Goal: Information Seeking & Learning: Learn about a topic

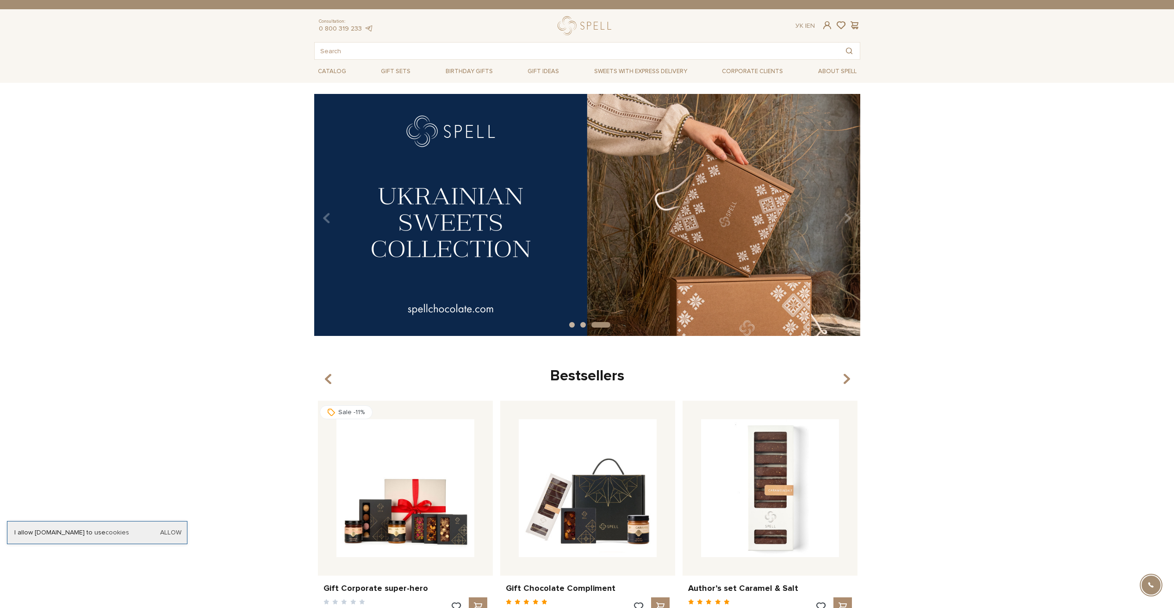
click at [518, 244] on img at bounding box center [587, 215] width 546 height 242
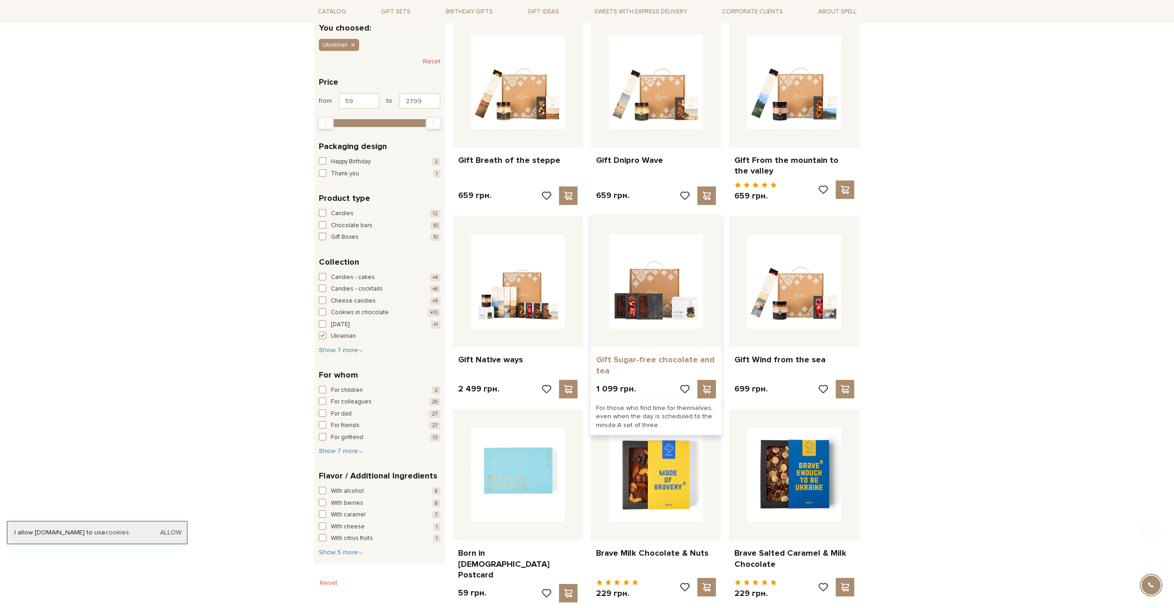
scroll to position [185, 0]
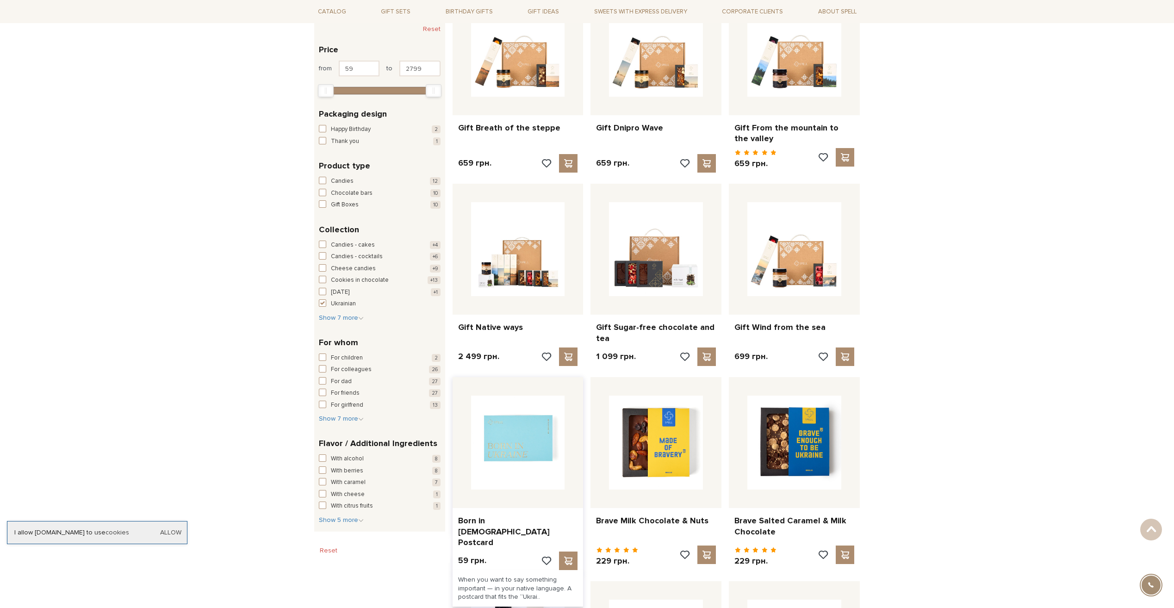
click at [517, 448] on img at bounding box center [518, 443] width 94 height 94
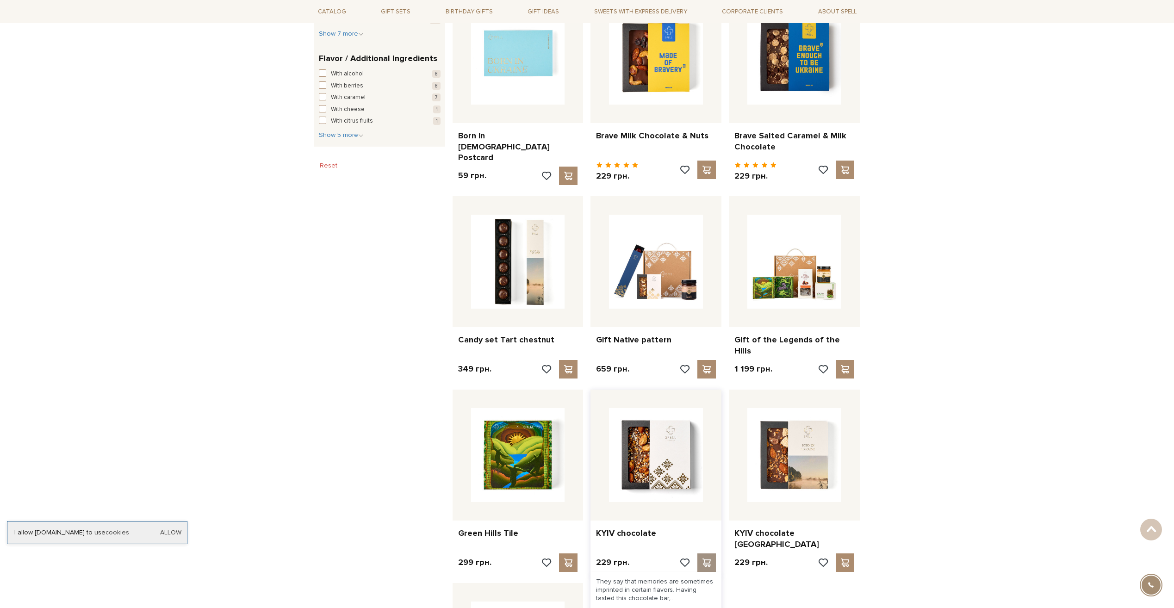
scroll to position [642, 0]
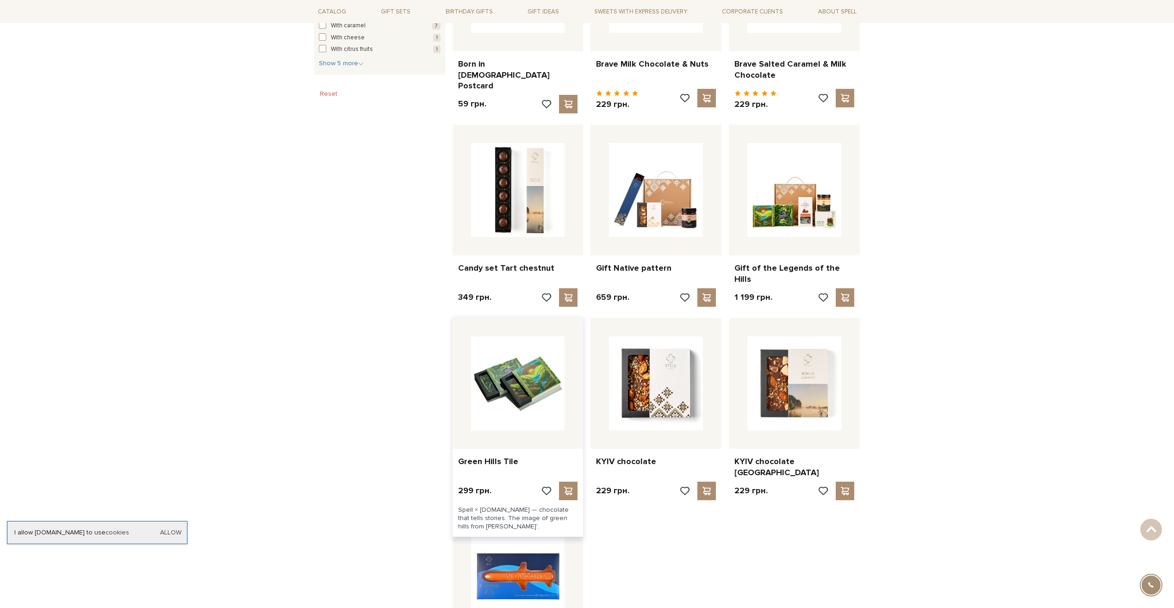
click at [509, 357] on img at bounding box center [518, 383] width 94 height 94
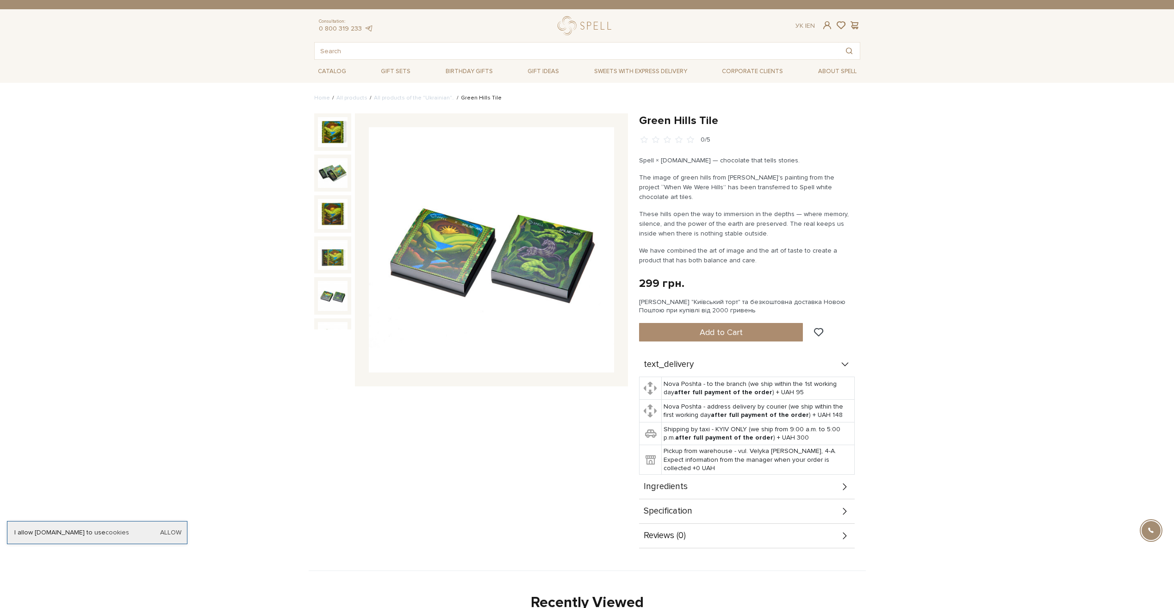
click at [335, 289] on img at bounding box center [333, 296] width 30 height 30
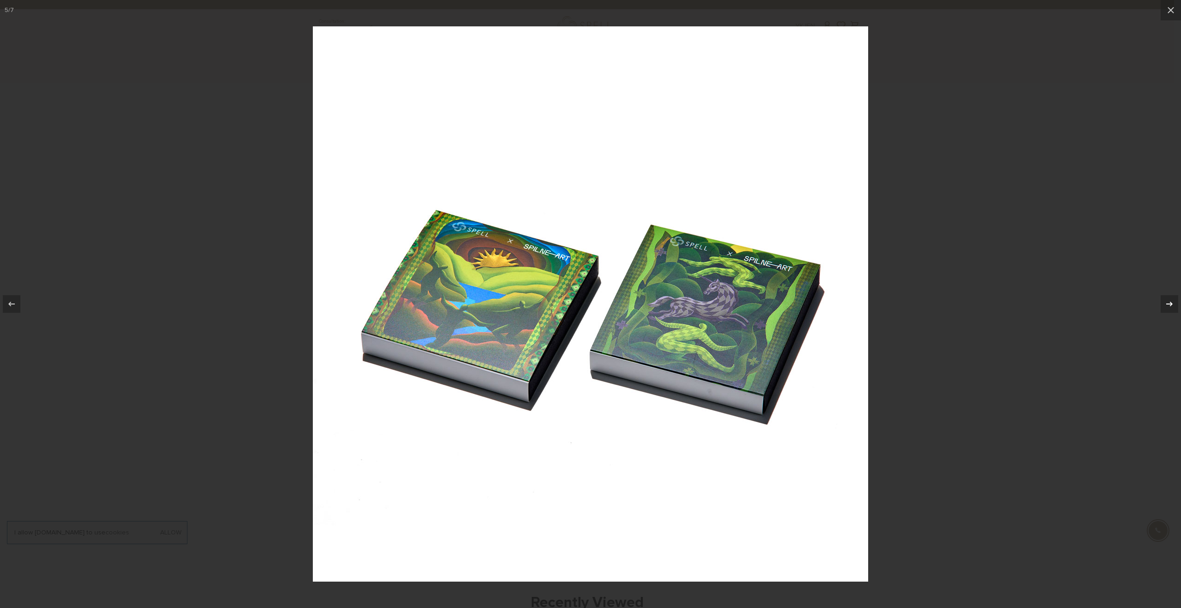
click at [1168, 306] on icon at bounding box center [1168, 303] width 11 height 11
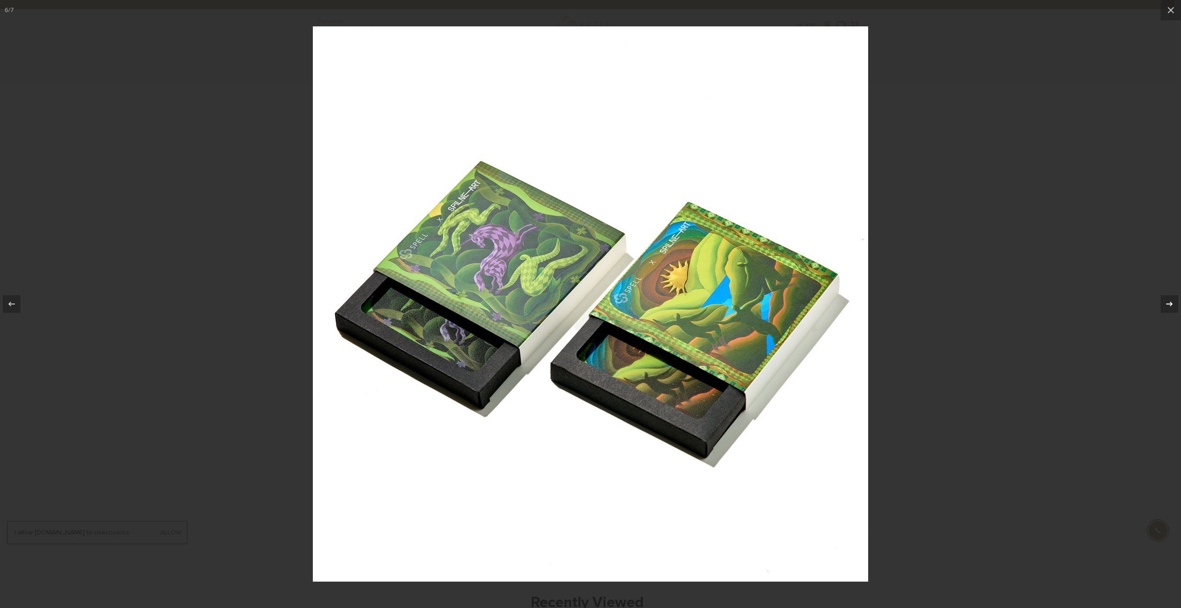
click at [1168, 306] on icon at bounding box center [1168, 303] width 11 height 11
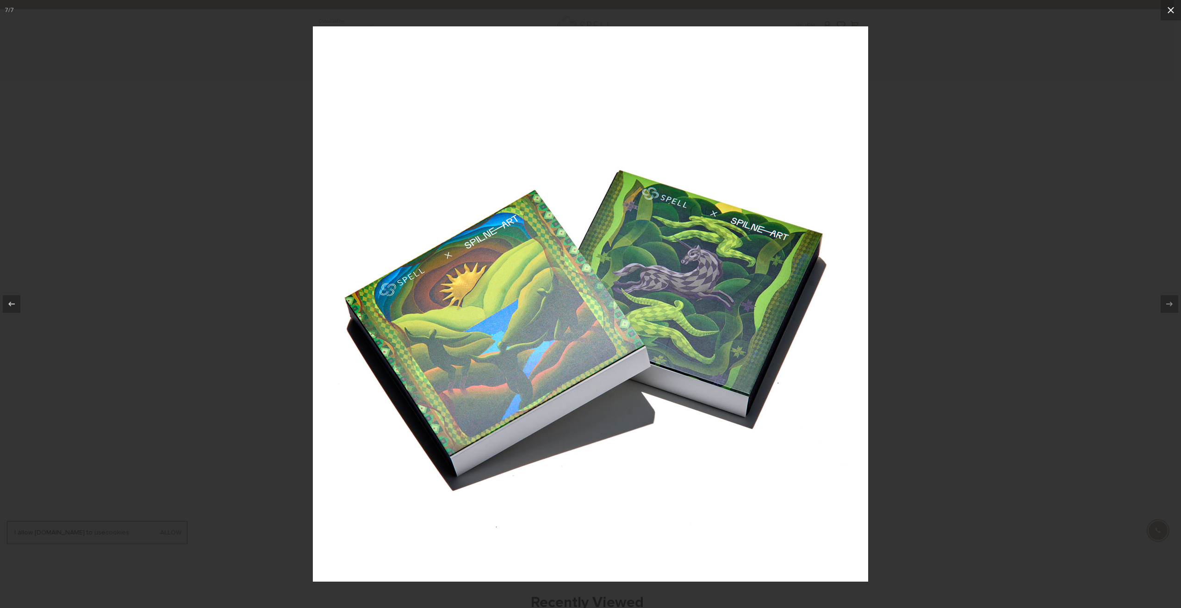
click at [1166, 6] on icon at bounding box center [1170, 10] width 11 height 11
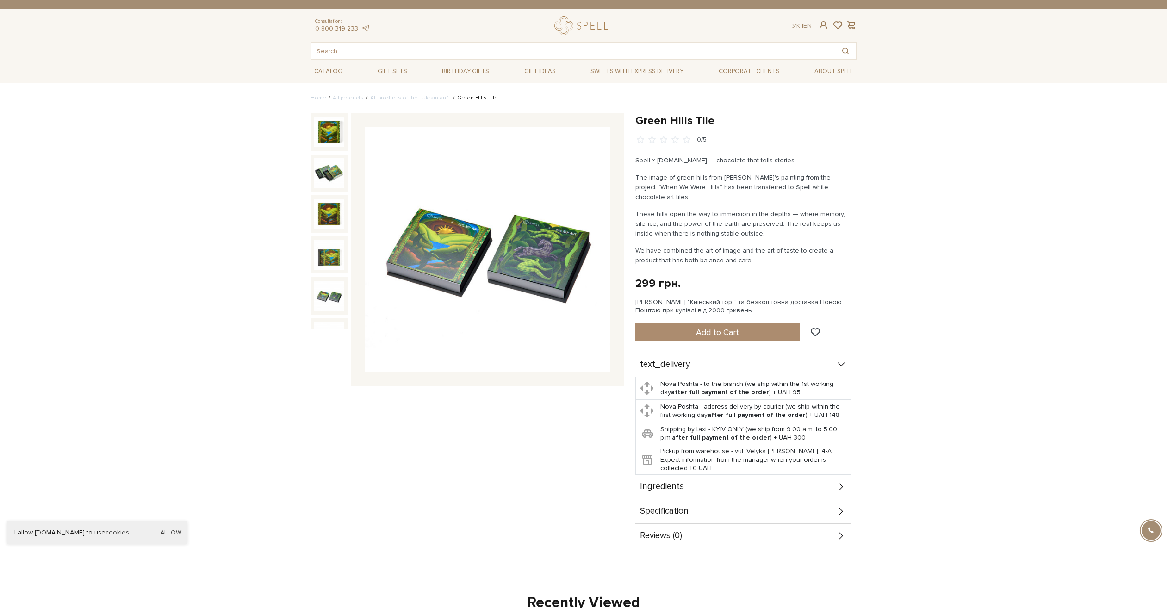
scroll to position [59, 0]
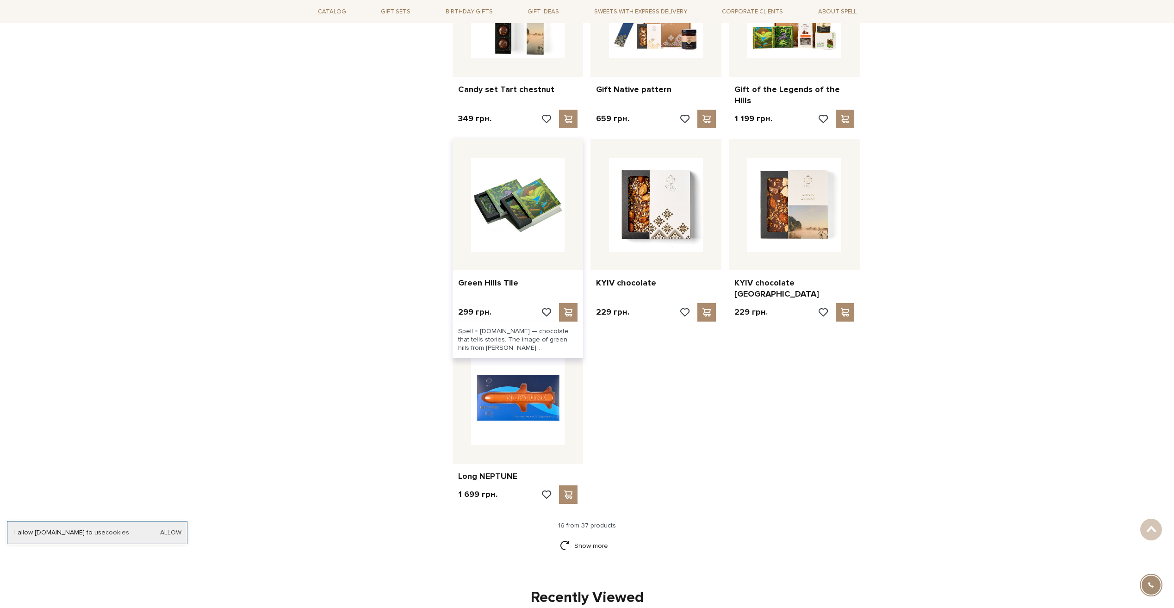
scroll to position [827, 0]
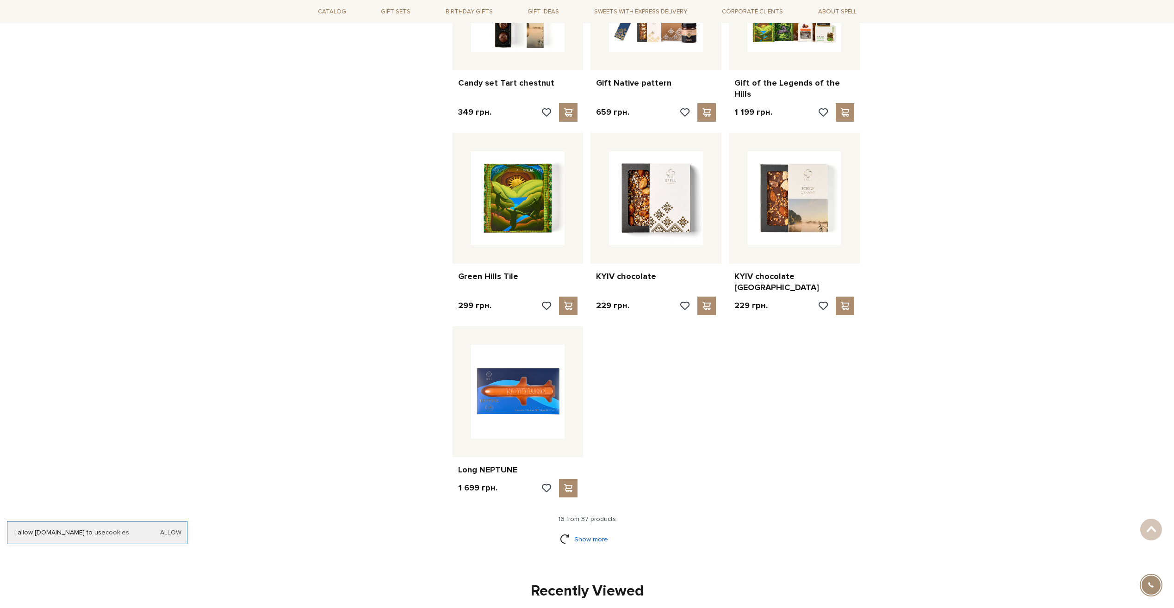
click at [585, 531] on link "Show more" at bounding box center [587, 539] width 54 height 16
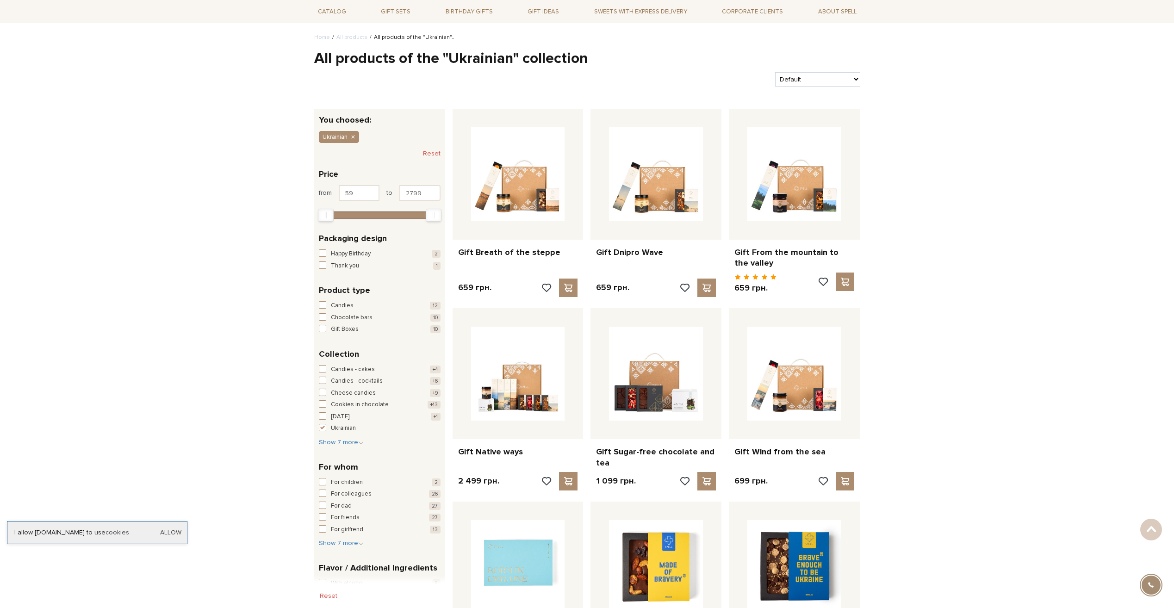
scroll to position [0, 0]
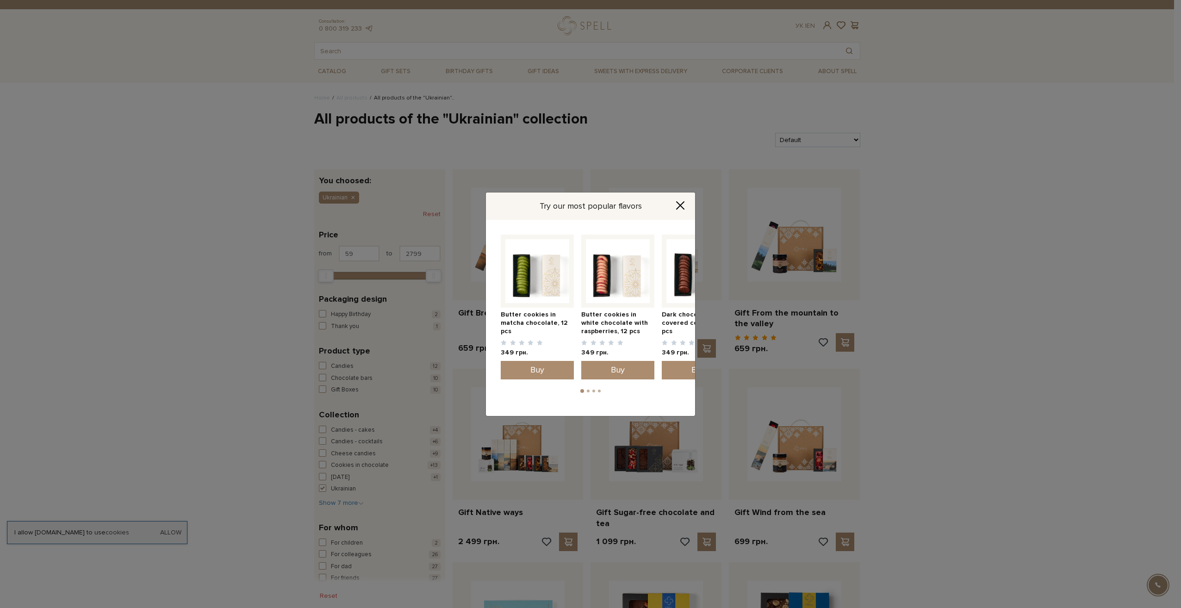
click at [680, 202] on icon "Close" at bounding box center [679, 205] width 9 height 9
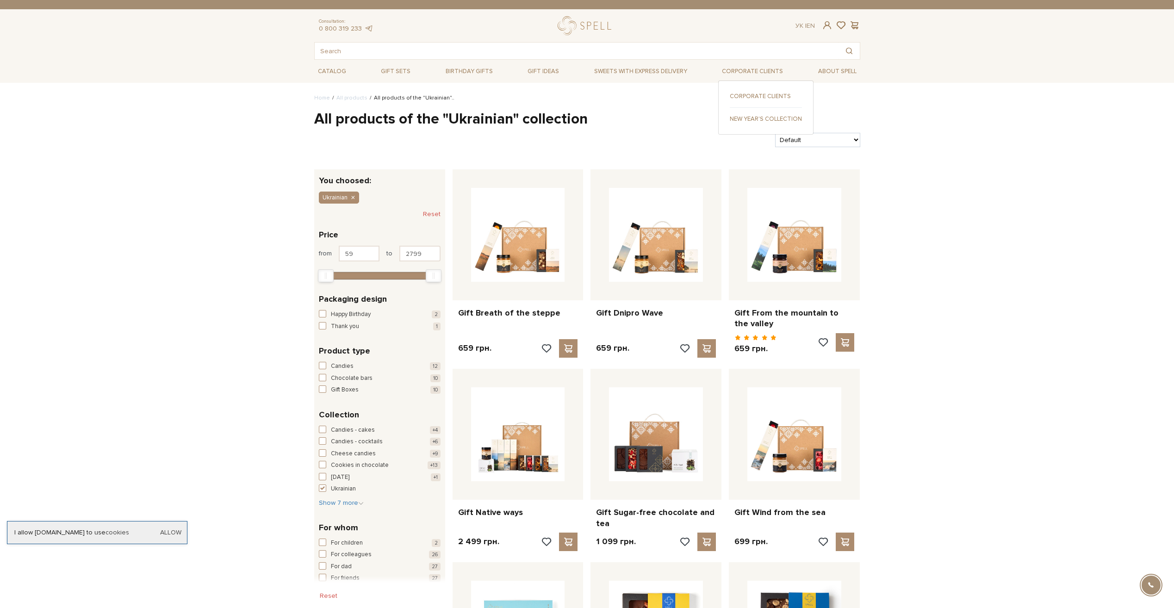
click at [762, 119] on link "New Year's collection" at bounding box center [765, 119] width 72 height 8
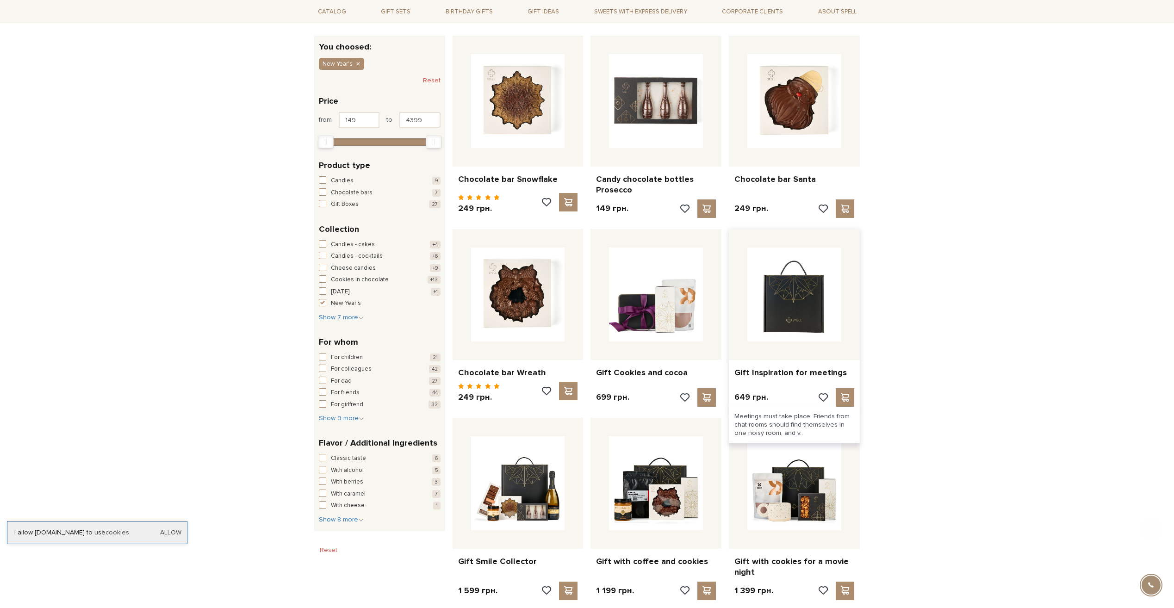
scroll to position [139, 0]
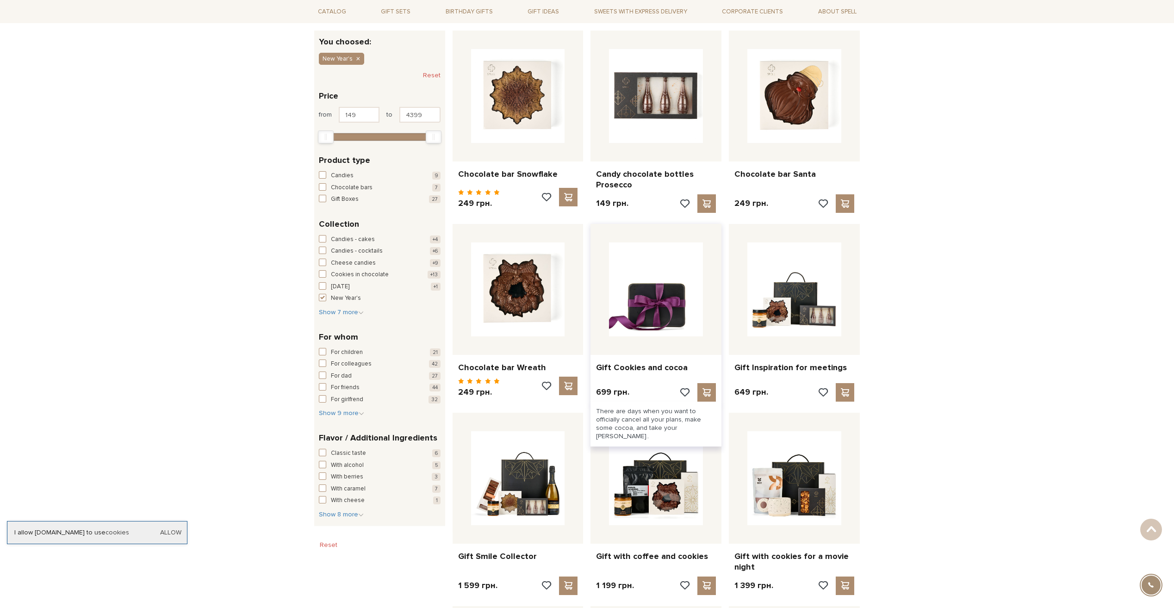
click at [645, 321] on img at bounding box center [656, 289] width 94 height 94
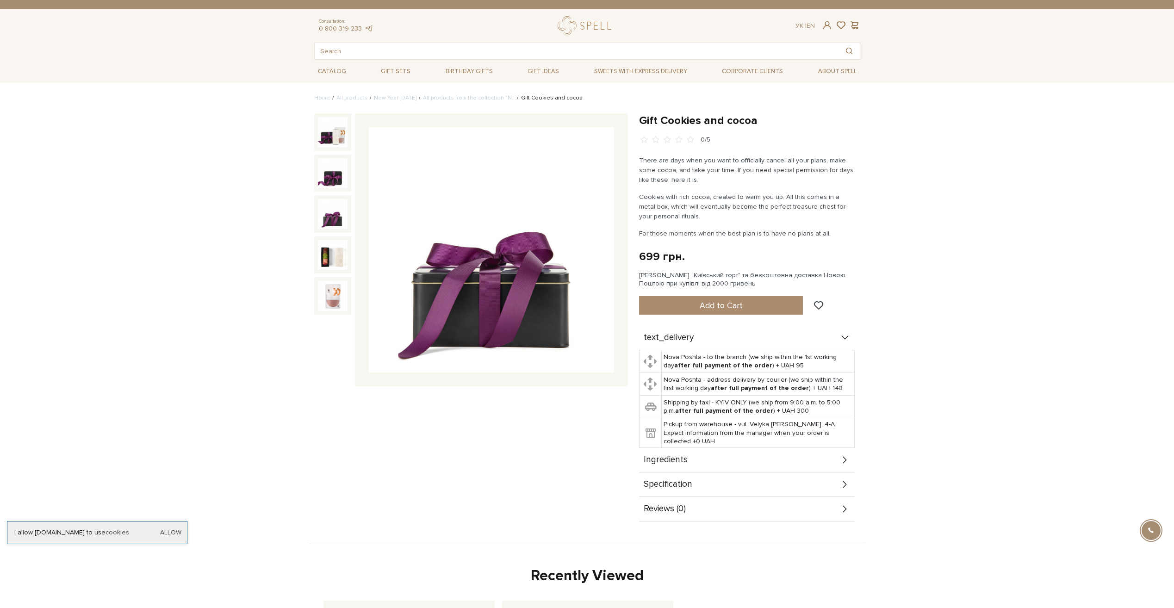
click at [334, 214] on img at bounding box center [333, 214] width 30 height 30
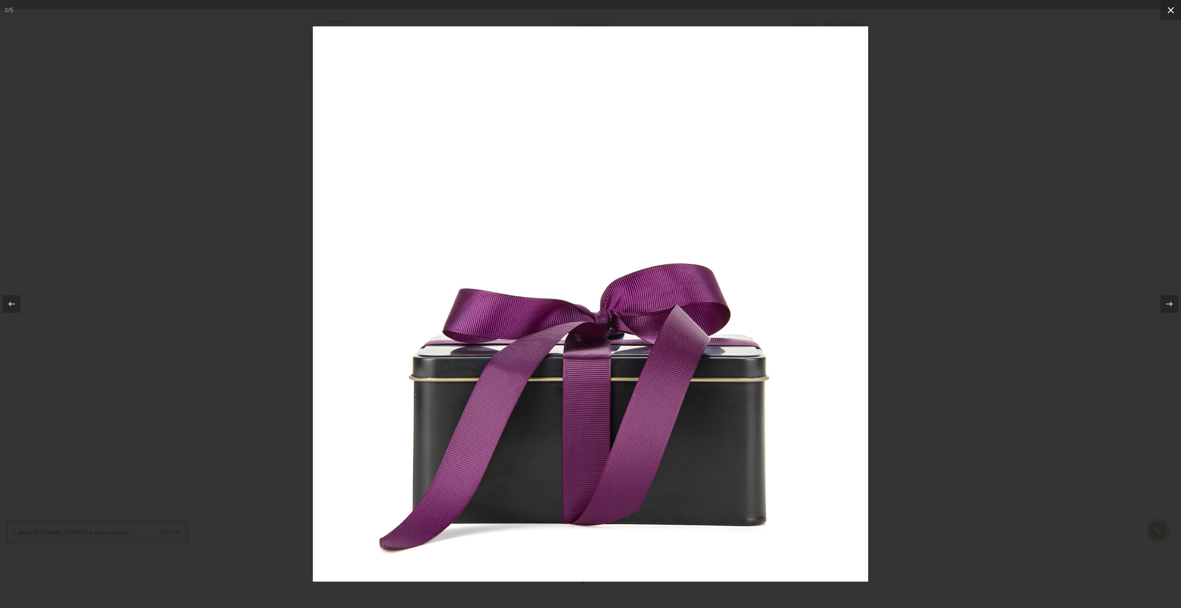
click at [1165, 10] on icon at bounding box center [1170, 10] width 11 height 11
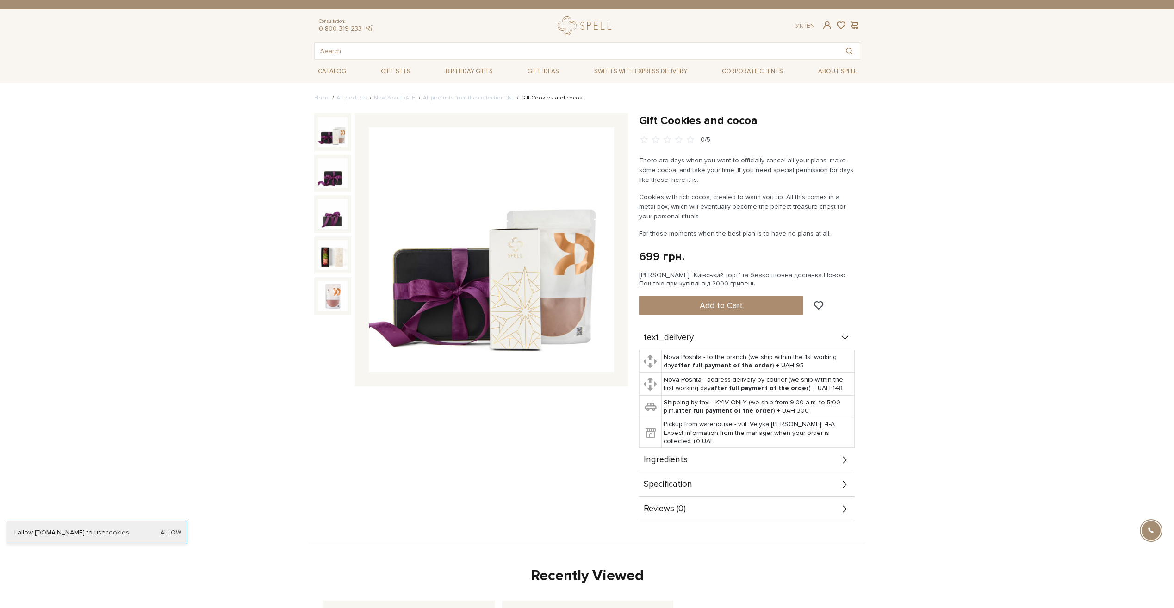
click at [337, 139] on img at bounding box center [333, 132] width 30 height 30
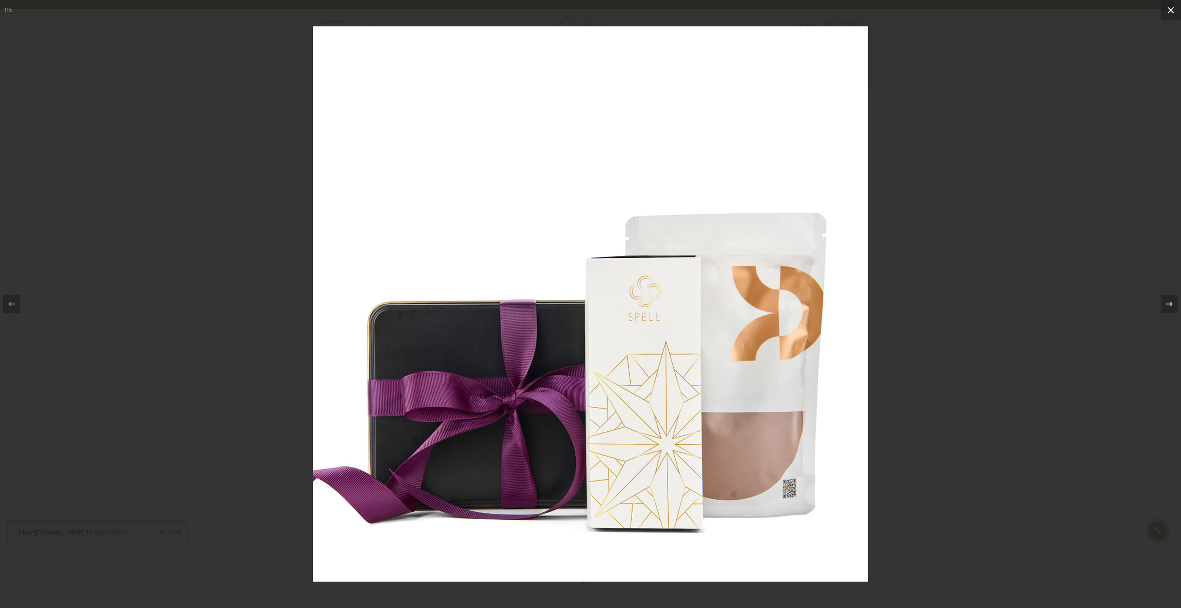
click at [1167, 4] on button at bounding box center [1170, 10] width 20 height 20
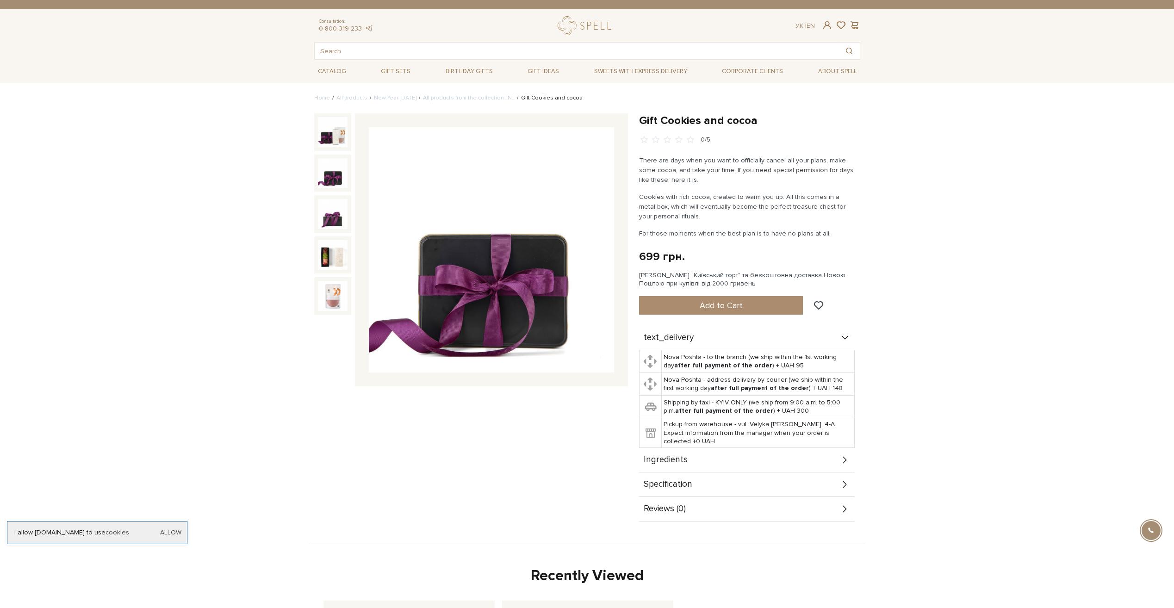
click at [318, 176] on img at bounding box center [333, 173] width 30 height 30
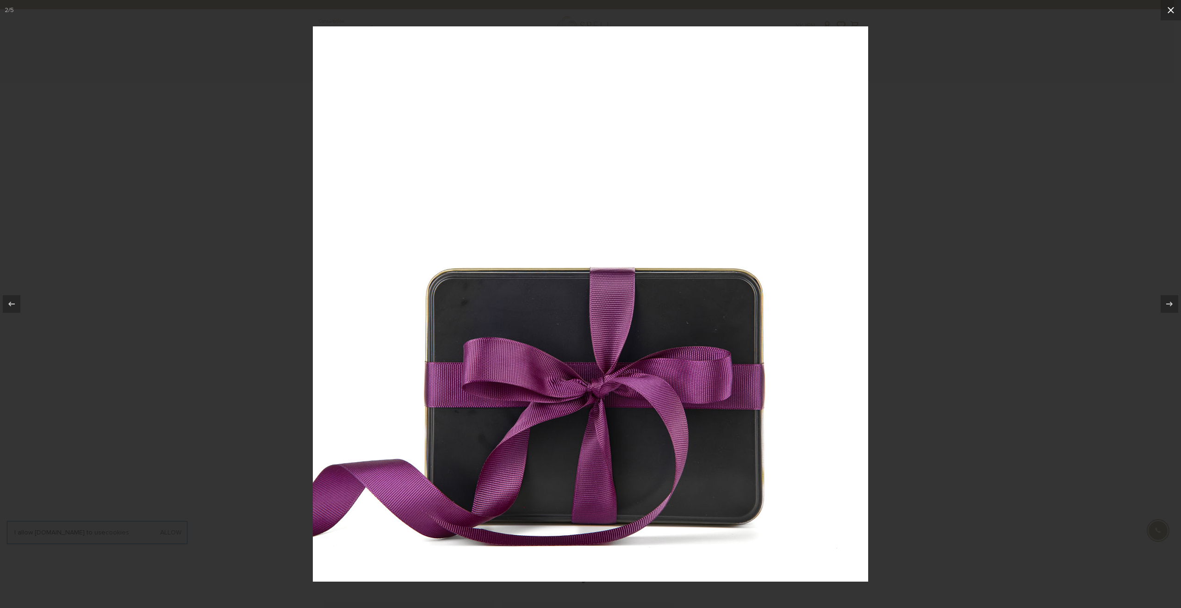
click at [1172, 12] on icon at bounding box center [1170, 10] width 6 height 6
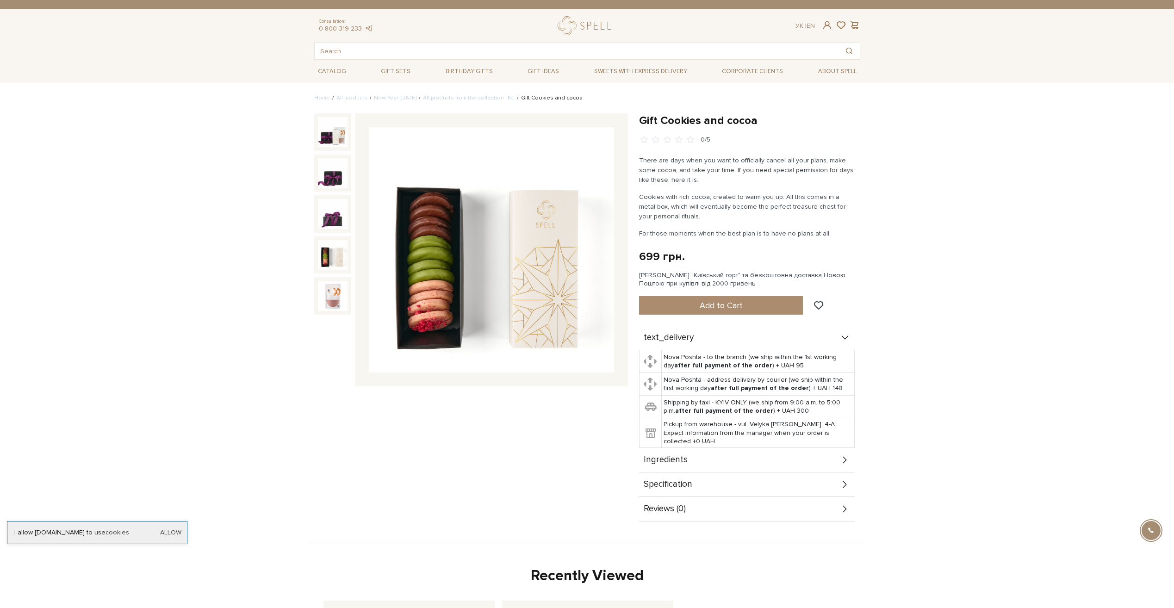
click at [329, 258] on img at bounding box center [333, 255] width 30 height 30
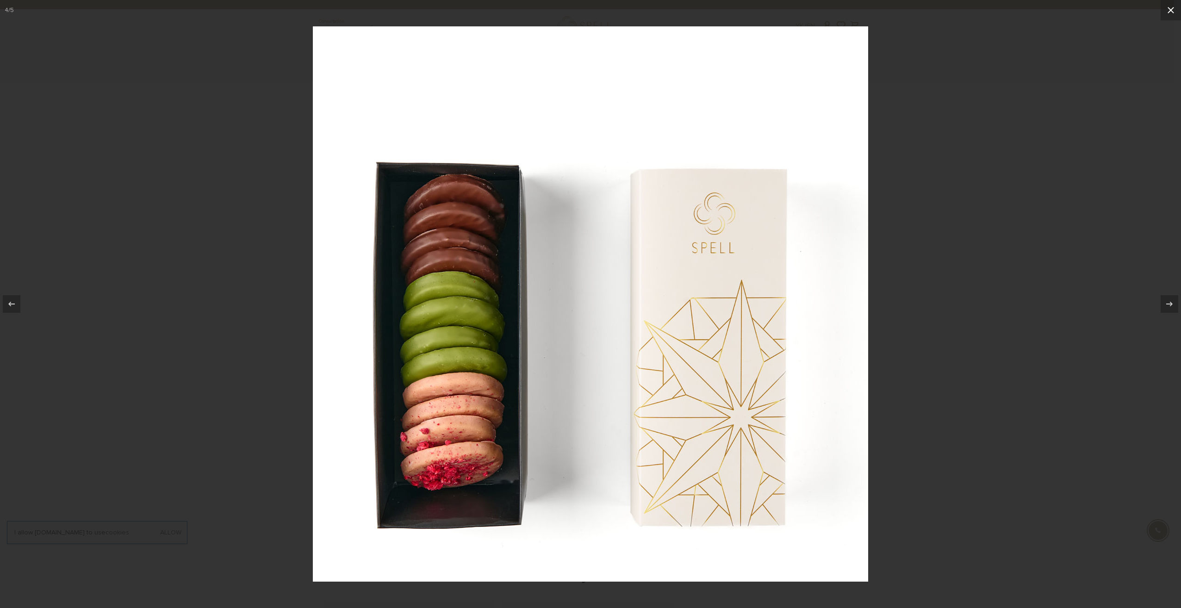
click at [1173, 9] on icon at bounding box center [1170, 10] width 11 height 11
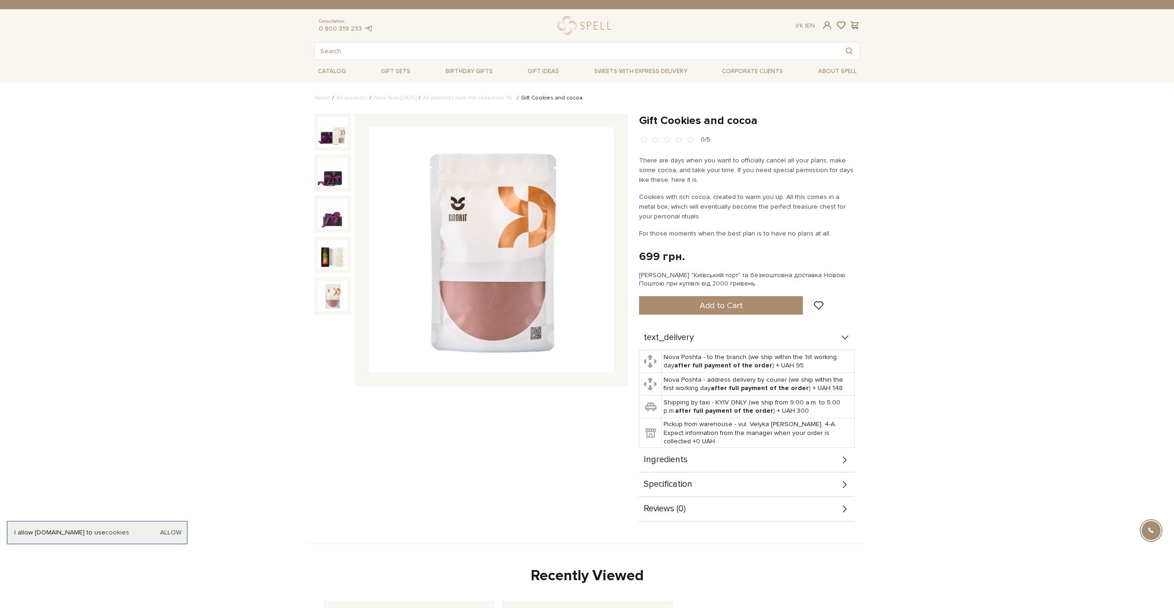
click at [341, 295] on img at bounding box center [333, 296] width 30 height 30
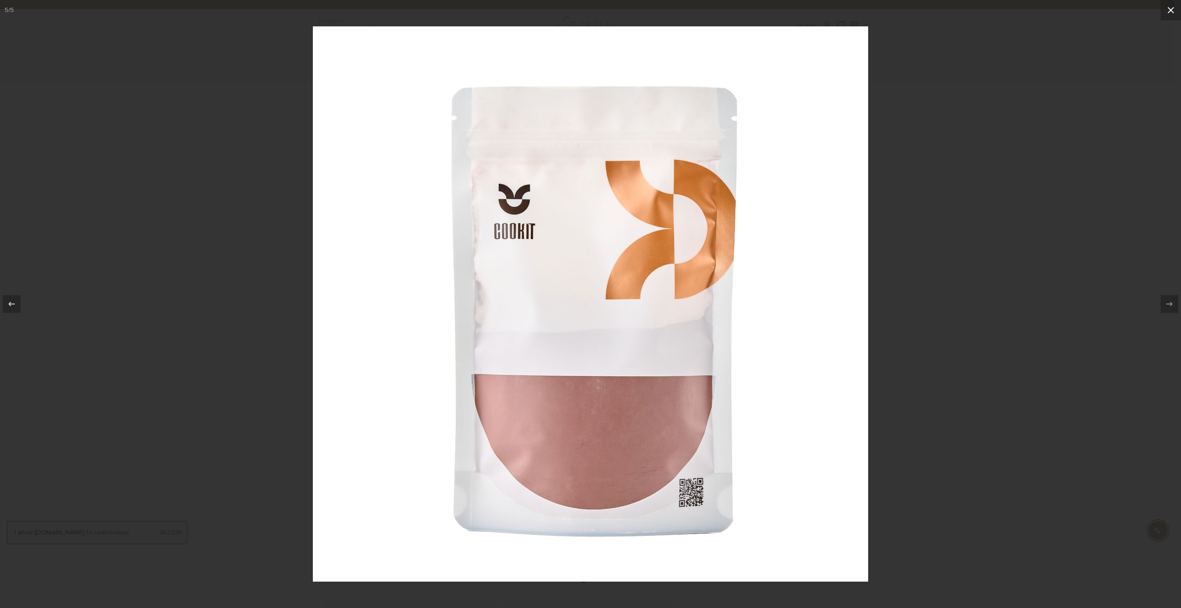
click at [1173, 10] on icon at bounding box center [1170, 10] width 11 height 11
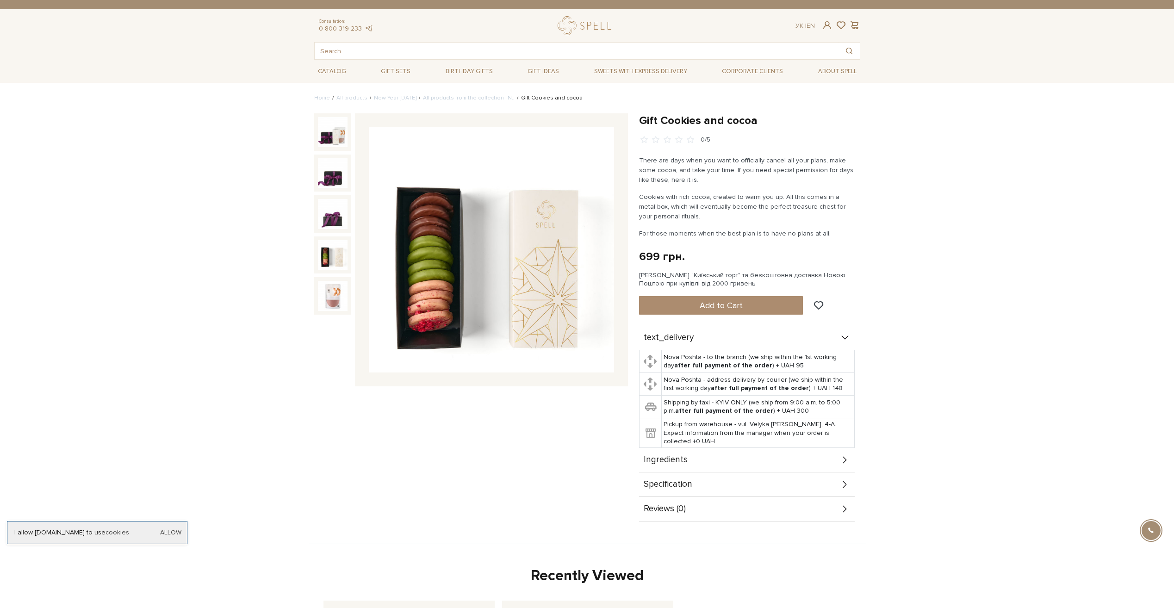
click at [318, 257] on img at bounding box center [333, 255] width 30 height 30
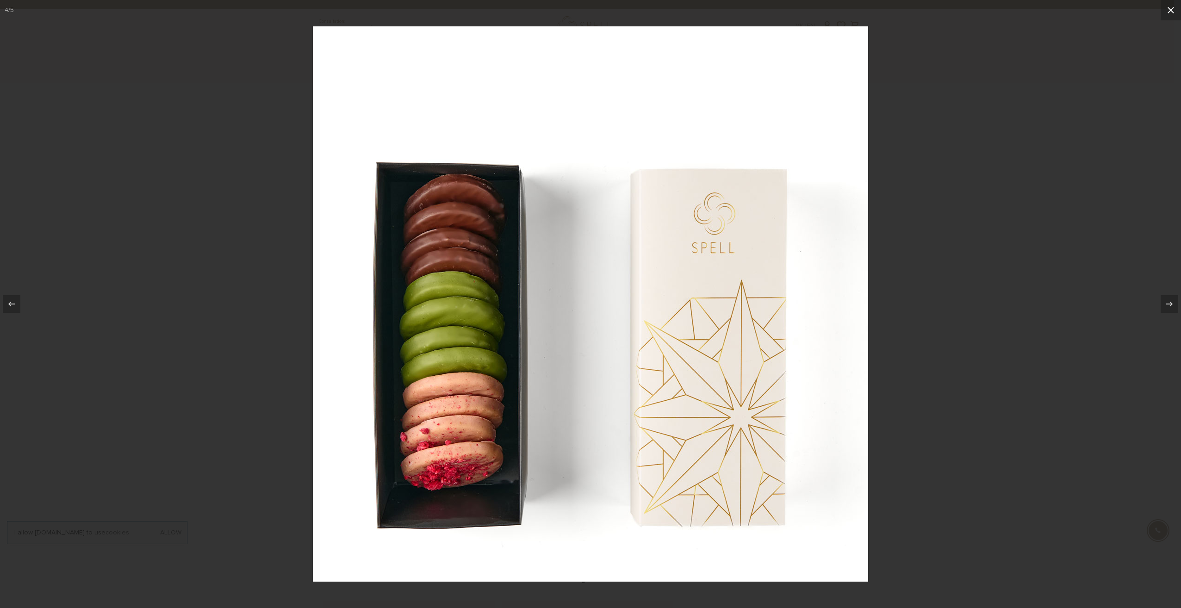
click at [1170, 10] on icon at bounding box center [1170, 10] width 6 height 6
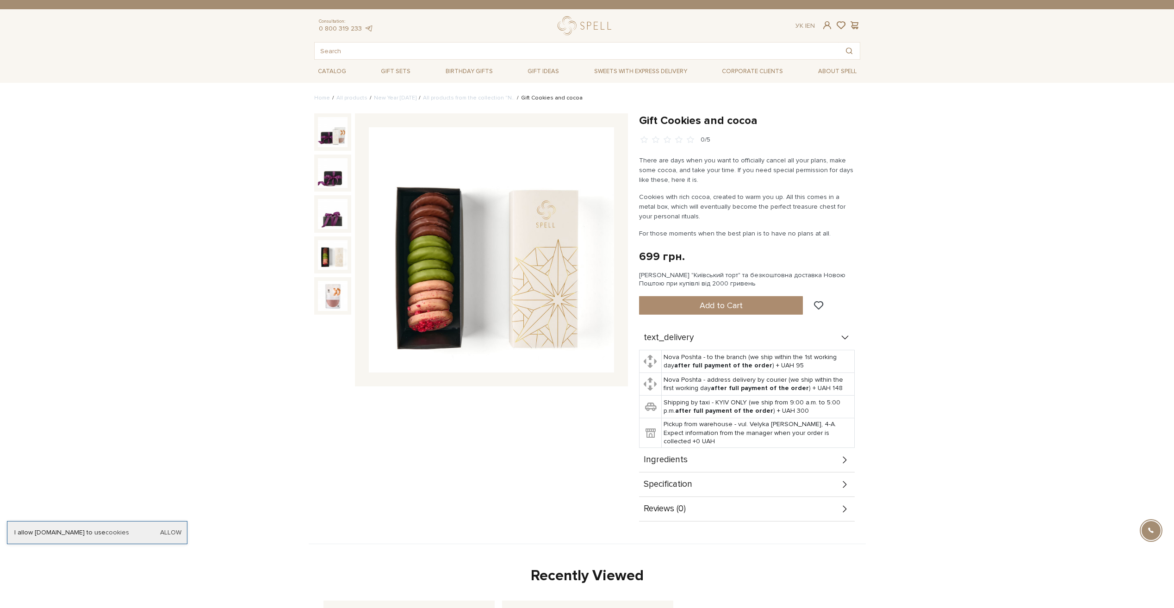
click at [325, 255] on img at bounding box center [333, 255] width 30 height 30
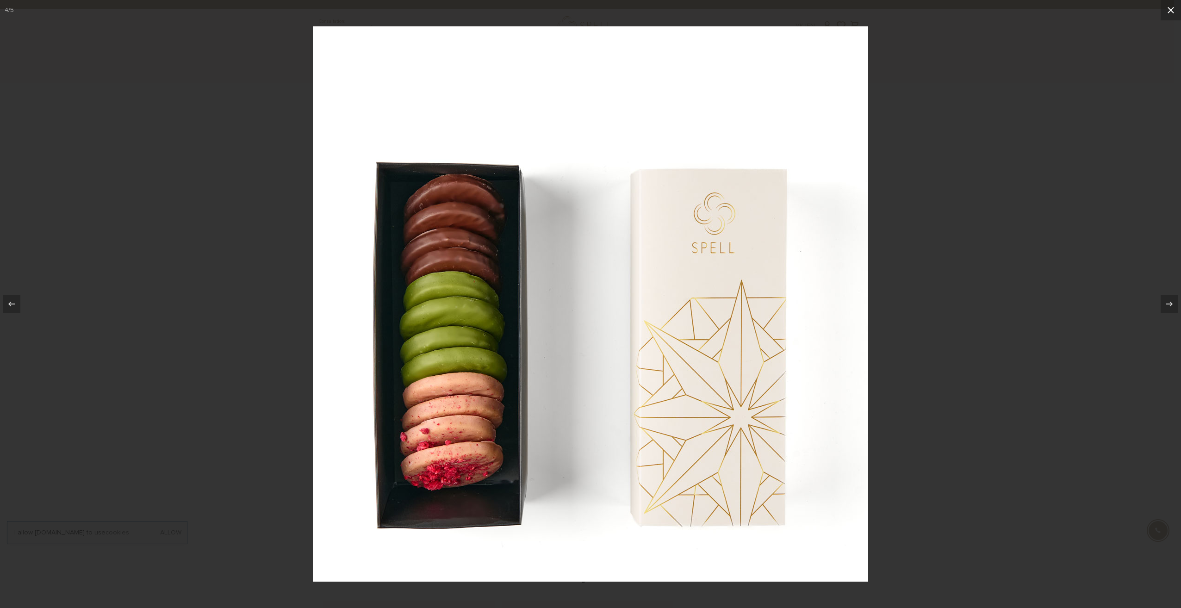
click at [1167, 13] on icon at bounding box center [1170, 10] width 11 height 11
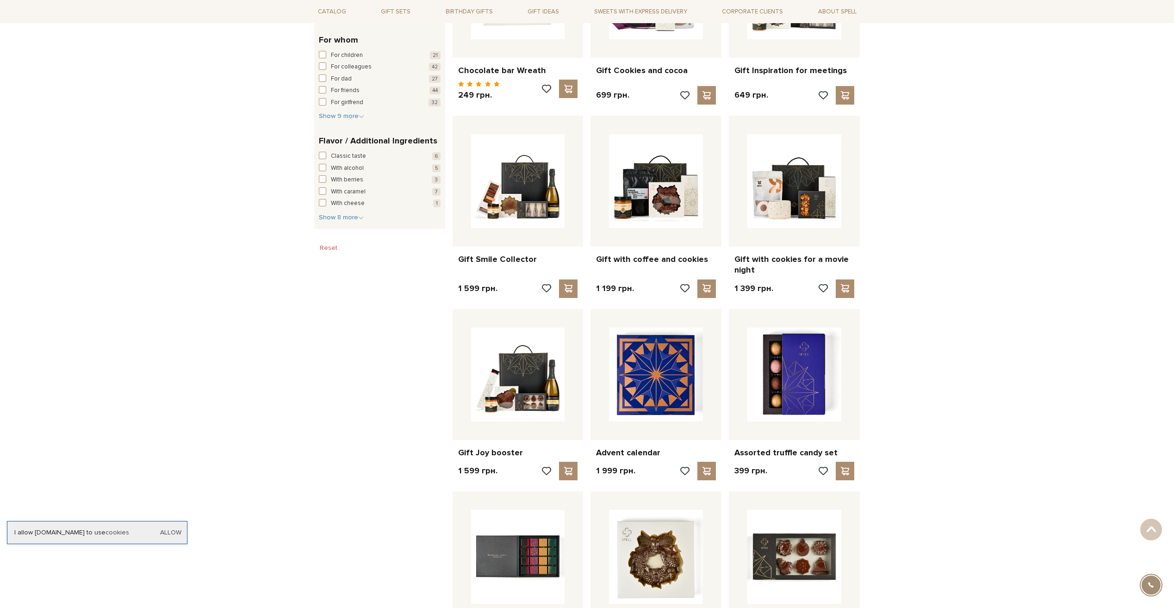
scroll to position [555, 0]
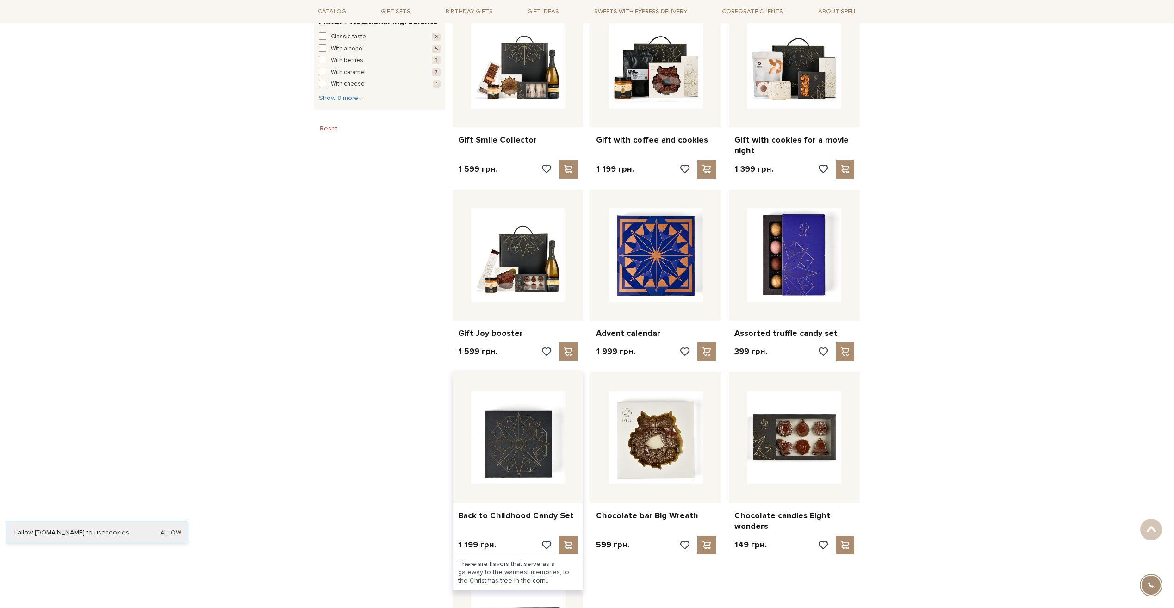
click at [503, 442] on img at bounding box center [518, 437] width 94 height 94
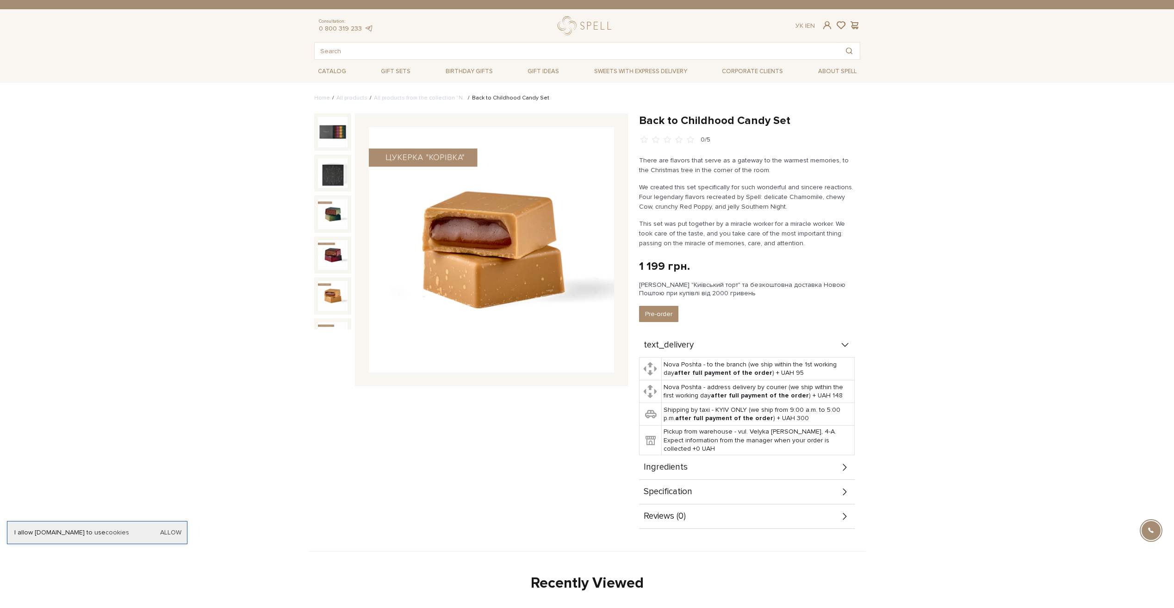
click at [323, 291] on img at bounding box center [333, 296] width 30 height 30
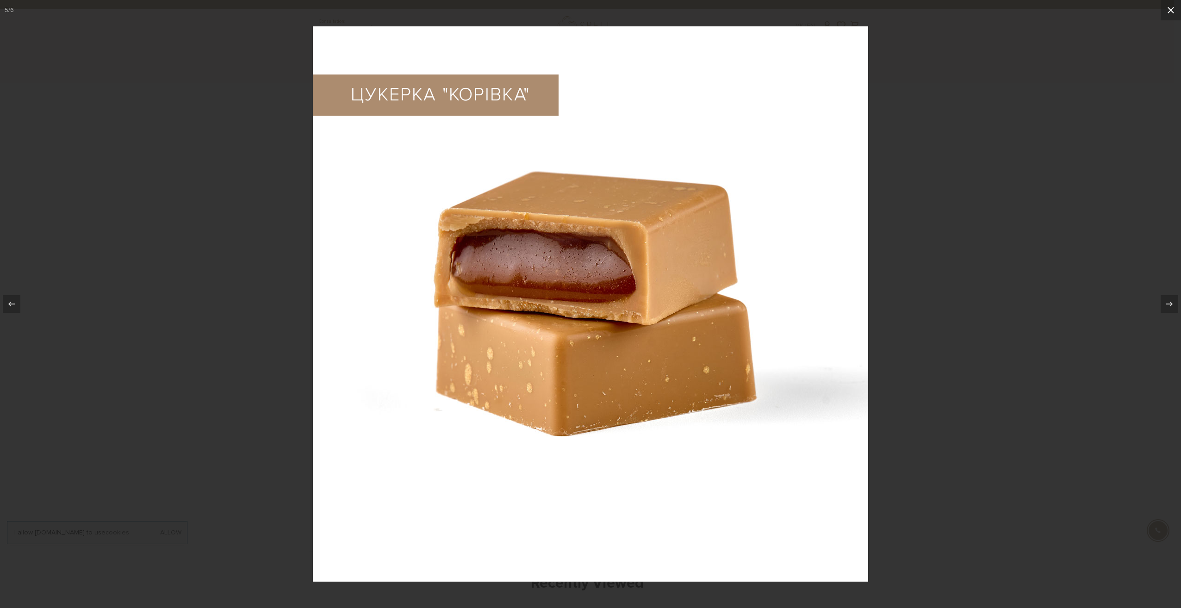
click at [1173, 11] on button at bounding box center [1170, 10] width 20 height 20
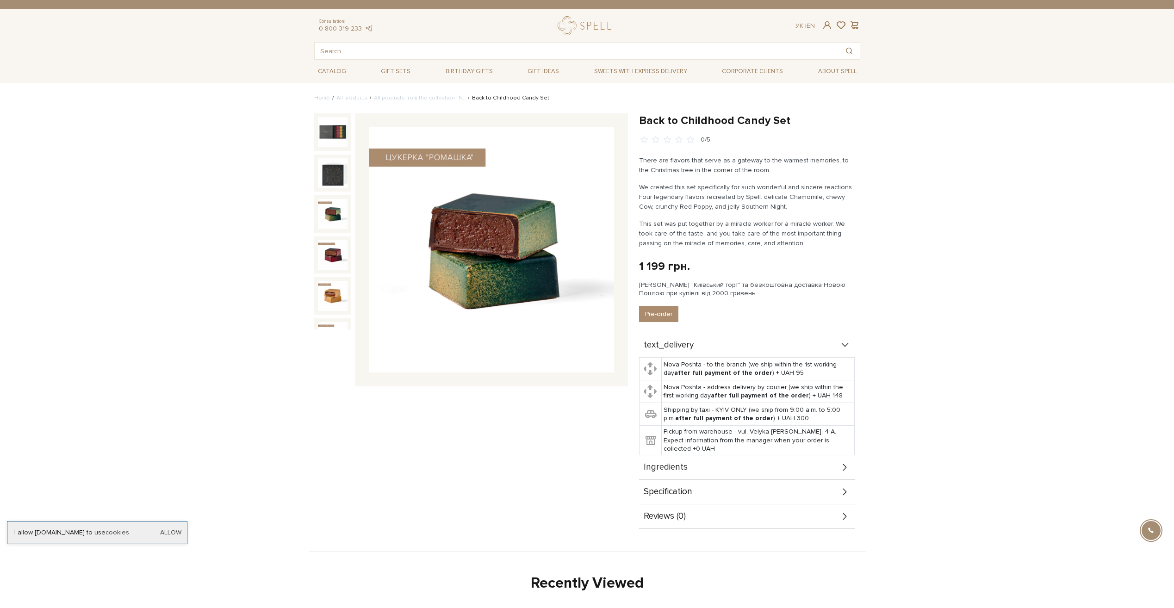
click at [334, 205] on img at bounding box center [333, 214] width 30 height 30
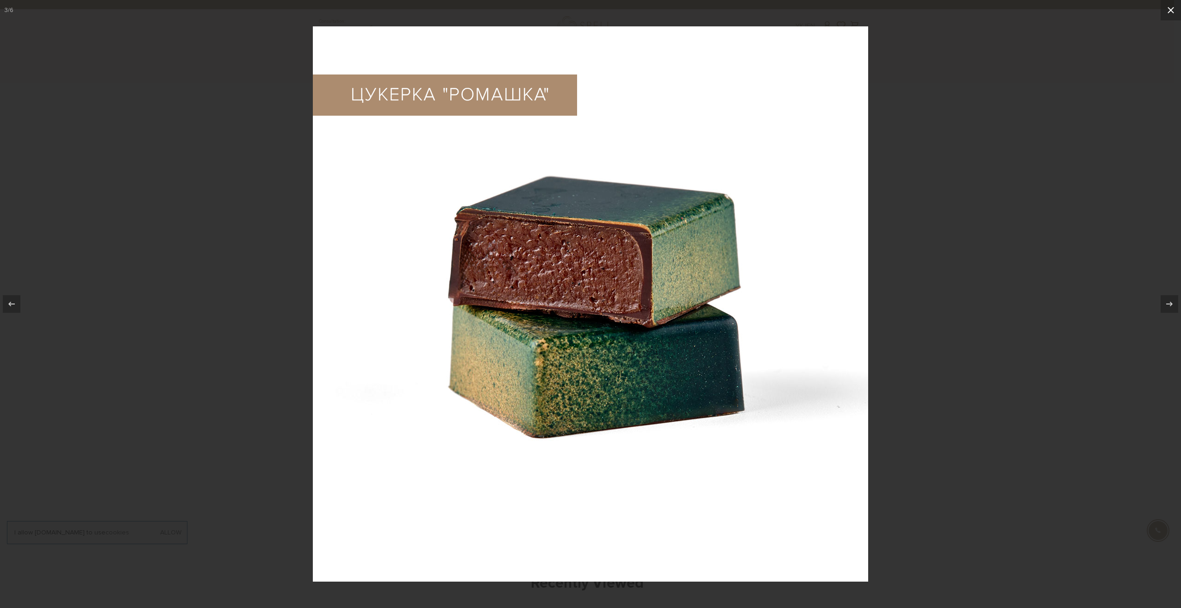
click at [1173, 11] on button at bounding box center [1170, 10] width 20 height 20
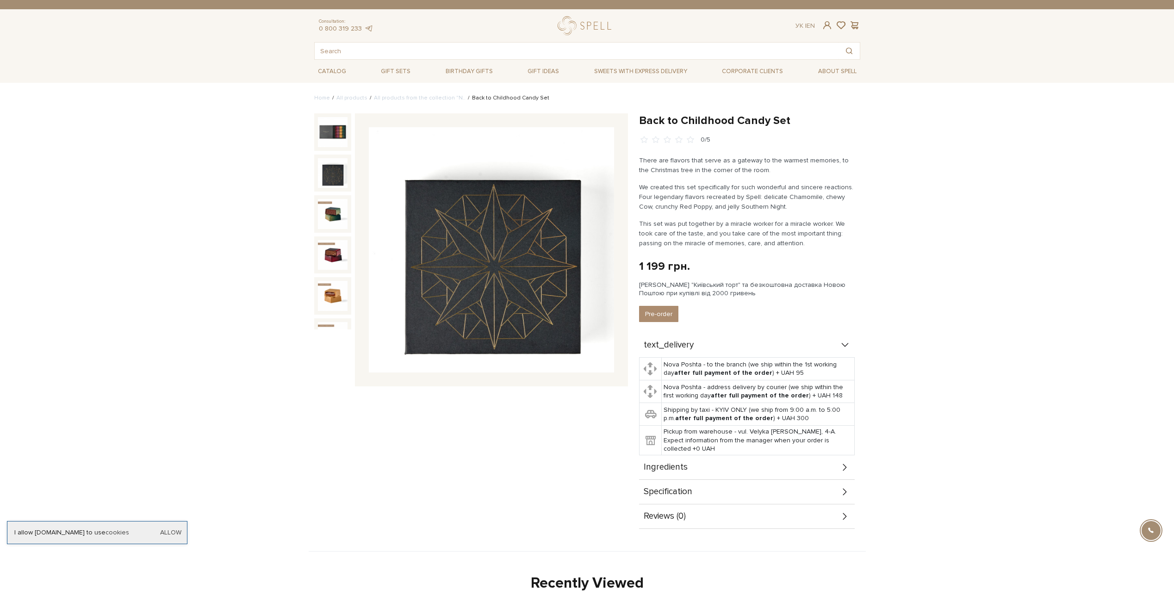
click at [312, 247] on div "Back to Childhood Candy Set 0/5" at bounding box center [471, 320] width 325 height 415
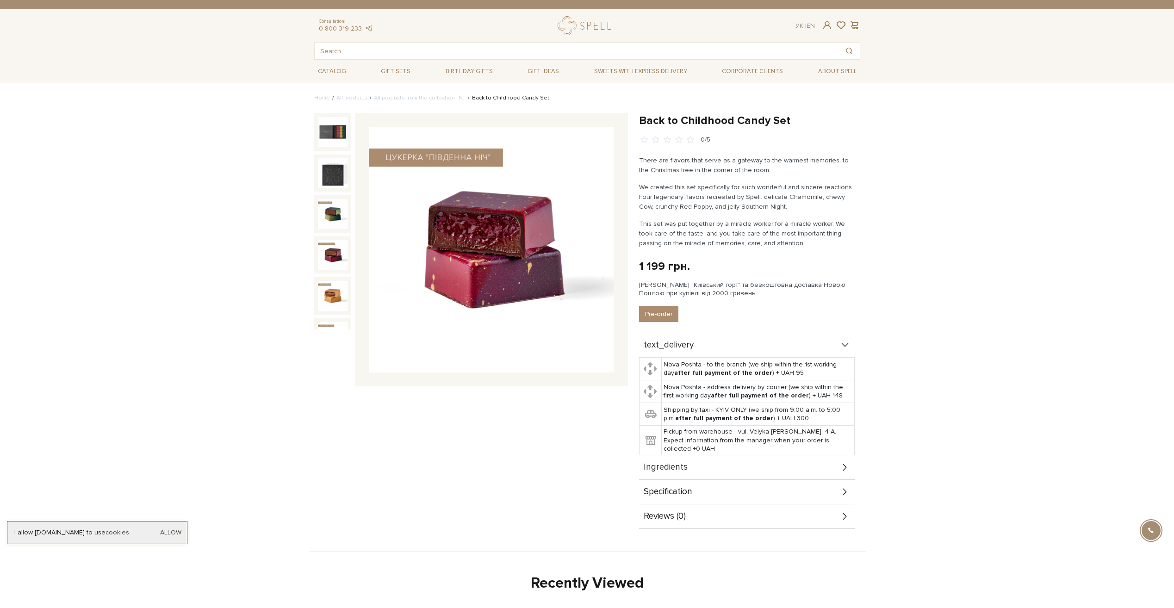
click at [340, 323] on img at bounding box center [333, 337] width 30 height 30
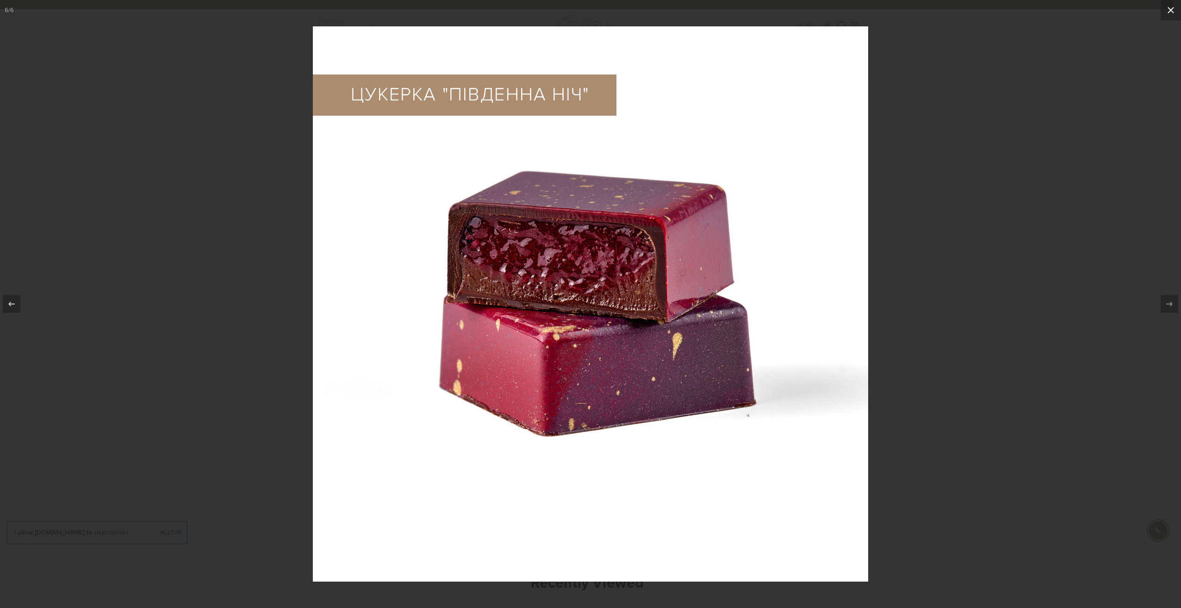
click at [1171, 13] on icon at bounding box center [1170, 10] width 11 height 11
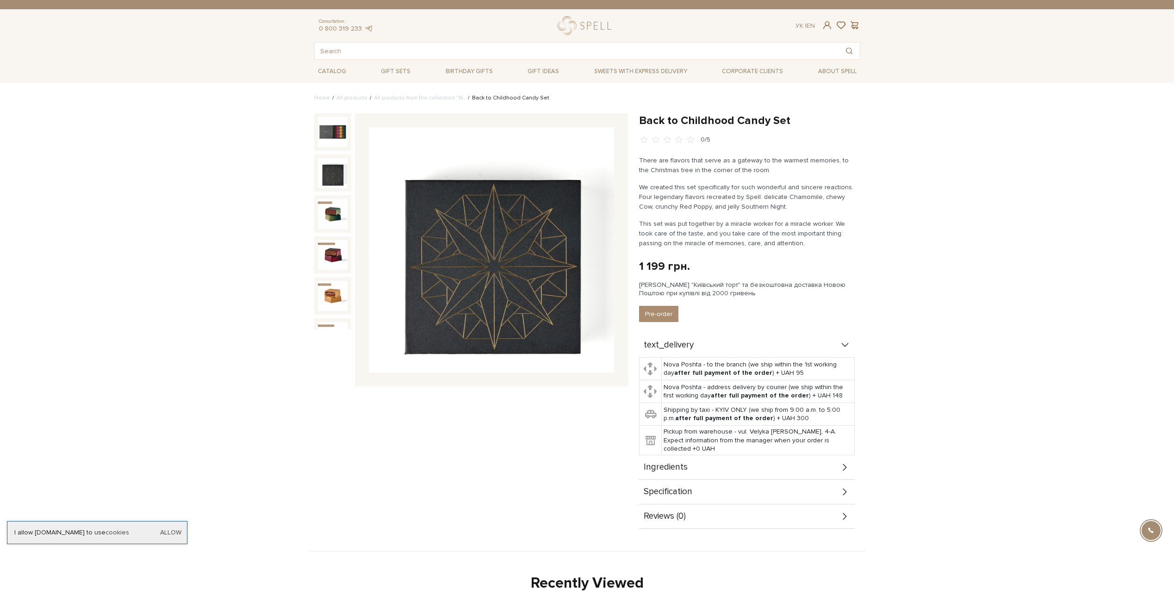
click at [333, 167] on img at bounding box center [333, 173] width 30 height 30
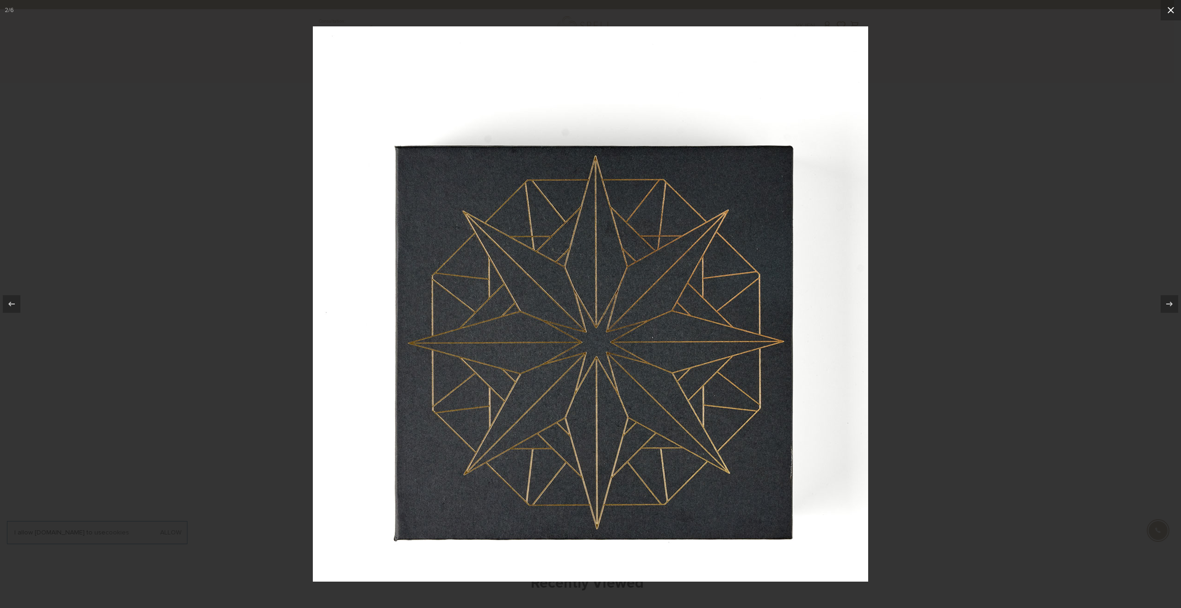
click at [1169, 12] on icon at bounding box center [1170, 10] width 6 height 6
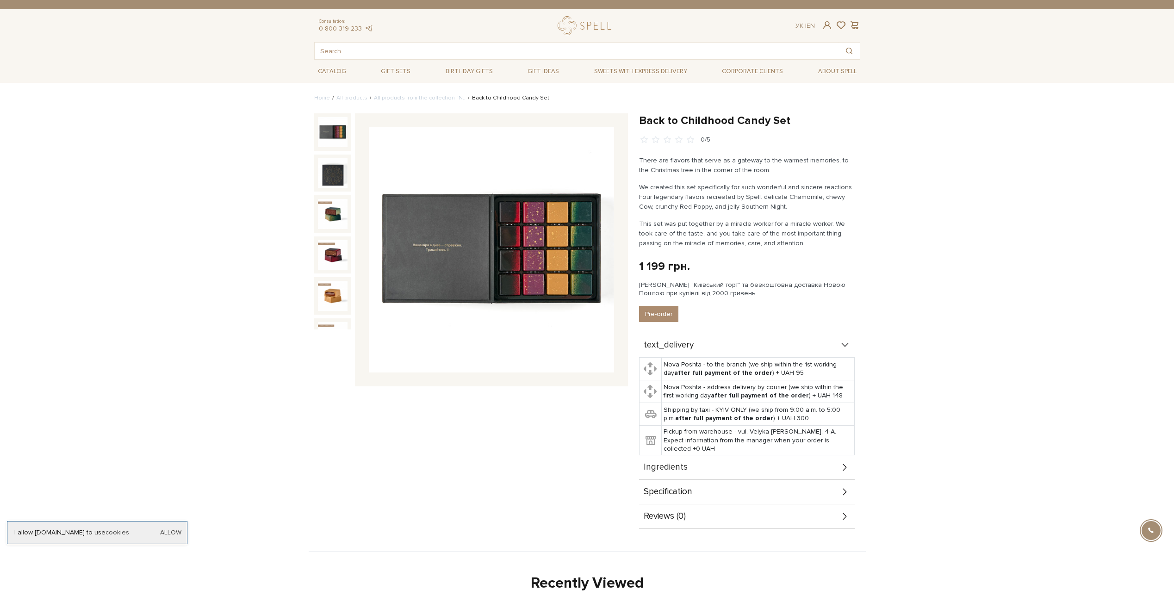
click at [332, 142] on img at bounding box center [333, 132] width 30 height 30
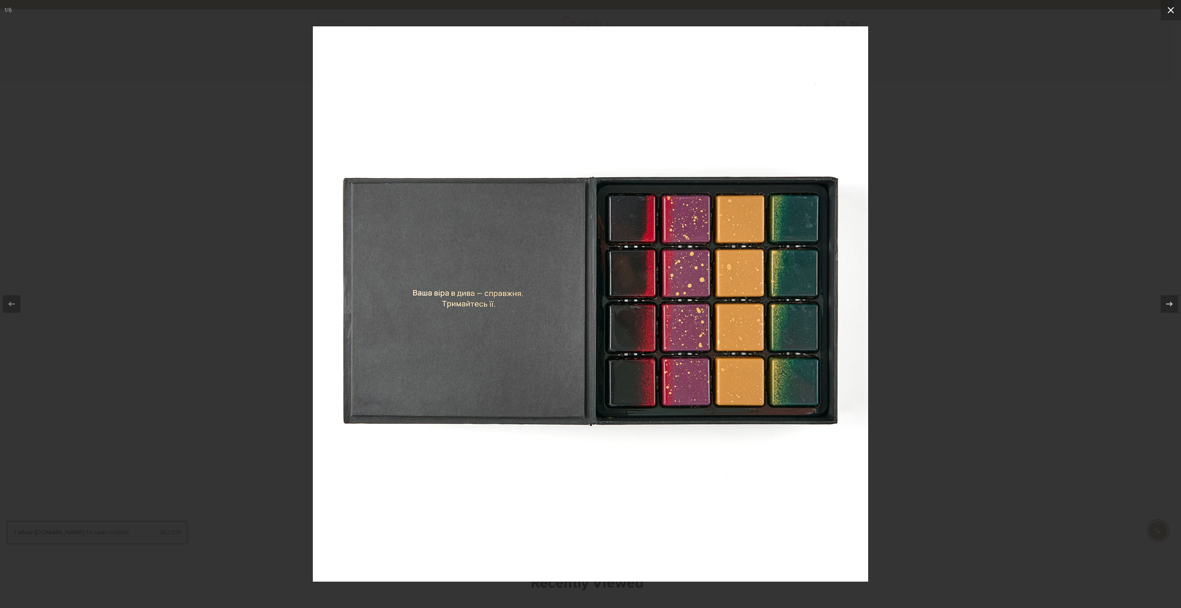
click at [1167, 12] on icon at bounding box center [1170, 10] width 11 height 11
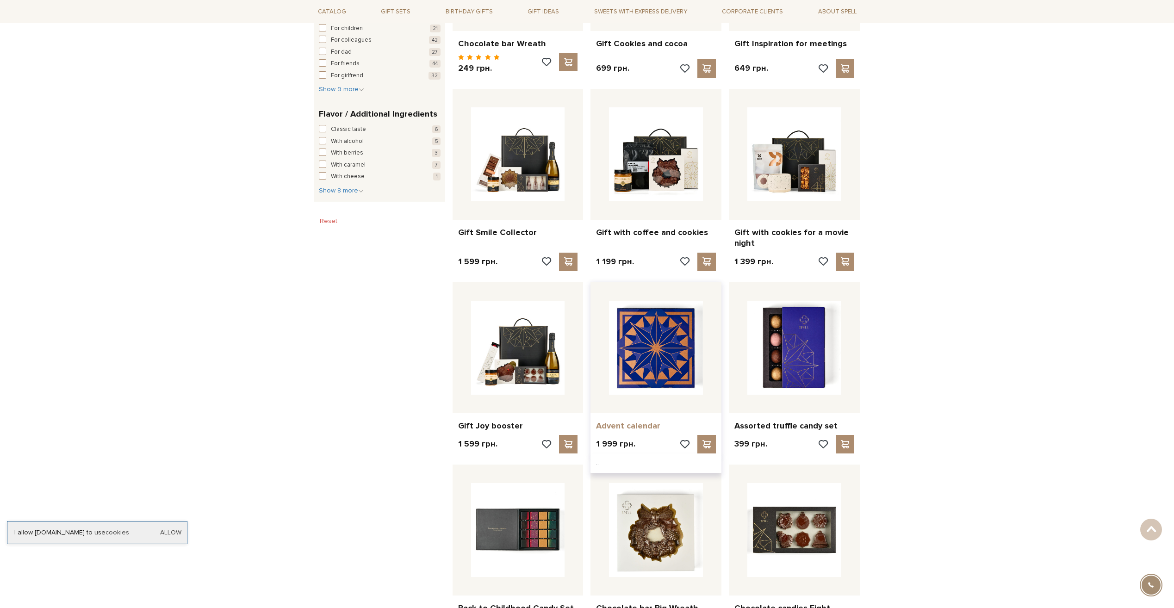
click at [640, 421] on link "Advent calendar" at bounding box center [656, 425] width 120 height 11
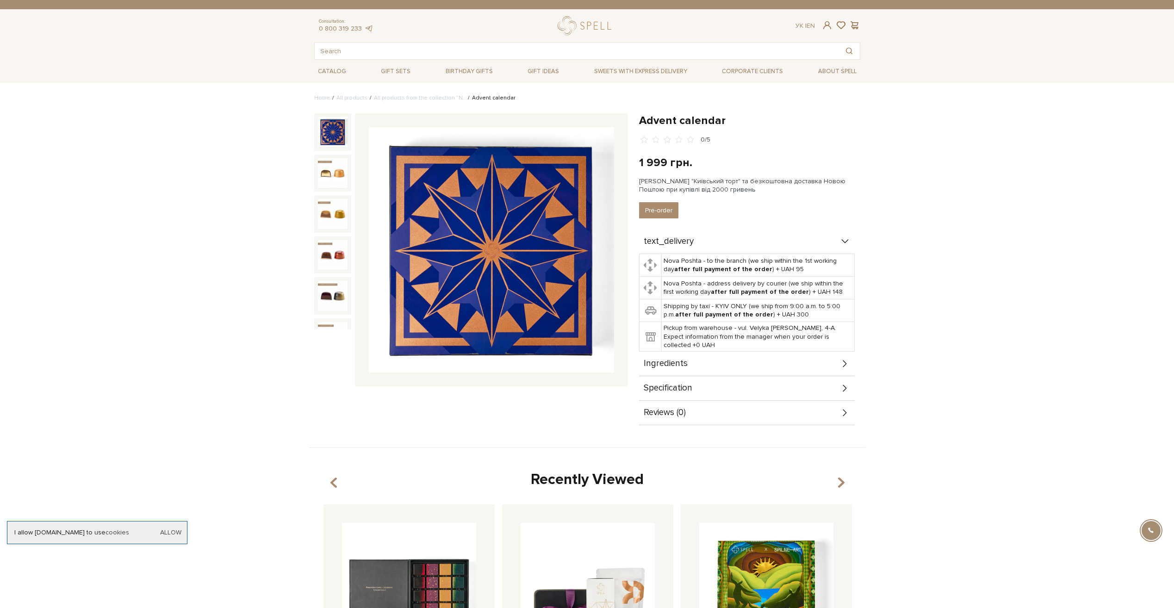
click at [329, 127] on img at bounding box center [333, 132] width 30 height 30
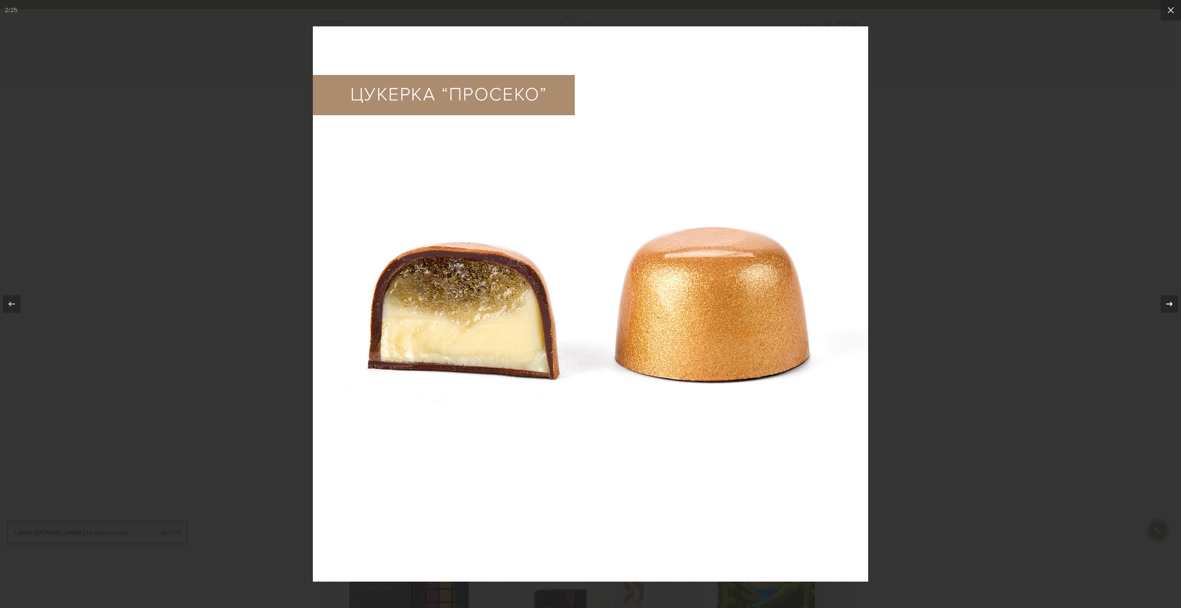
click at [1173, 298] on div at bounding box center [1169, 304] width 18 height 18
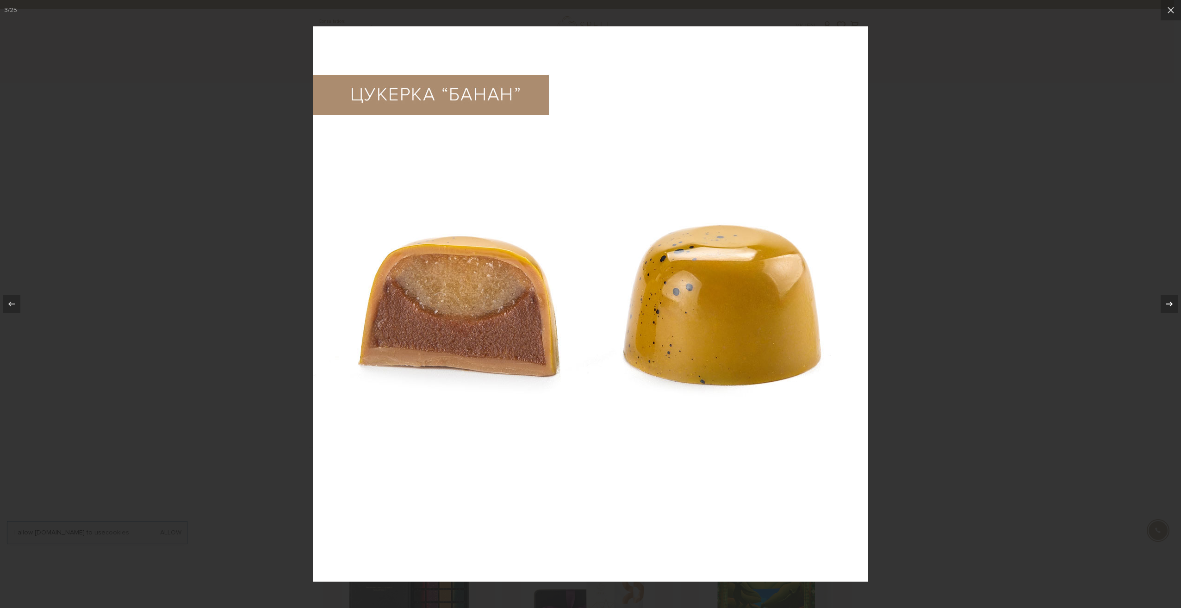
click at [1173, 297] on div at bounding box center [1169, 304] width 18 height 18
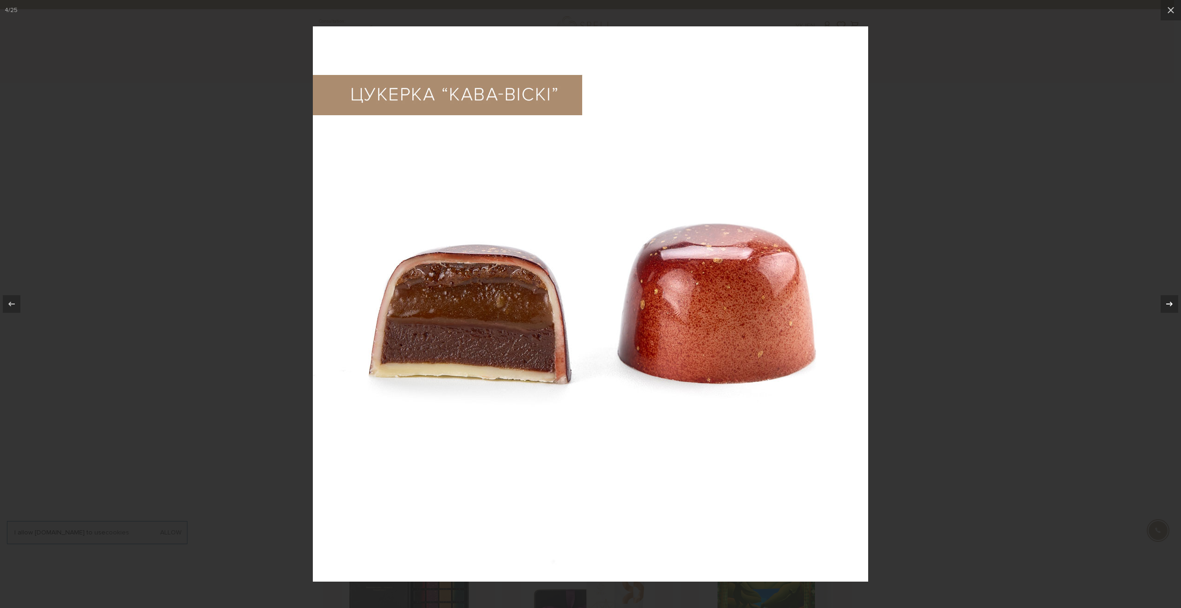
click at [1173, 297] on div at bounding box center [1169, 304] width 18 height 18
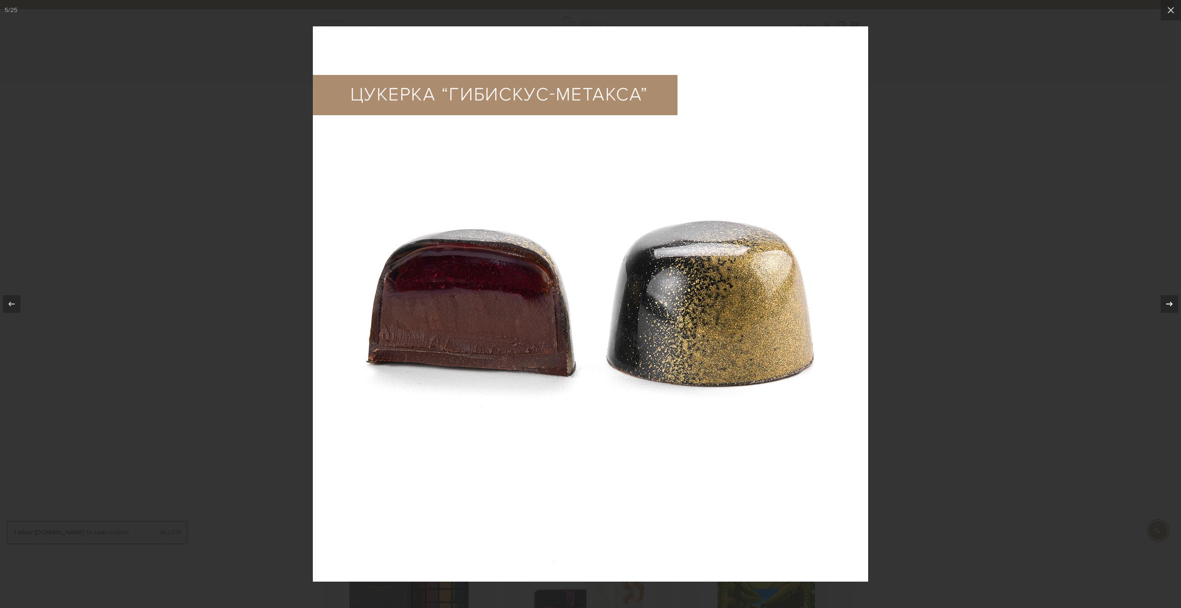
click at [1173, 297] on div at bounding box center [1169, 304] width 18 height 18
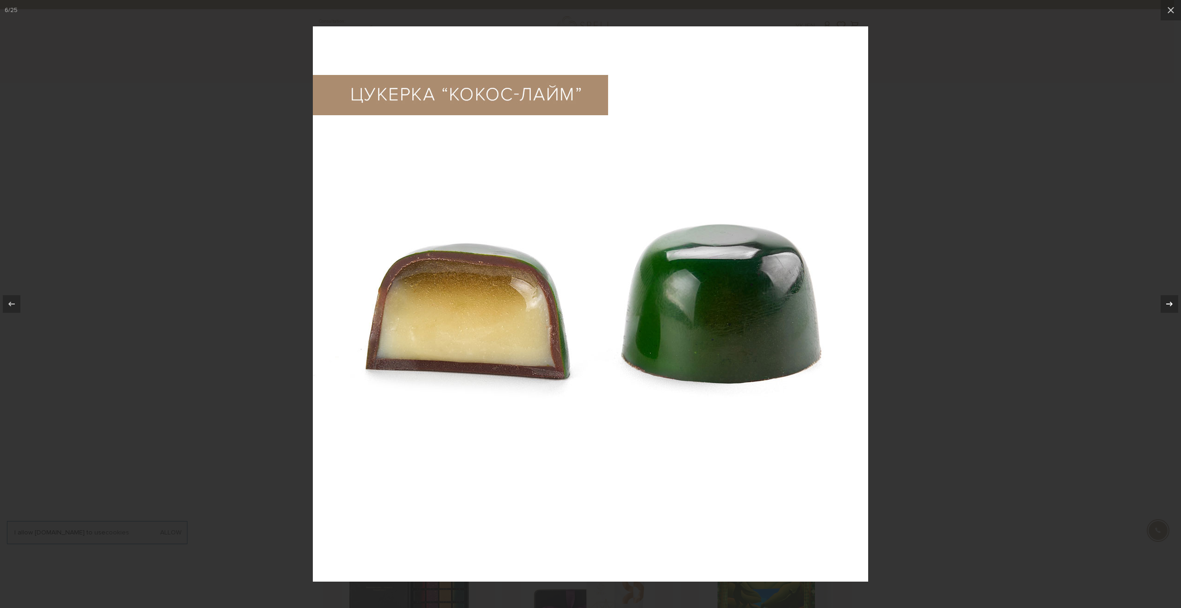
click at [1173, 297] on div at bounding box center [1169, 304] width 18 height 18
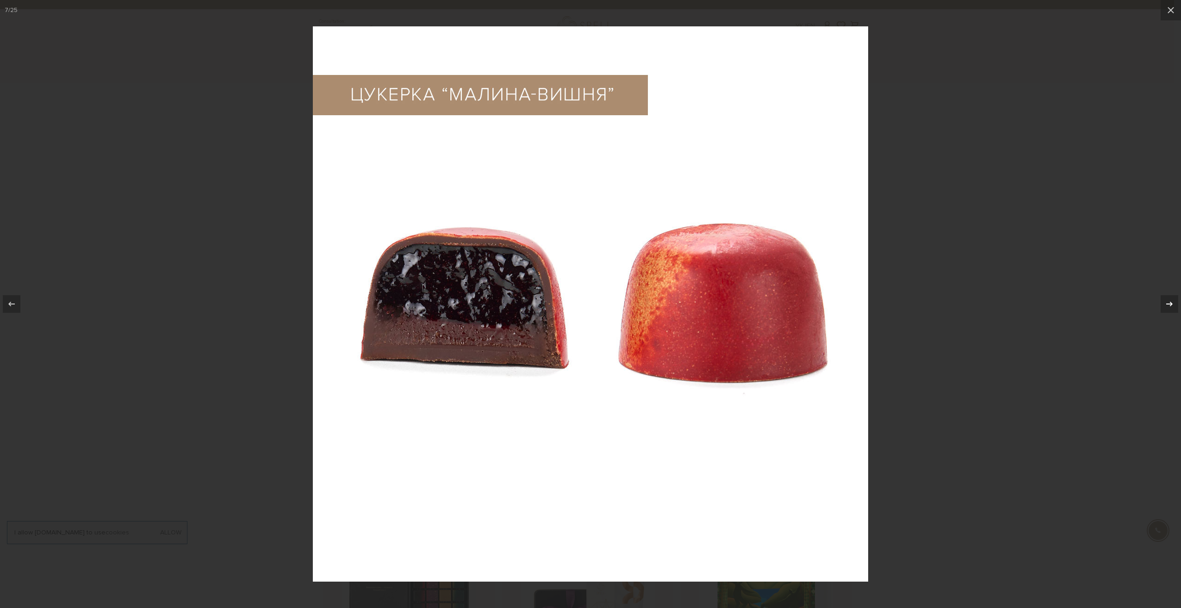
click at [1173, 297] on div at bounding box center [1169, 304] width 18 height 18
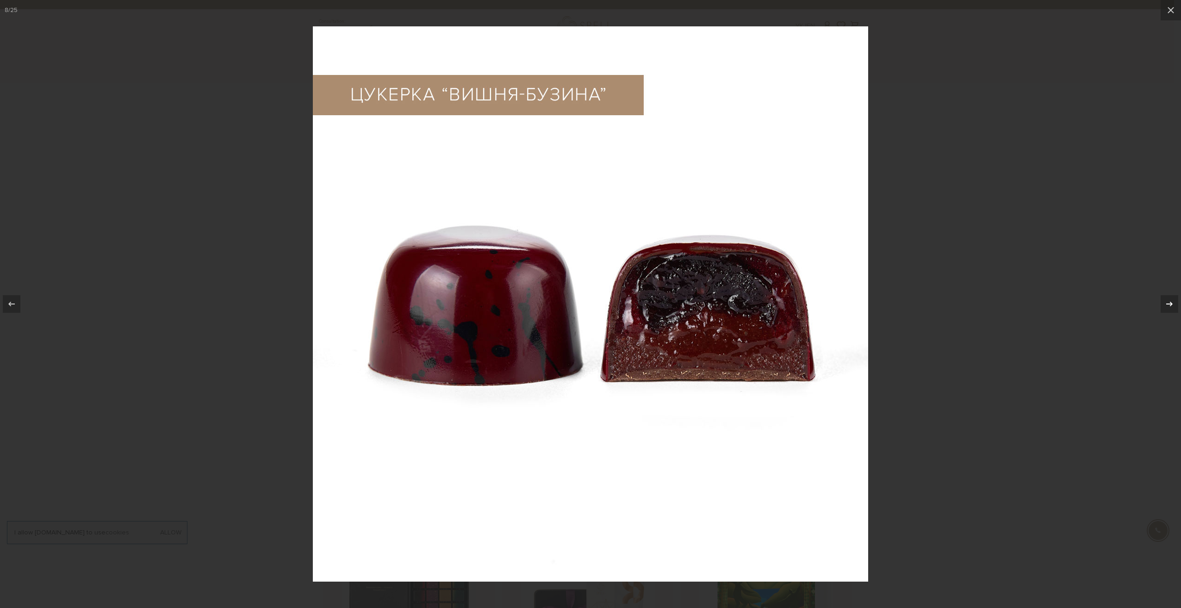
click at [1173, 297] on div at bounding box center [1169, 304] width 18 height 18
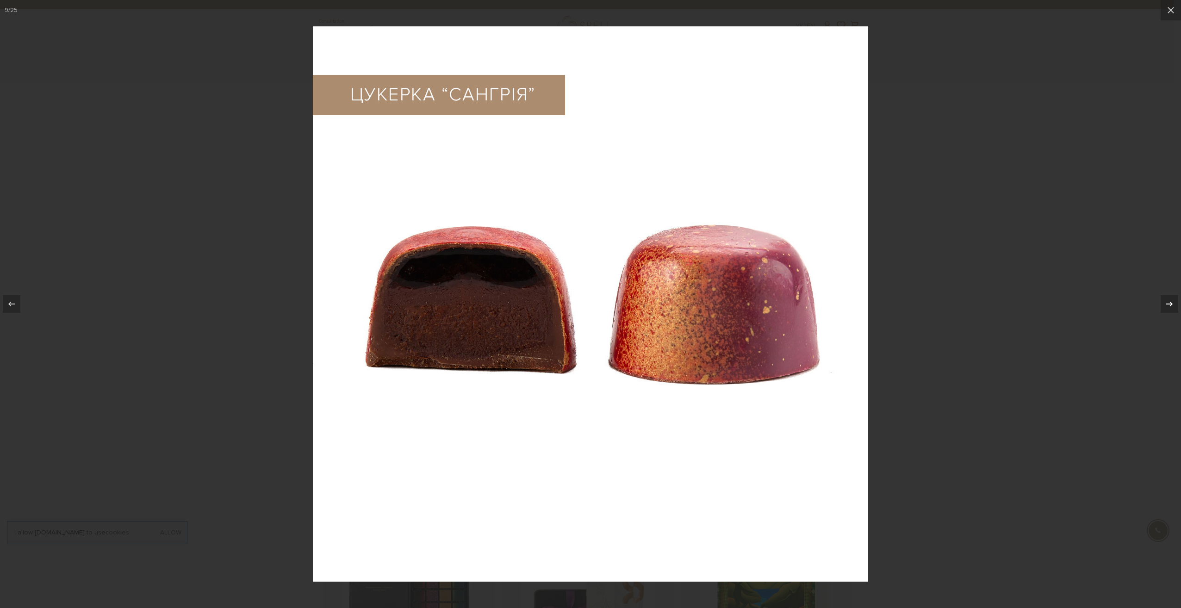
click at [1173, 297] on div at bounding box center [1169, 304] width 18 height 18
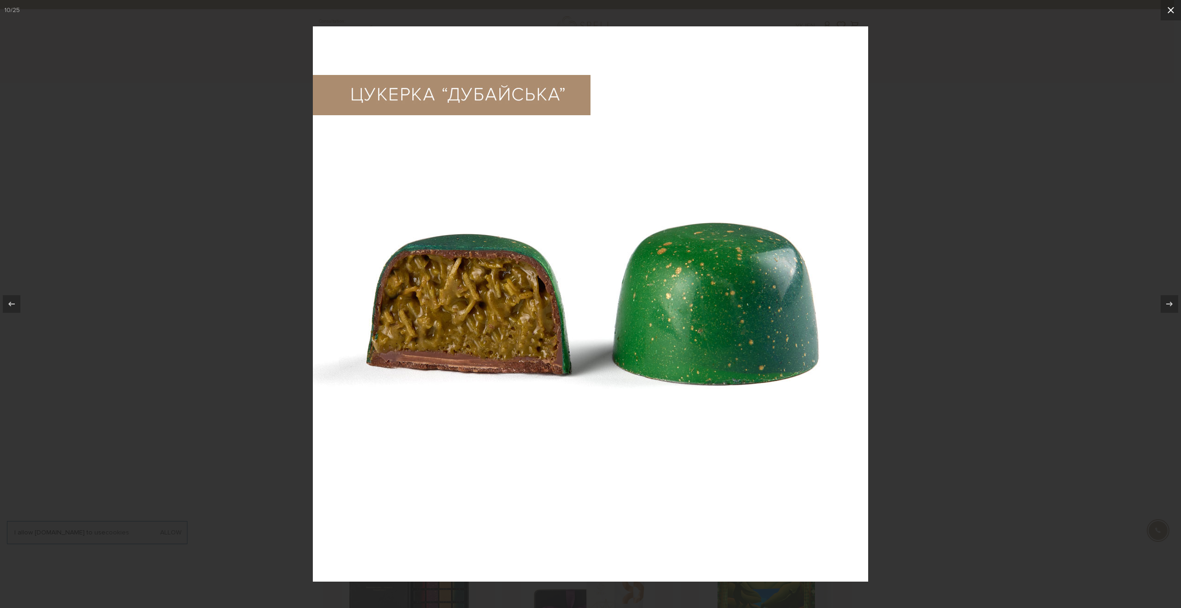
click at [1168, 15] on icon at bounding box center [1170, 10] width 11 height 11
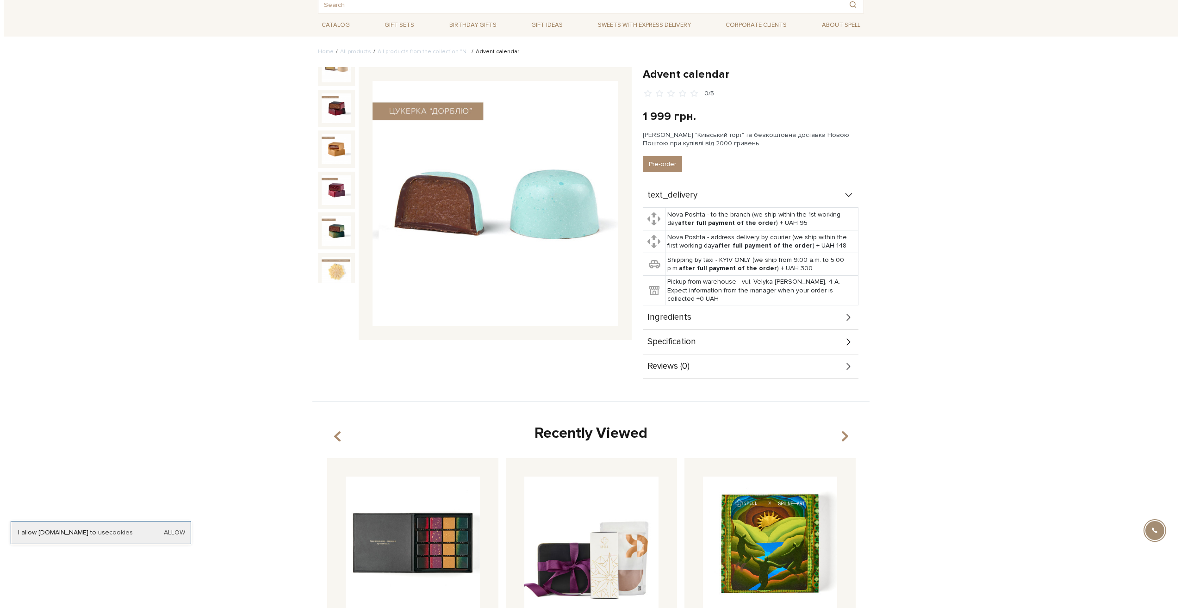
scroll to position [767, 0]
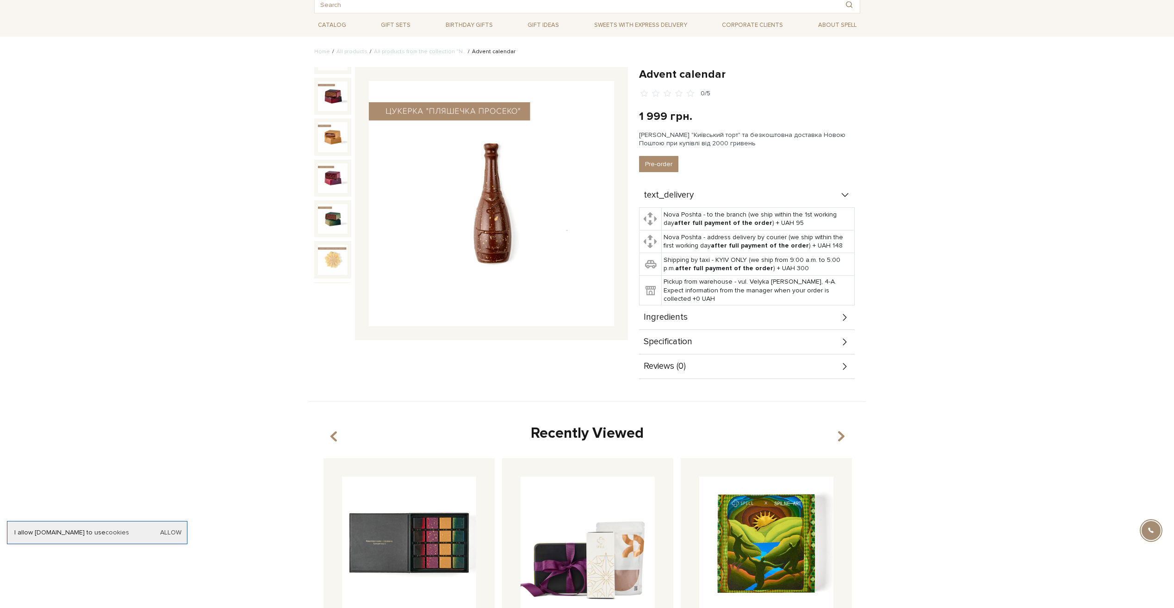
click at [321, 286] on img at bounding box center [333, 301] width 30 height 30
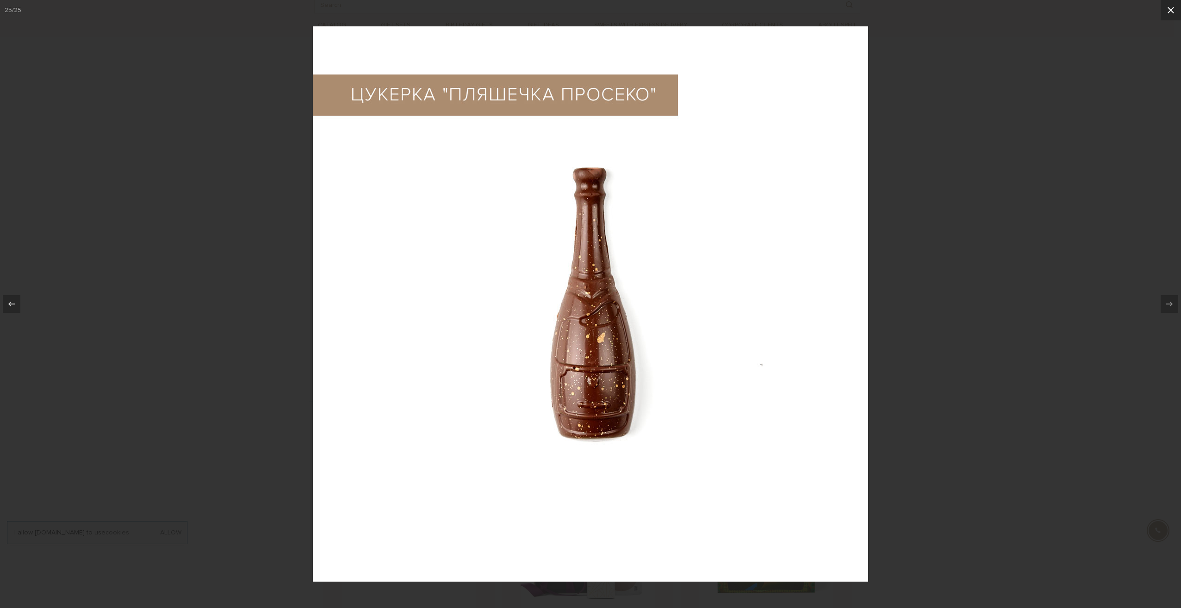
click at [1171, 3] on button at bounding box center [1170, 10] width 20 height 20
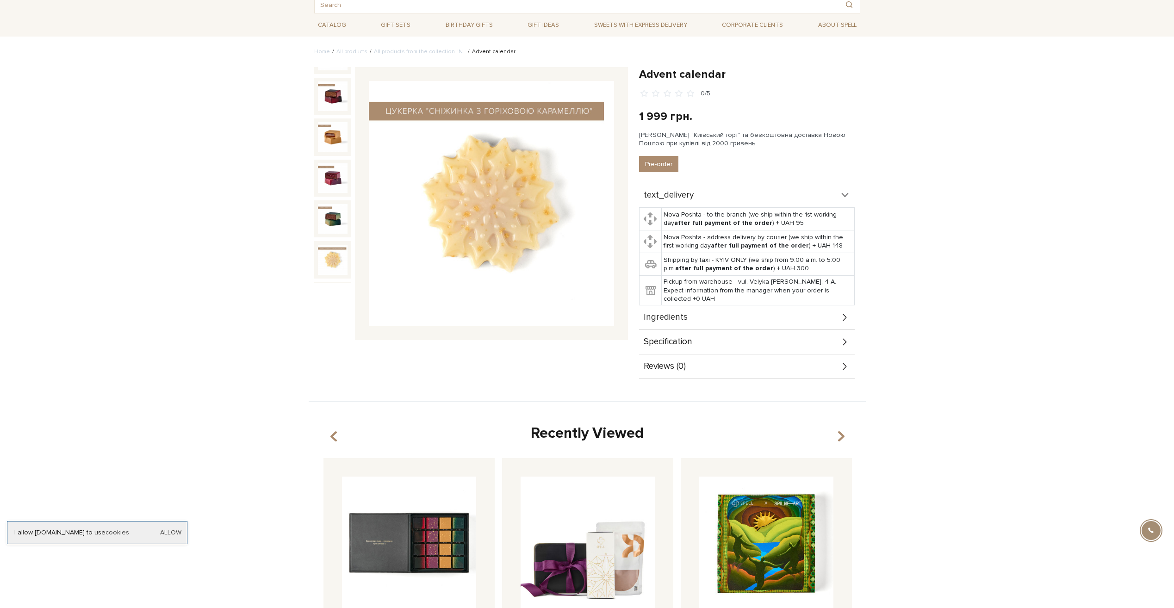
click at [329, 245] on img at bounding box center [333, 260] width 30 height 30
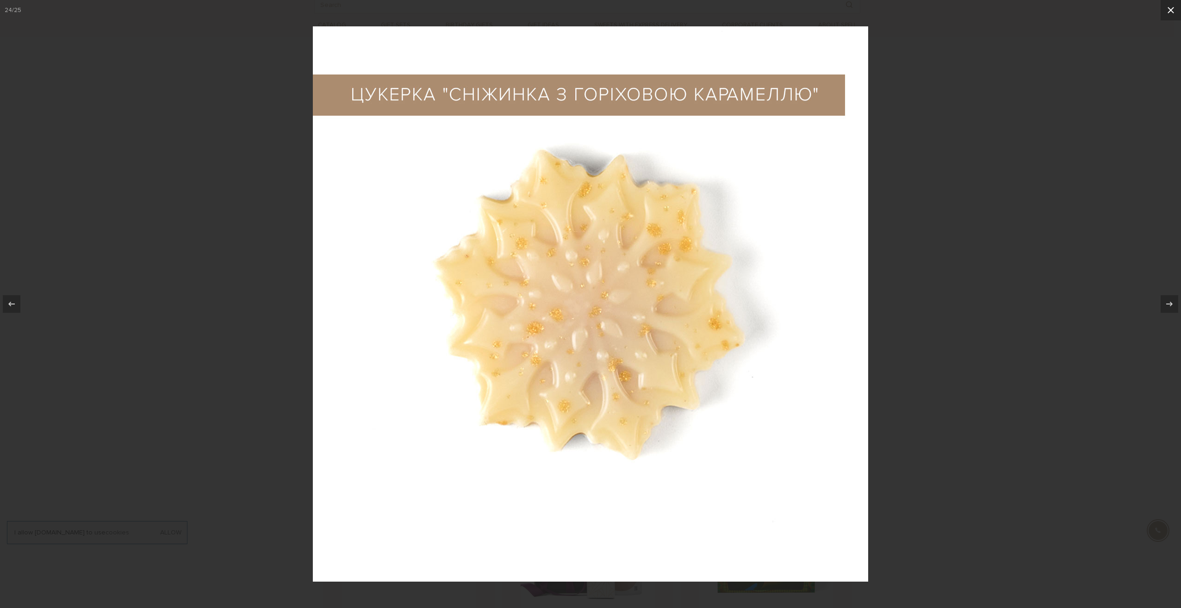
click at [1173, 10] on icon at bounding box center [1170, 10] width 11 height 11
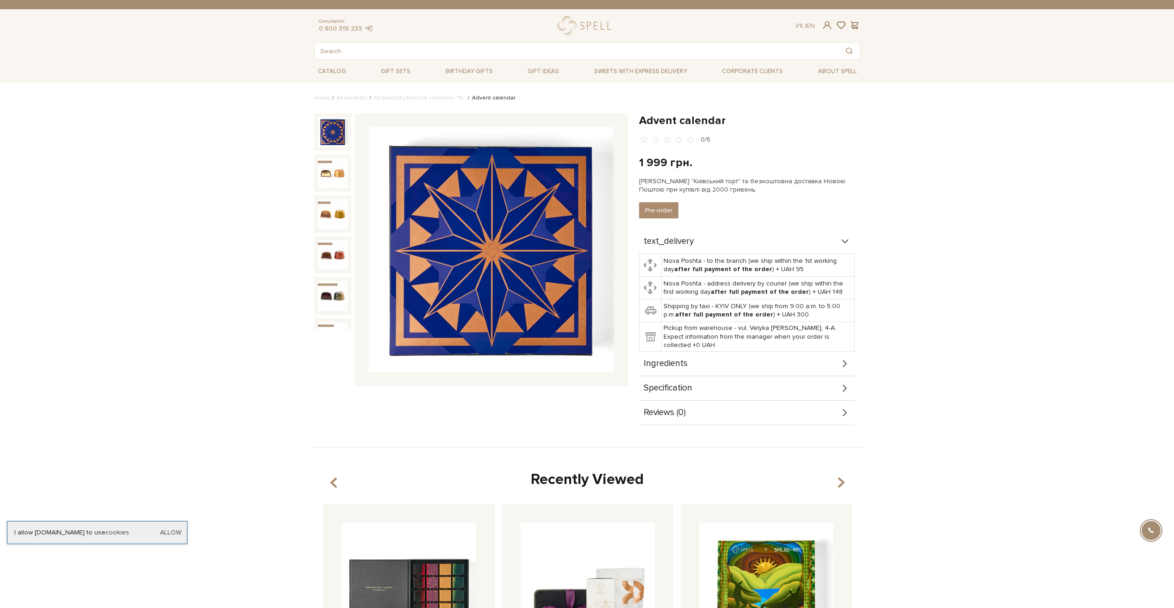
click at [334, 127] on img at bounding box center [333, 132] width 30 height 30
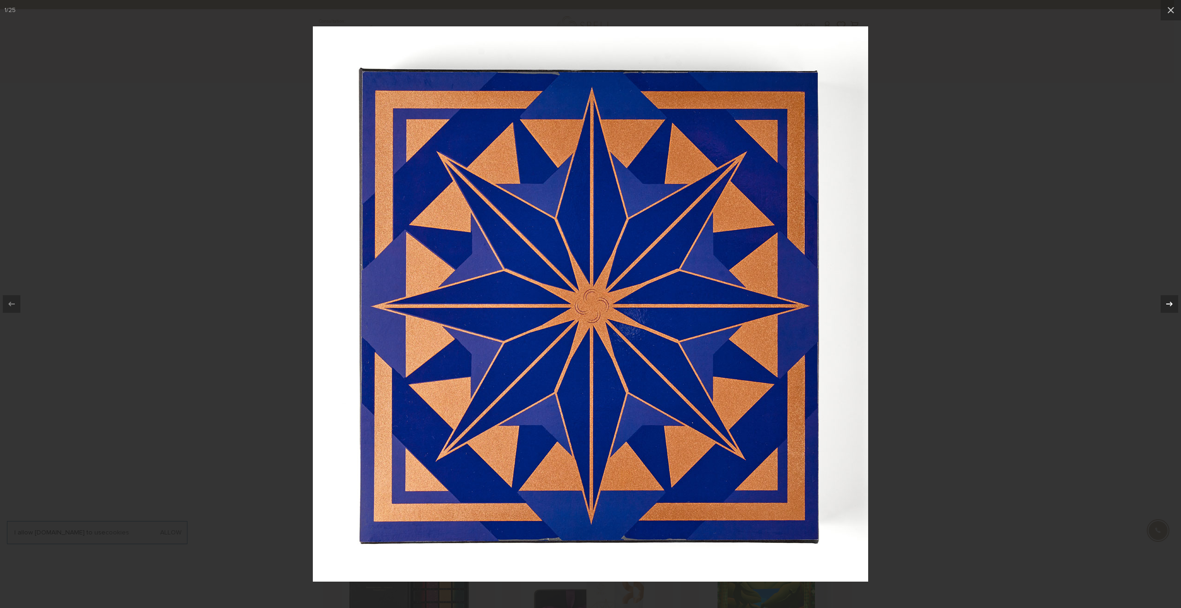
click at [1166, 303] on icon at bounding box center [1168, 303] width 11 height 11
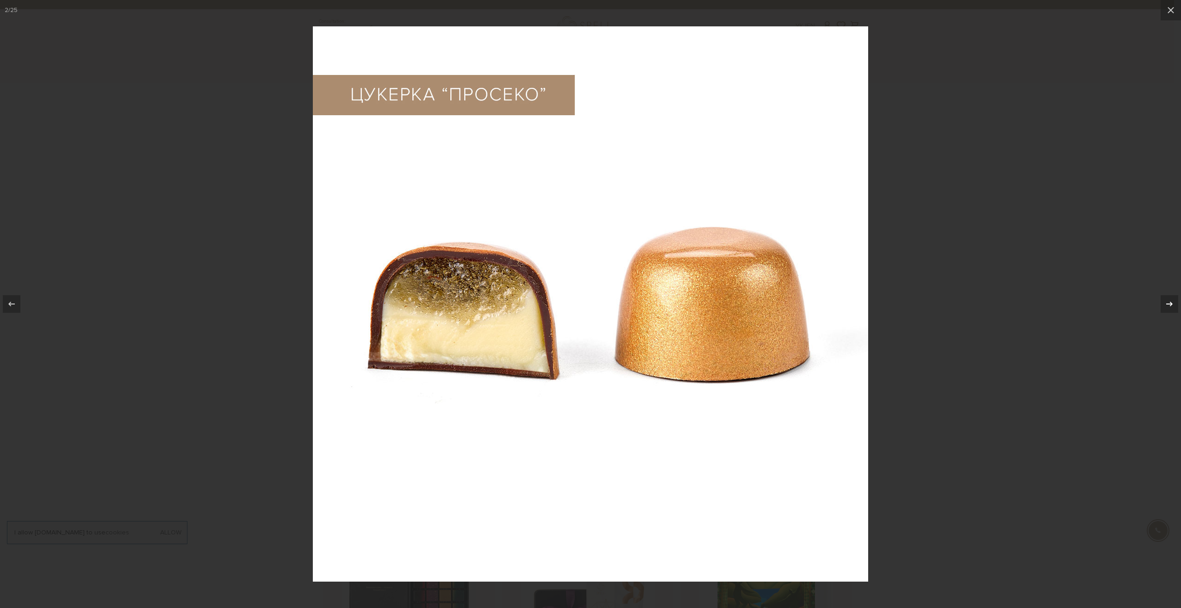
click at [1166, 303] on icon at bounding box center [1168, 303] width 11 height 11
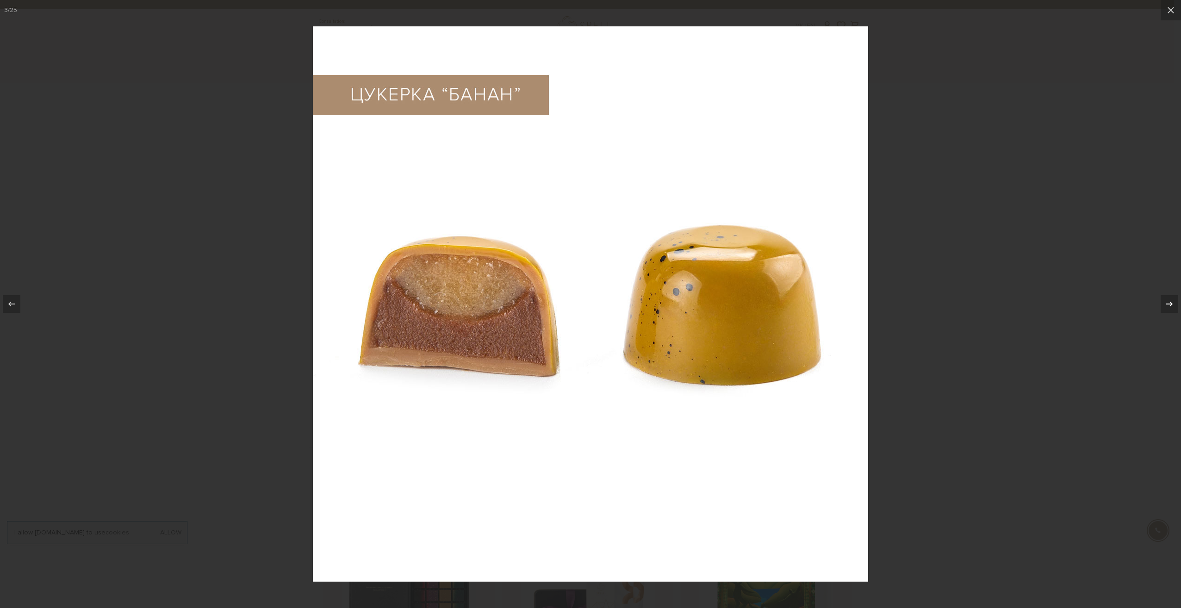
click at [1166, 303] on icon at bounding box center [1168, 303] width 11 height 11
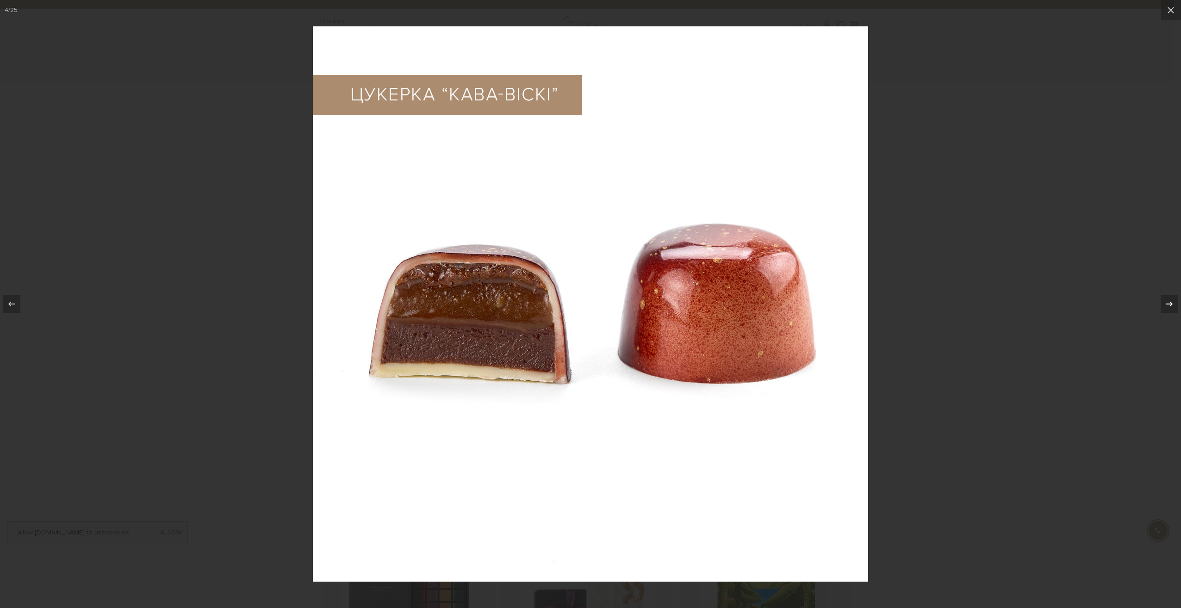
click at [1166, 303] on icon at bounding box center [1168, 303] width 11 height 11
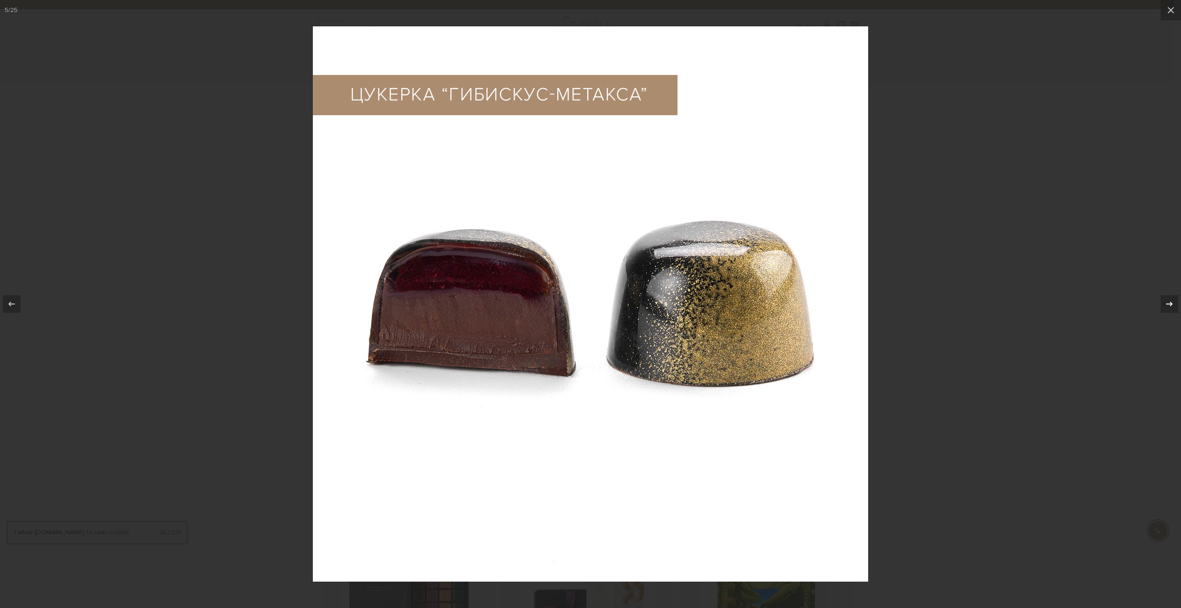
click at [1166, 303] on icon at bounding box center [1168, 303] width 11 height 11
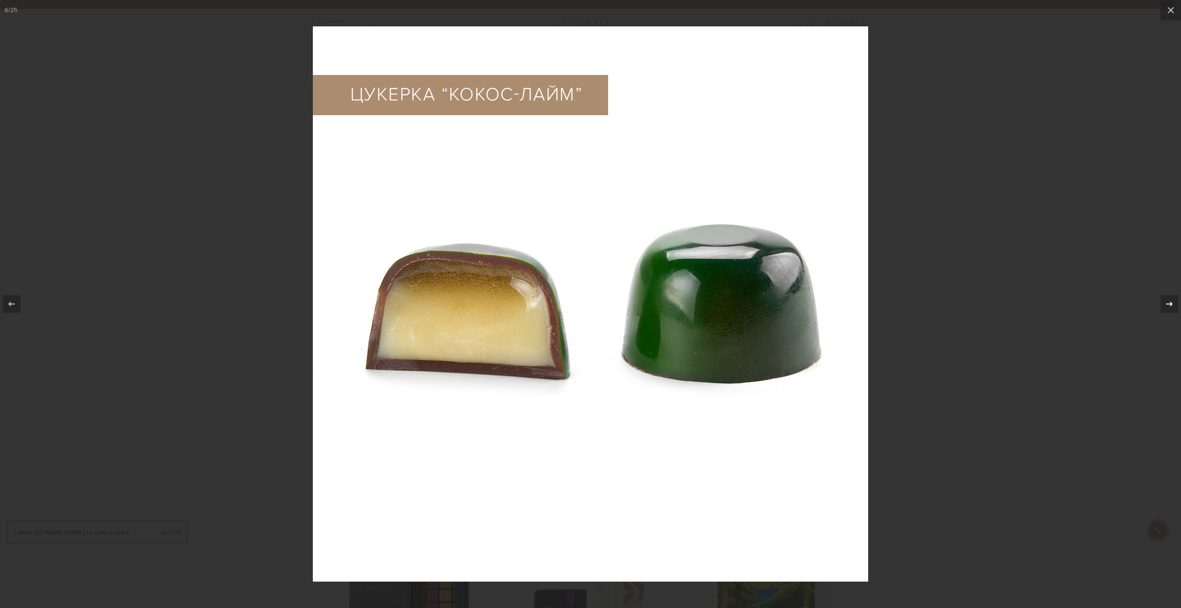
click at [1166, 303] on icon at bounding box center [1168, 303] width 11 height 11
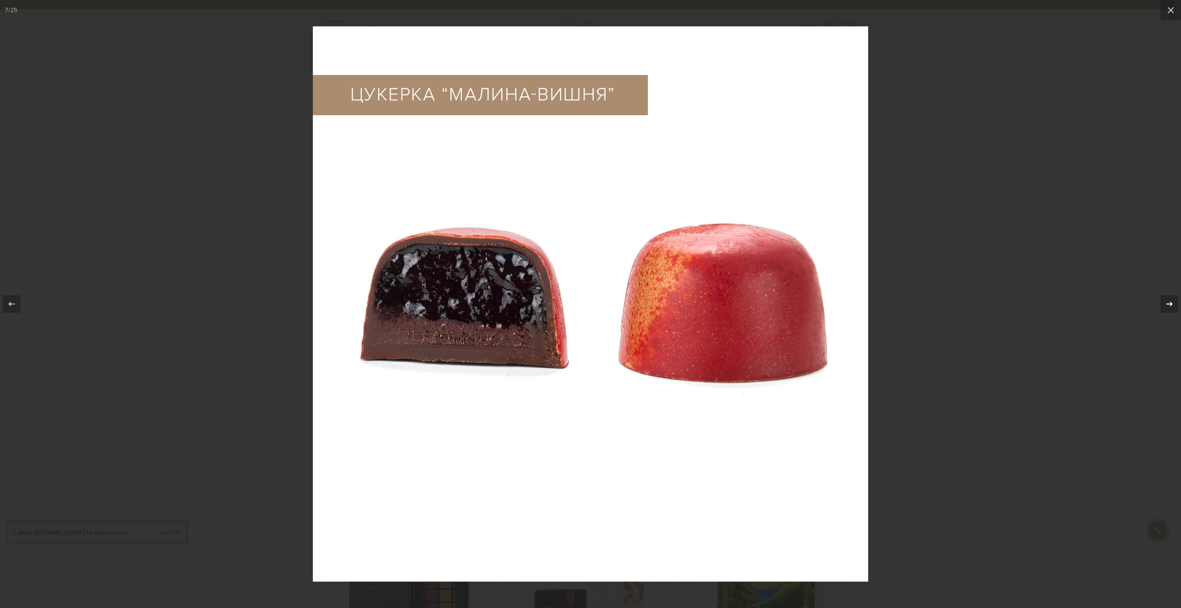
click at [1166, 303] on icon at bounding box center [1168, 303] width 11 height 11
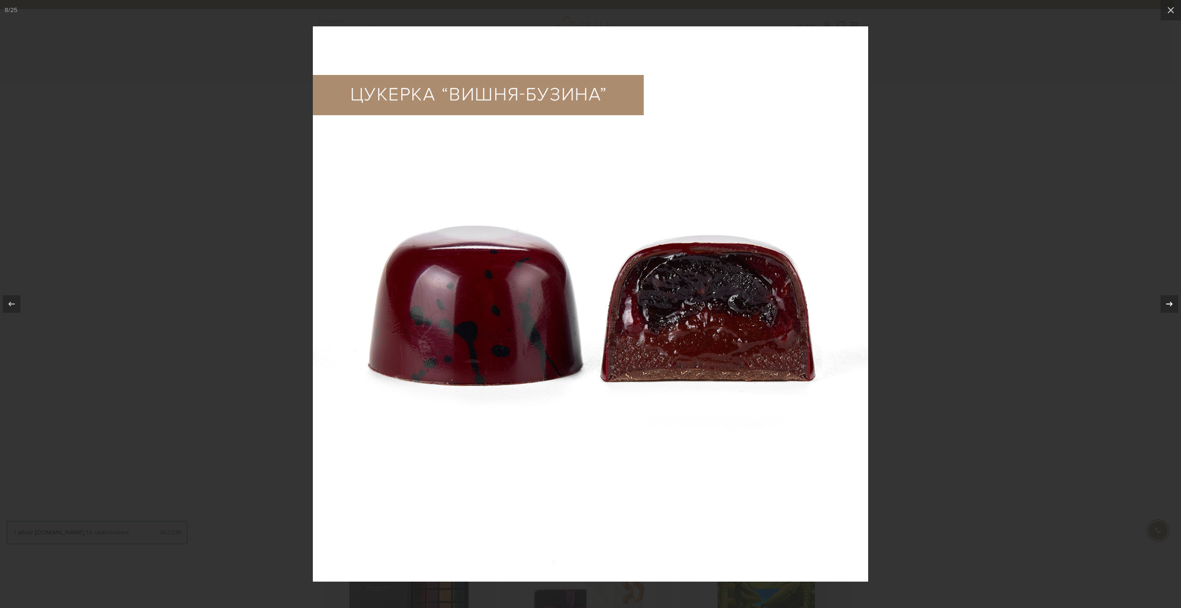
click at [1173, 303] on icon at bounding box center [1168, 303] width 11 height 11
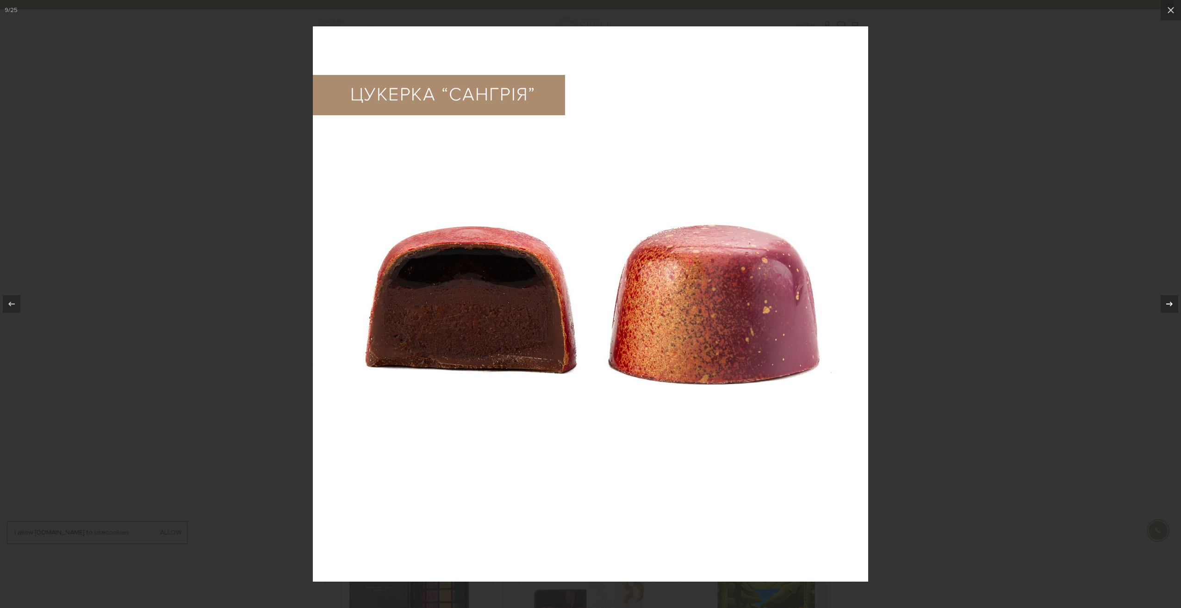
click at [1173, 303] on icon at bounding box center [1168, 303] width 11 height 11
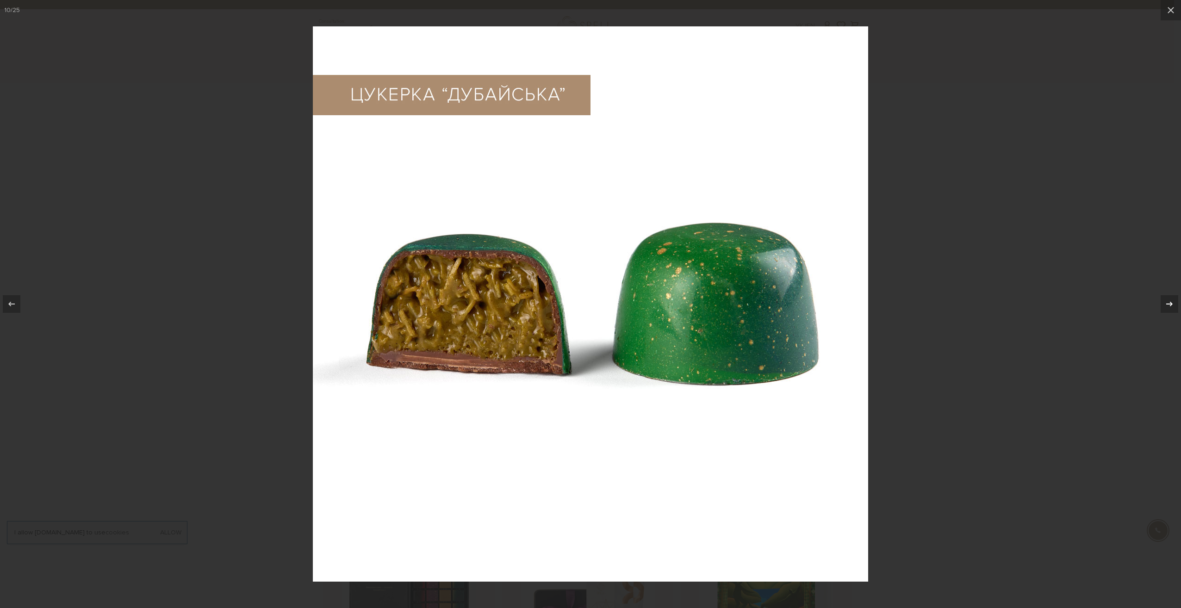
click at [1173, 303] on icon at bounding box center [1168, 303] width 11 height 11
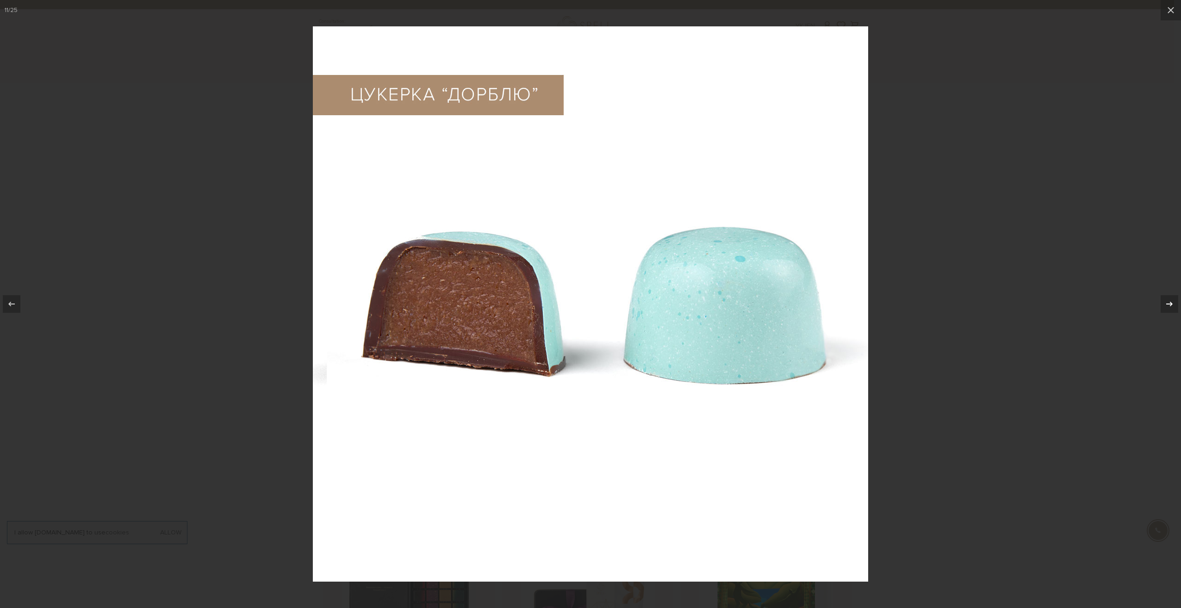
click at [1173, 303] on icon at bounding box center [1168, 303] width 11 height 11
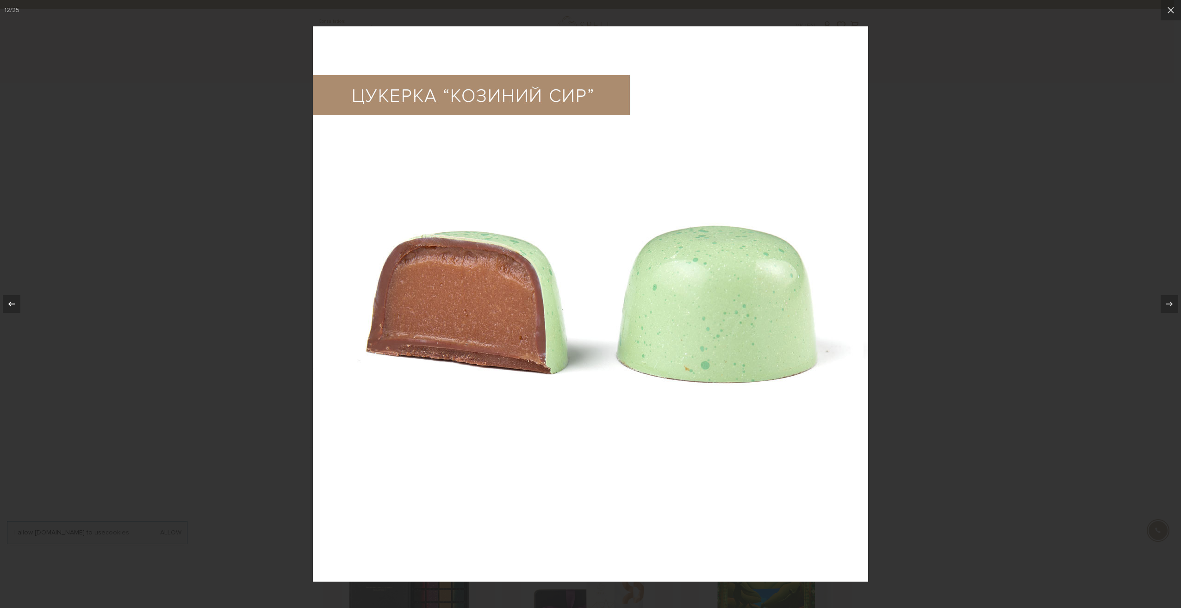
click at [10, 297] on div at bounding box center [12, 304] width 18 height 18
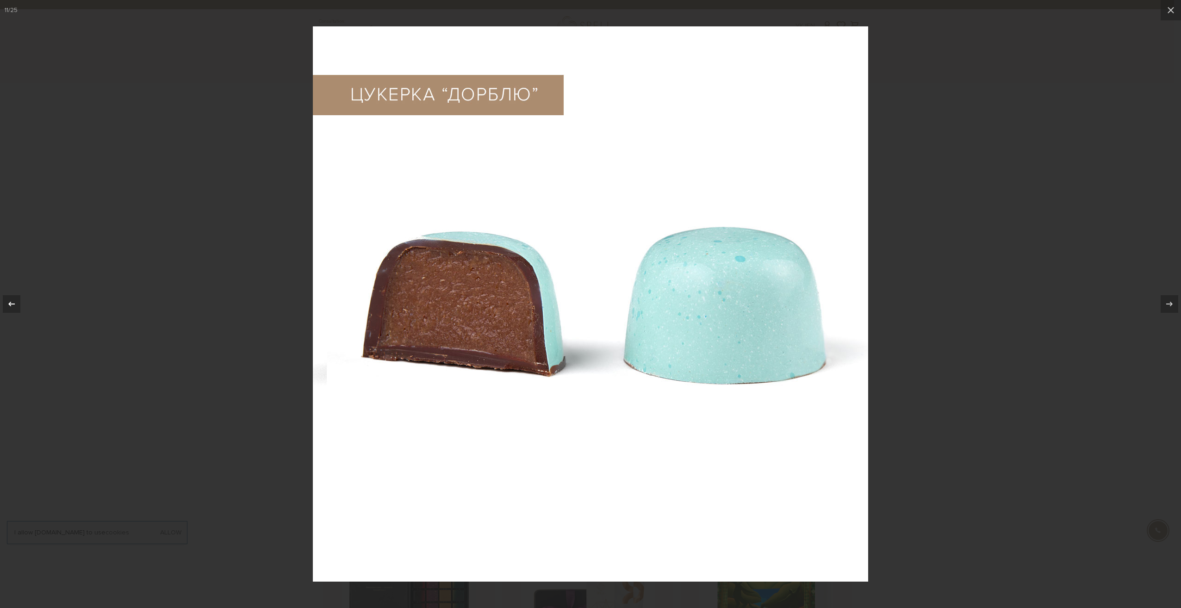
click at [10, 297] on div at bounding box center [12, 304] width 18 height 18
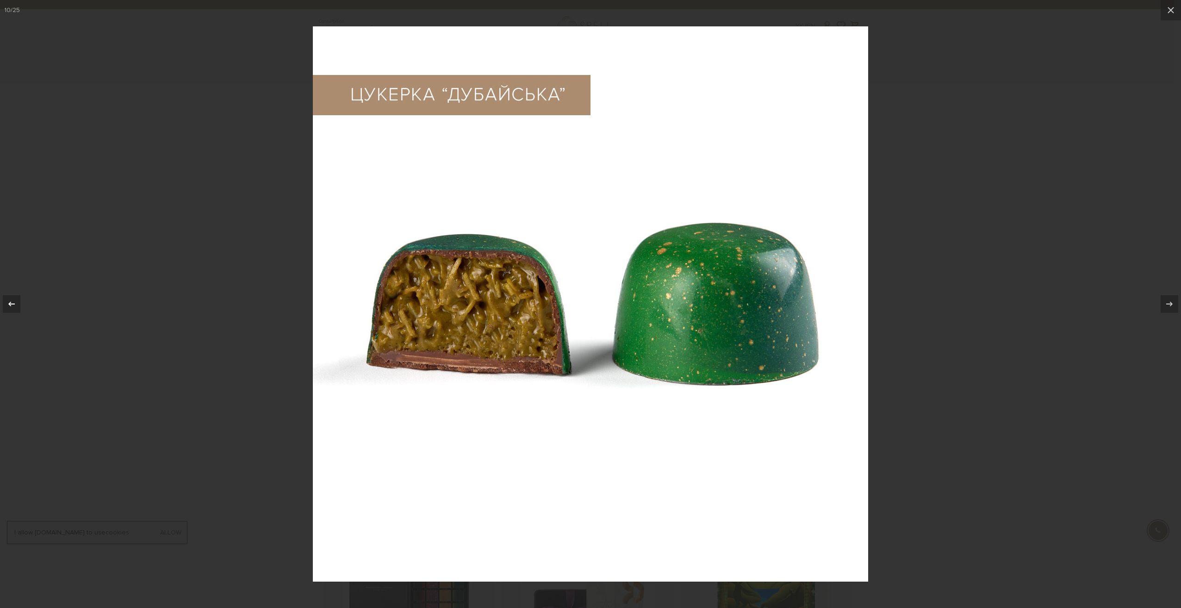
click at [10, 297] on div at bounding box center [12, 304] width 18 height 18
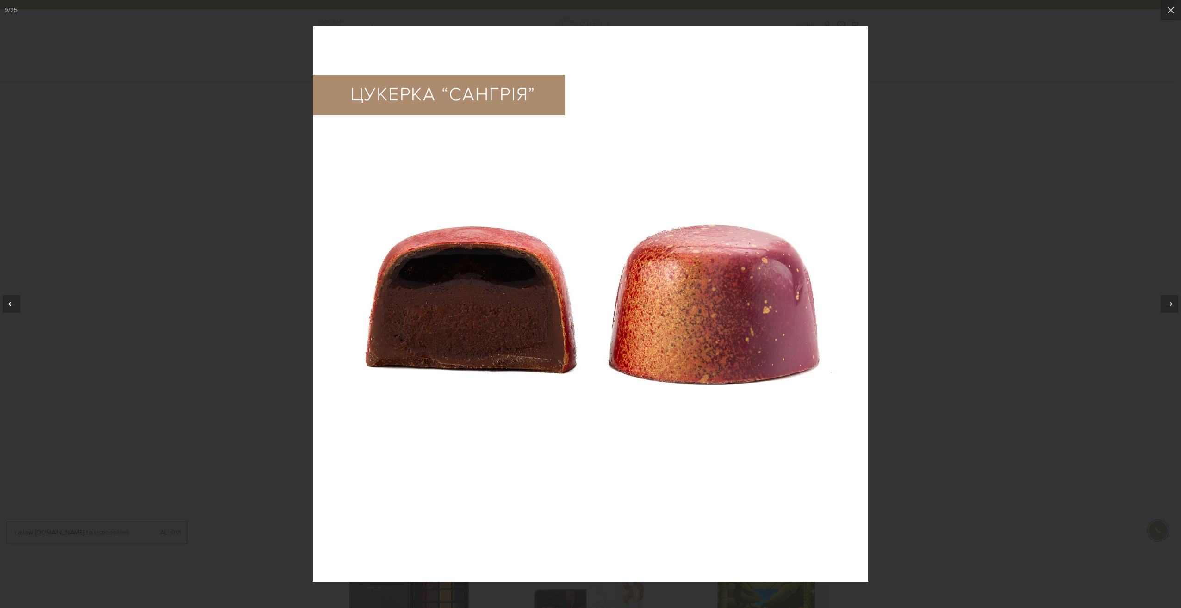
click at [10, 297] on div at bounding box center [12, 304] width 18 height 18
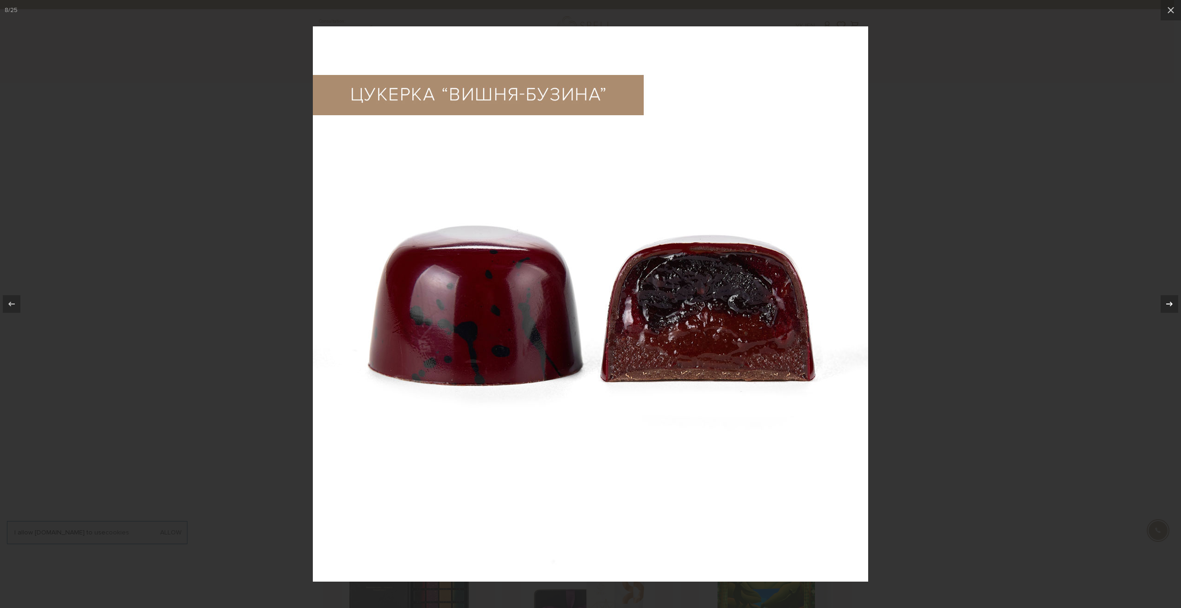
click at [1173, 297] on div at bounding box center [1169, 304] width 18 height 18
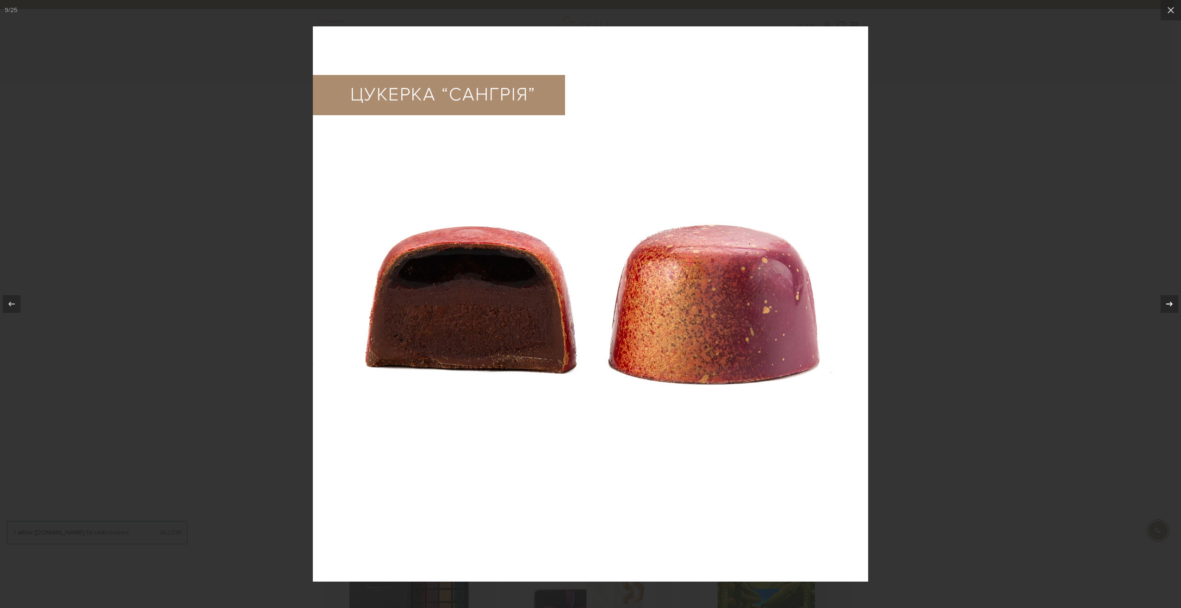
click at [1173, 297] on div at bounding box center [1169, 304] width 18 height 18
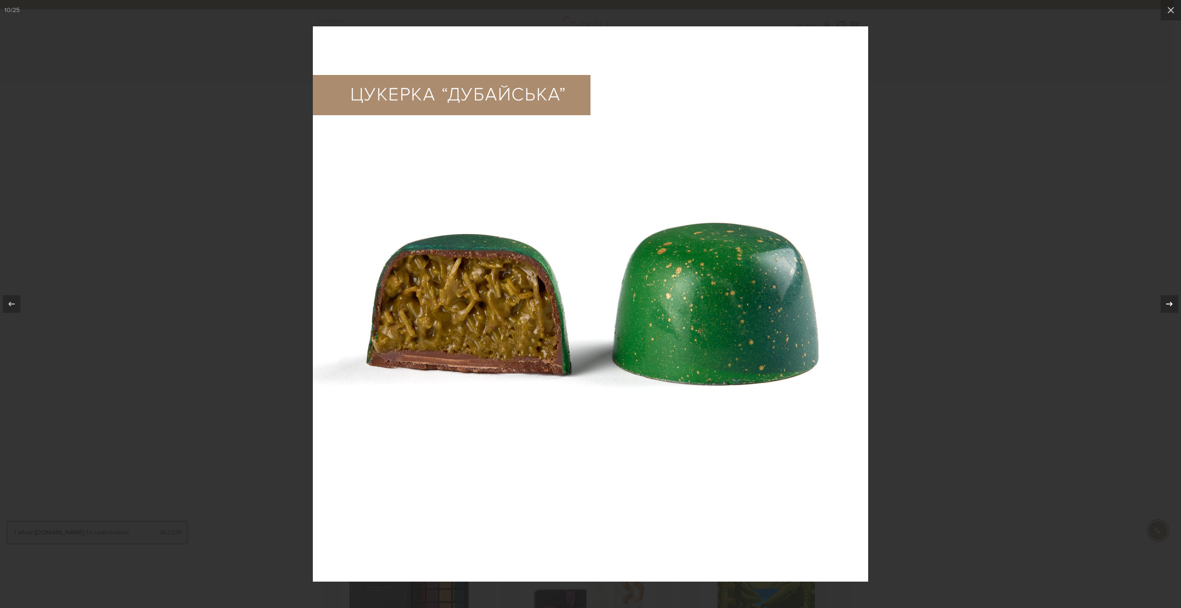
click at [1173, 297] on div at bounding box center [1169, 304] width 18 height 18
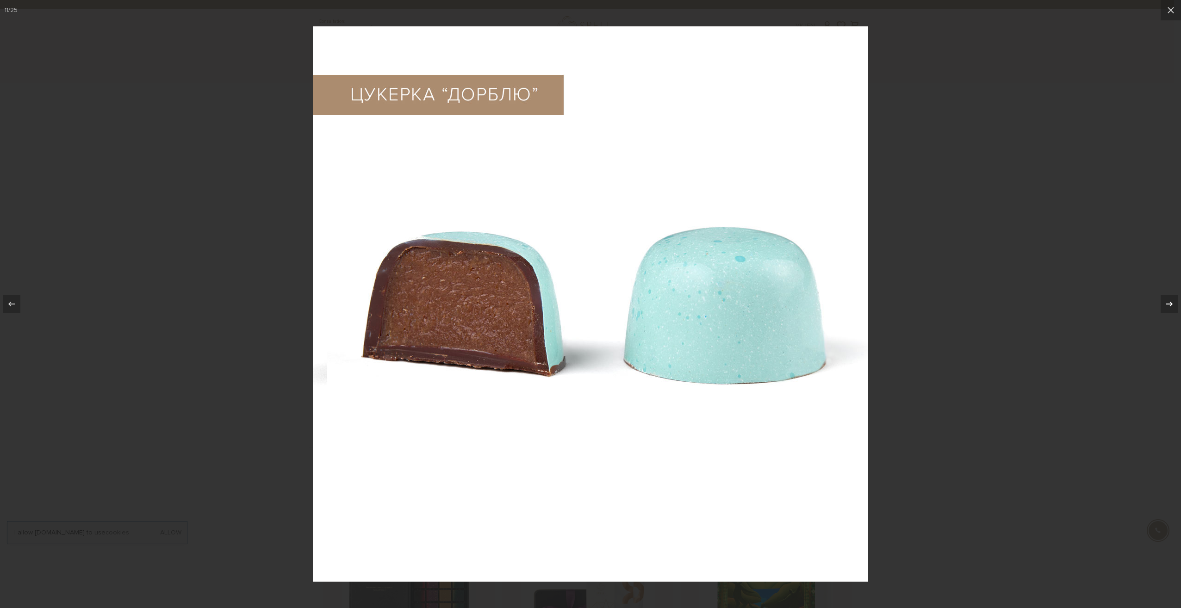
click at [1173, 297] on div at bounding box center [1169, 304] width 18 height 18
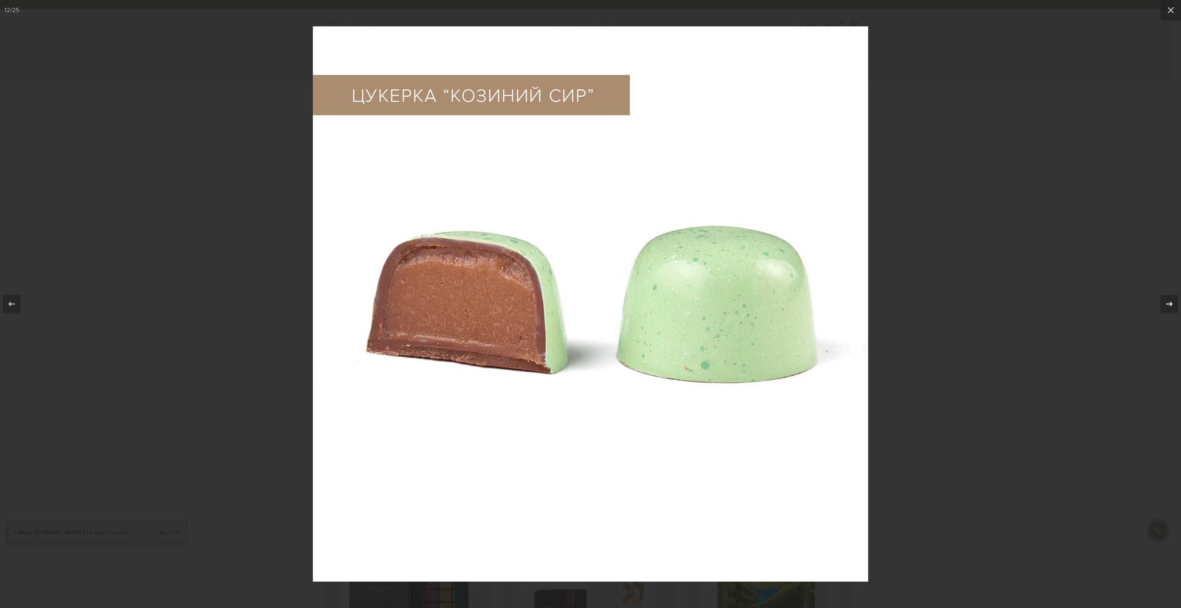
click at [1173, 297] on div at bounding box center [1169, 304] width 18 height 18
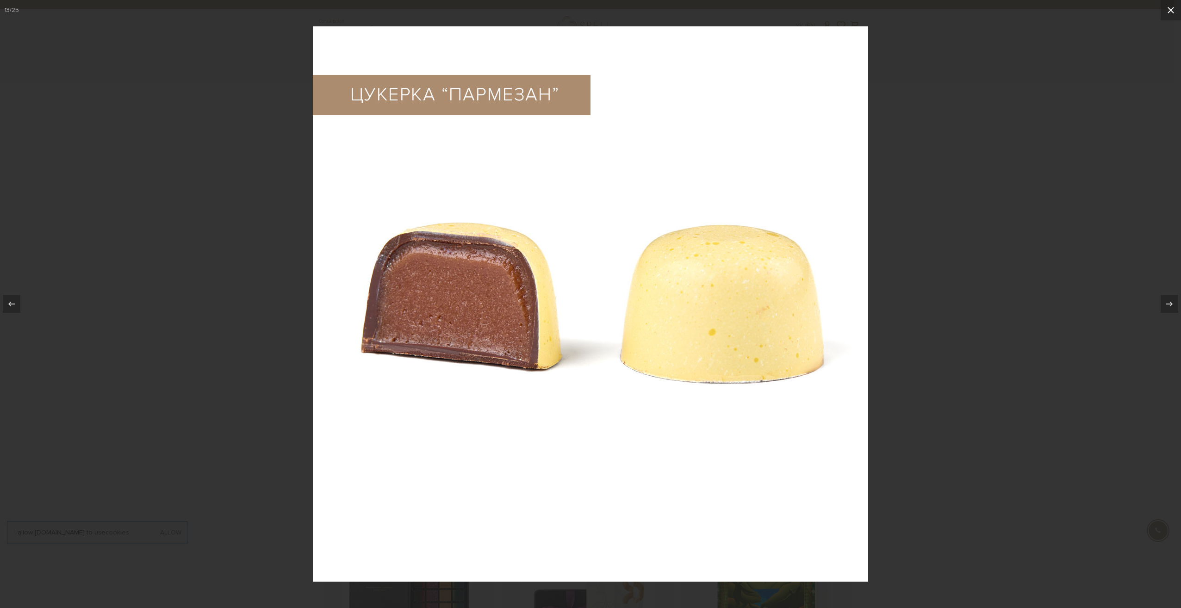
click at [1173, 6] on icon at bounding box center [1170, 10] width 11 height 11
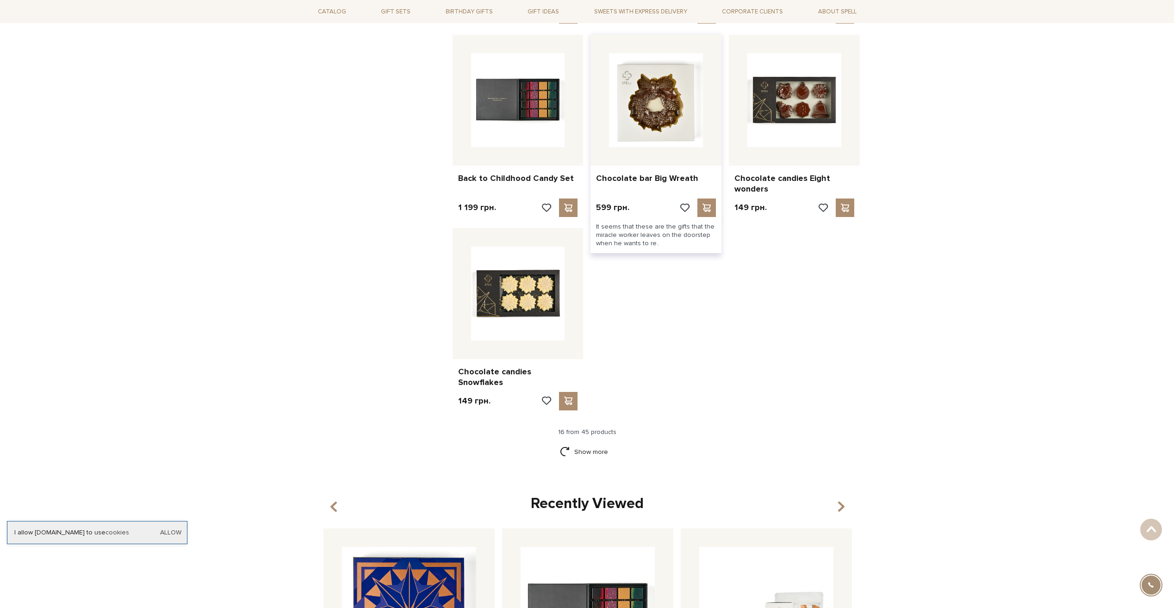
scroll to position [1064, 0]
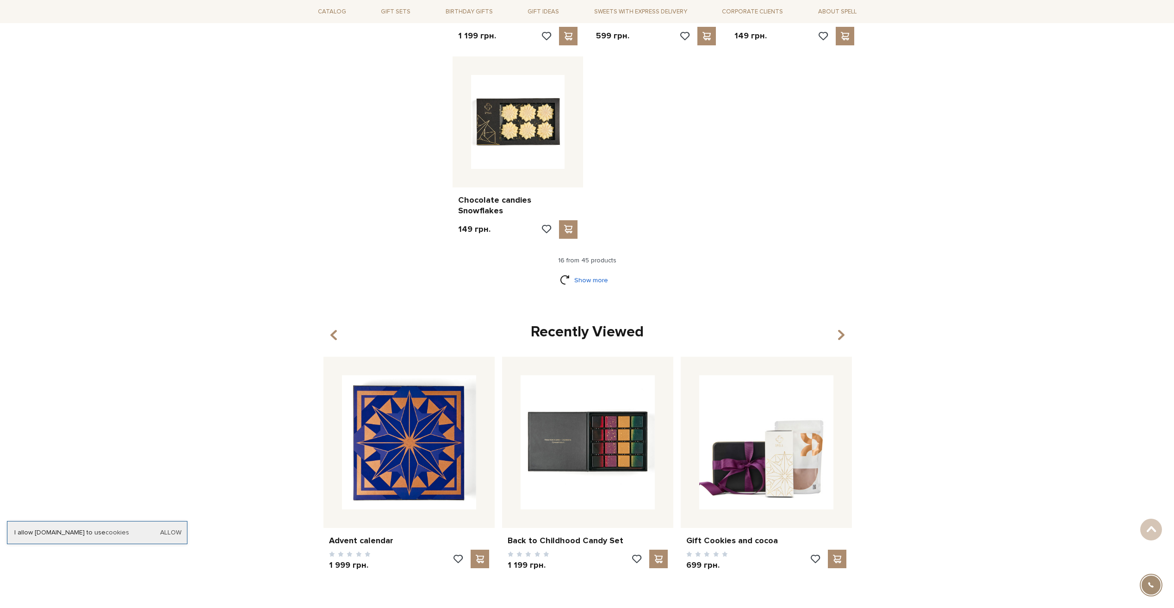
click at [574, 272] on link "Show more" at bounding box center [587, 280] width 54 height 16
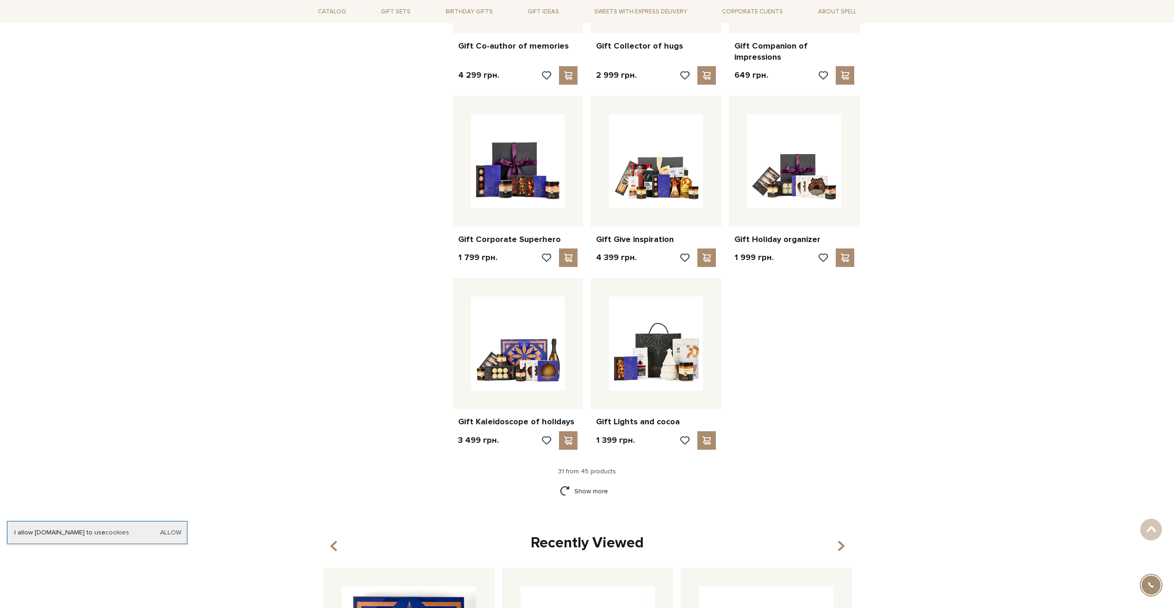
scroll to position [1804, 0]
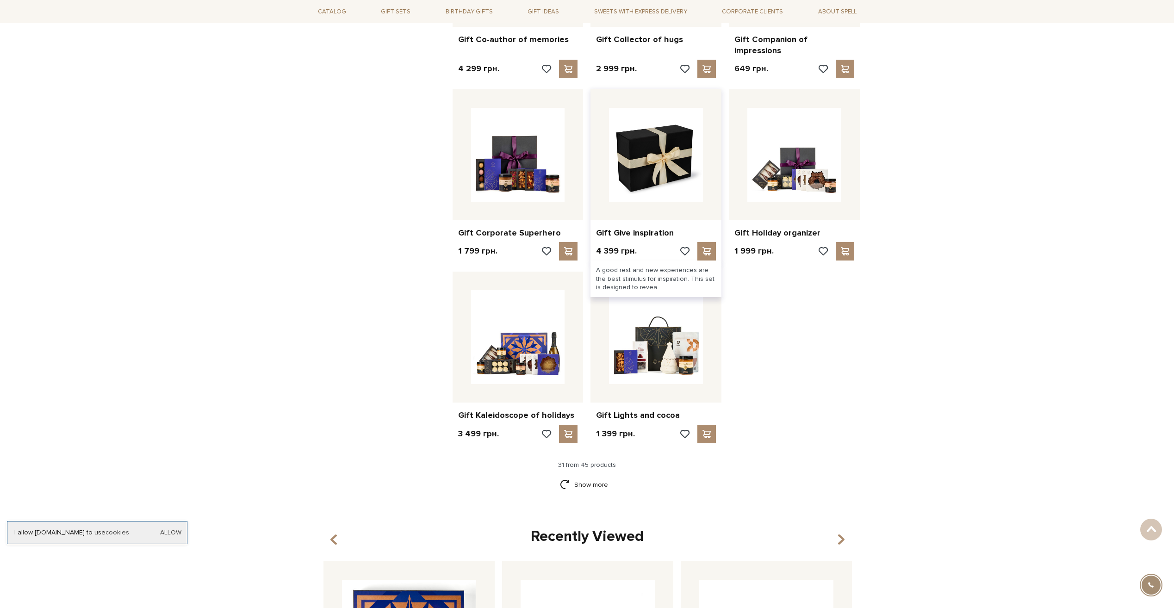
click at [656, 134] on img at bounding box center [656, 155] width 94 height 94
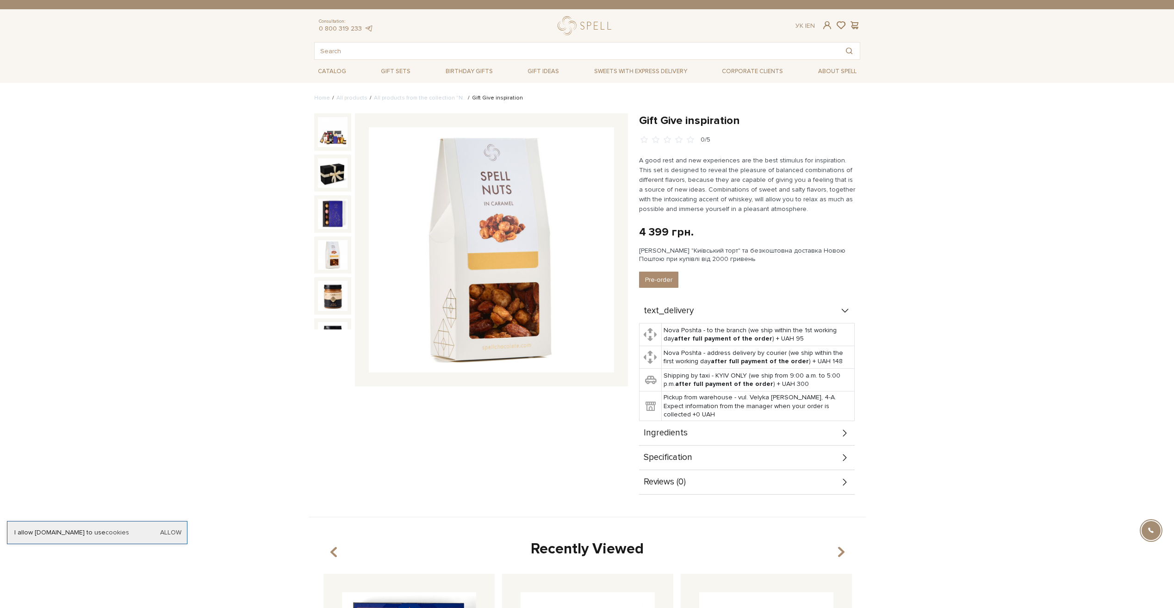
click at [334, 248] on img at bounding box center [333, 255] width 30 height 30
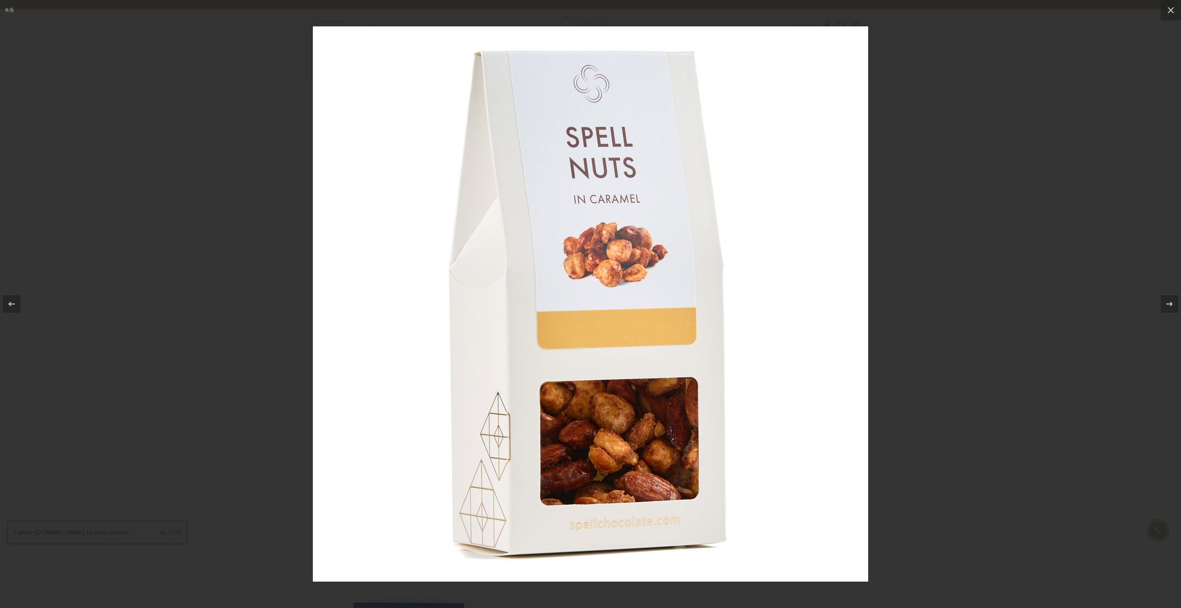
click at [328, 296] on img at bounding box center [590, 303] width 555 height 555
click at [1172, 6] on icon at bounding box center [1170, 10] width 11 height 11
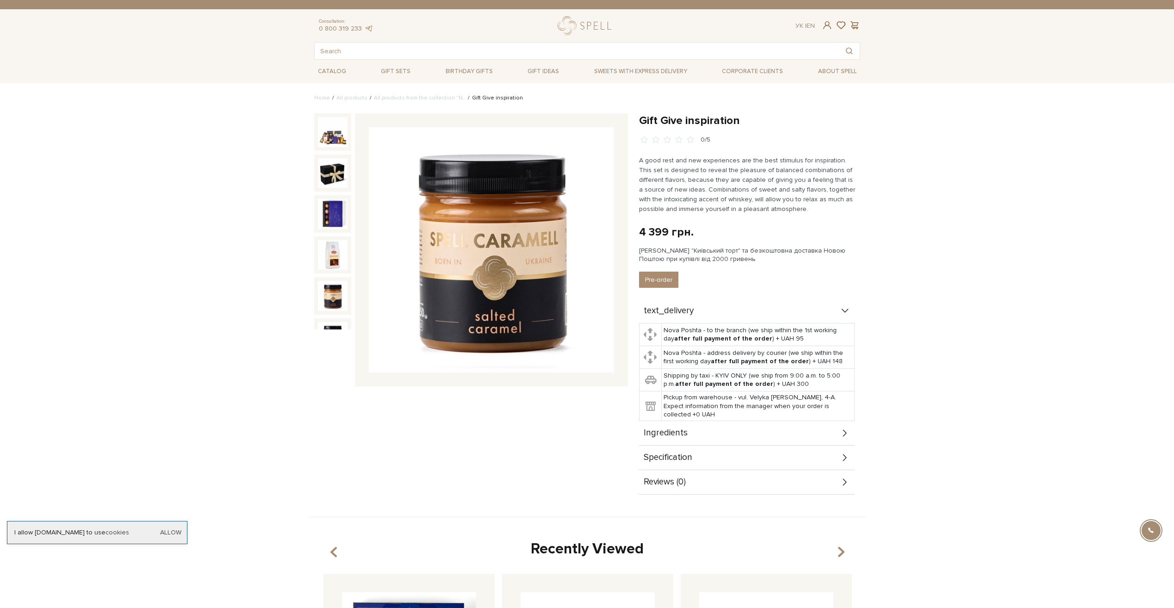
click at [338, 297] on img at bounding box center [333, 296] width 30 height 30
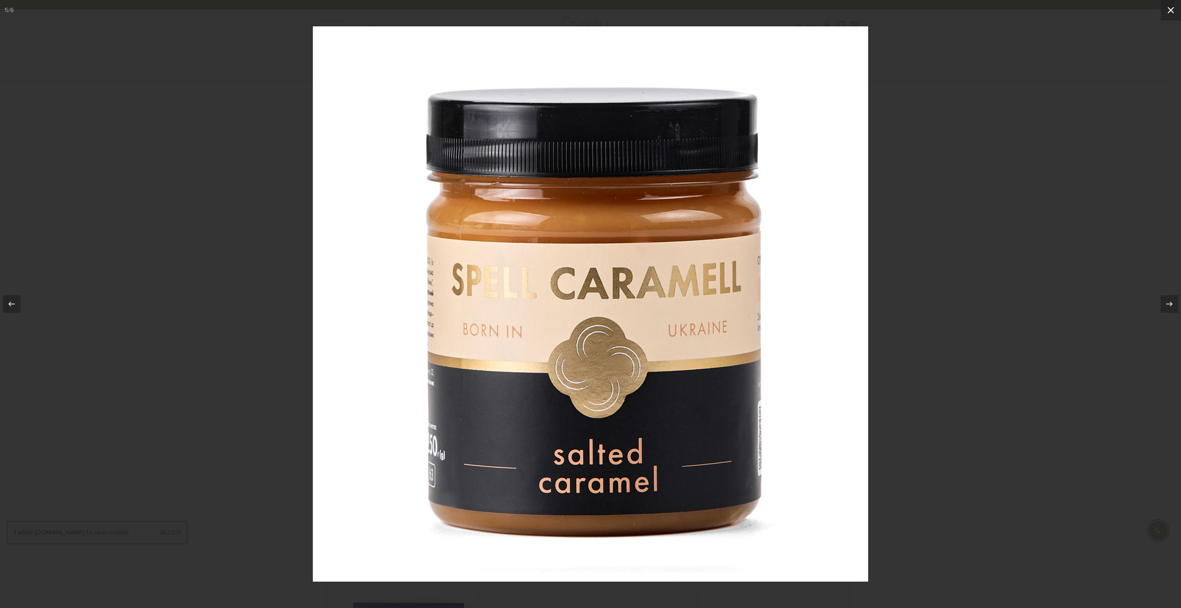
click at [1173, 6] on button at bounding box center [1170, 10] width 20 height 20
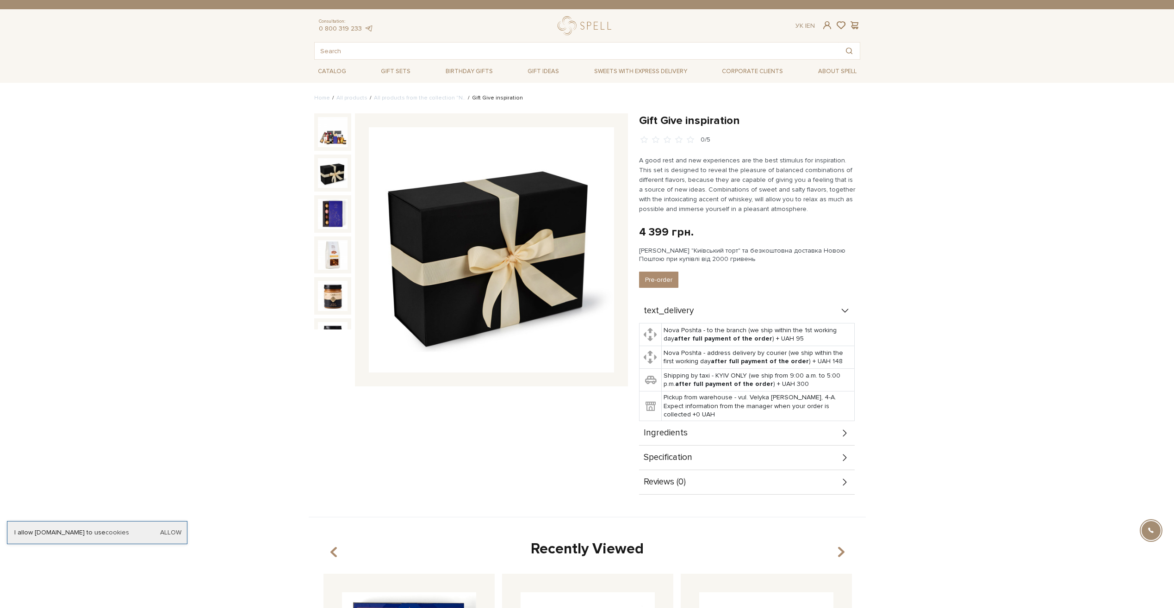
click at [334, 174] on img at bounding box center [333, 173] width 30 height 30
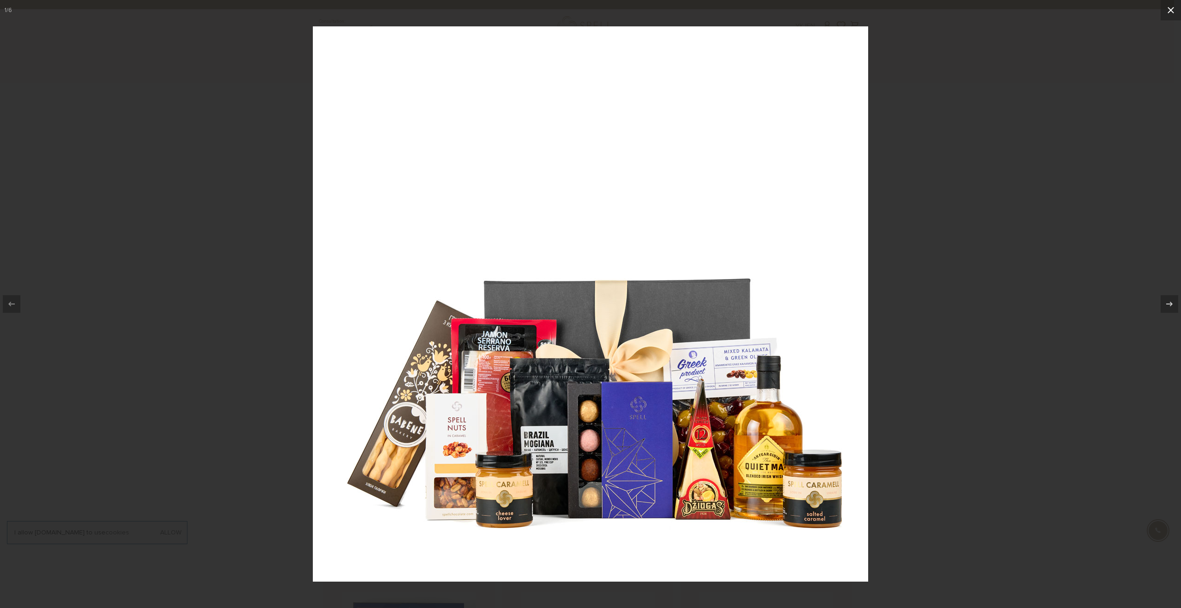
click at [1173, 10] on button at bounding box center [1170, 10] width 20 height 20
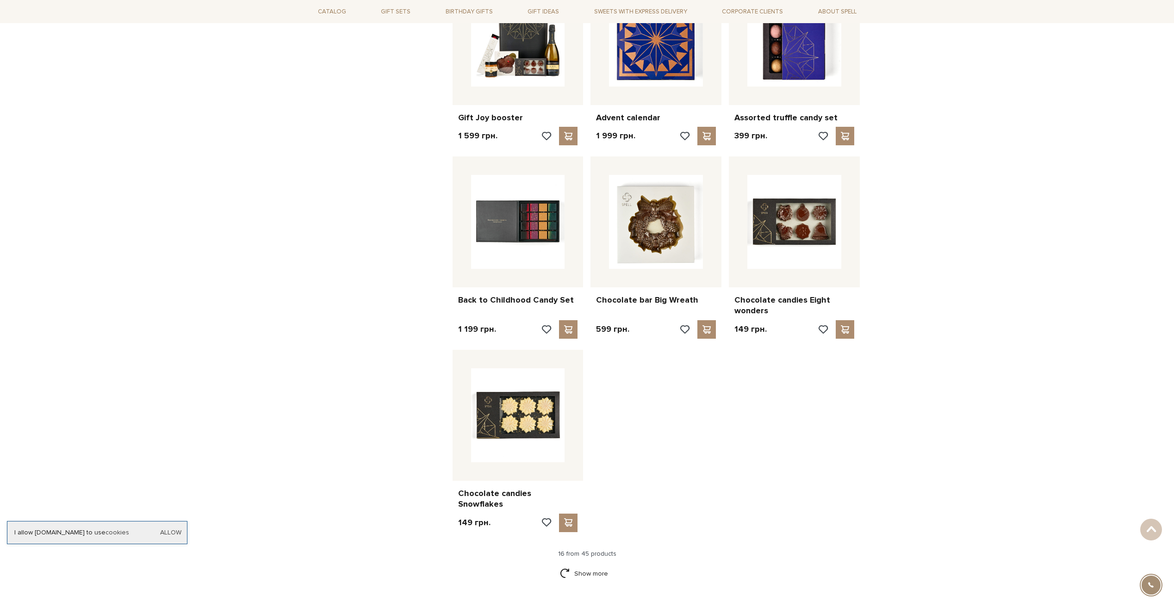
scroll to position [833, 0]
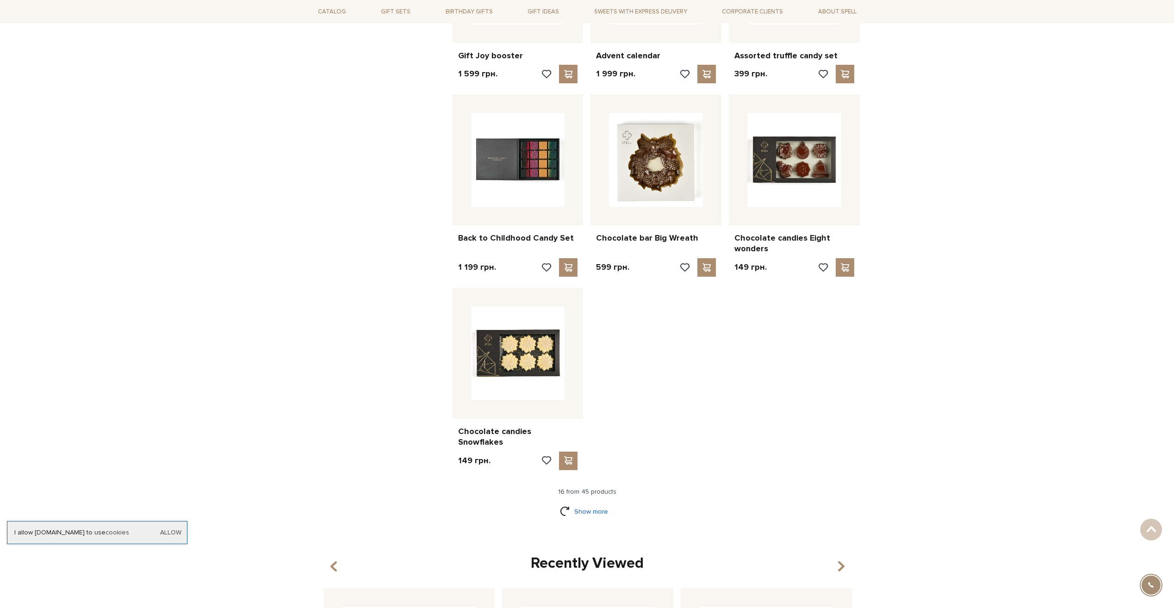
click at [587, 503] on link "Show more" at bounding box center [587, 511] width 54 height 16
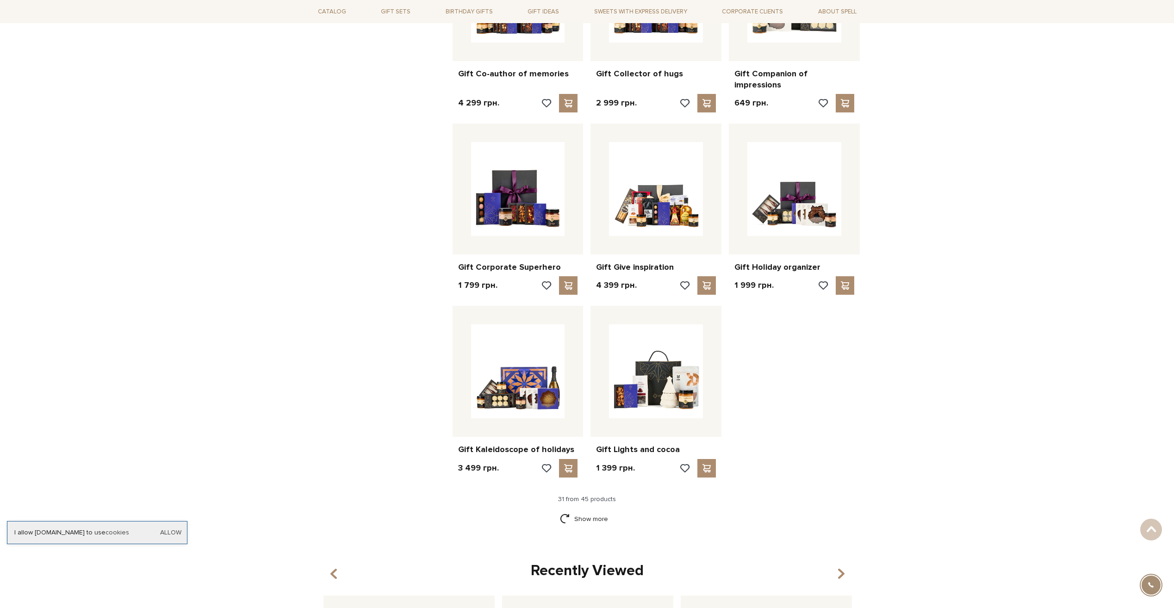
scroll to position [1712, 0]
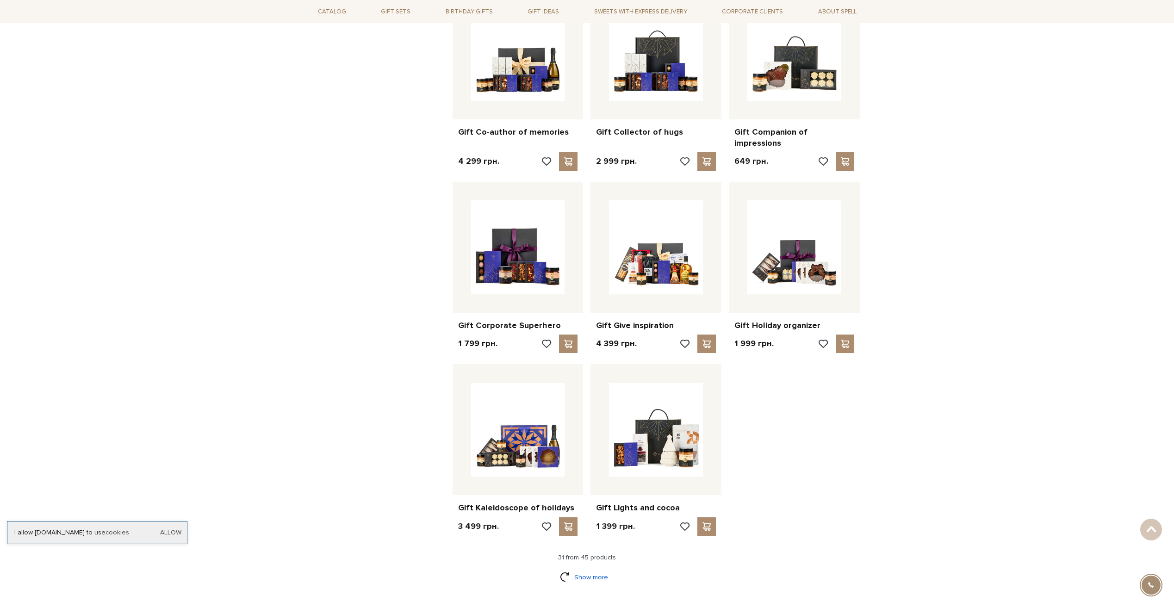
click at [593, 569] on link "Show more" at bounding box center [587, 577] width 54 height 16
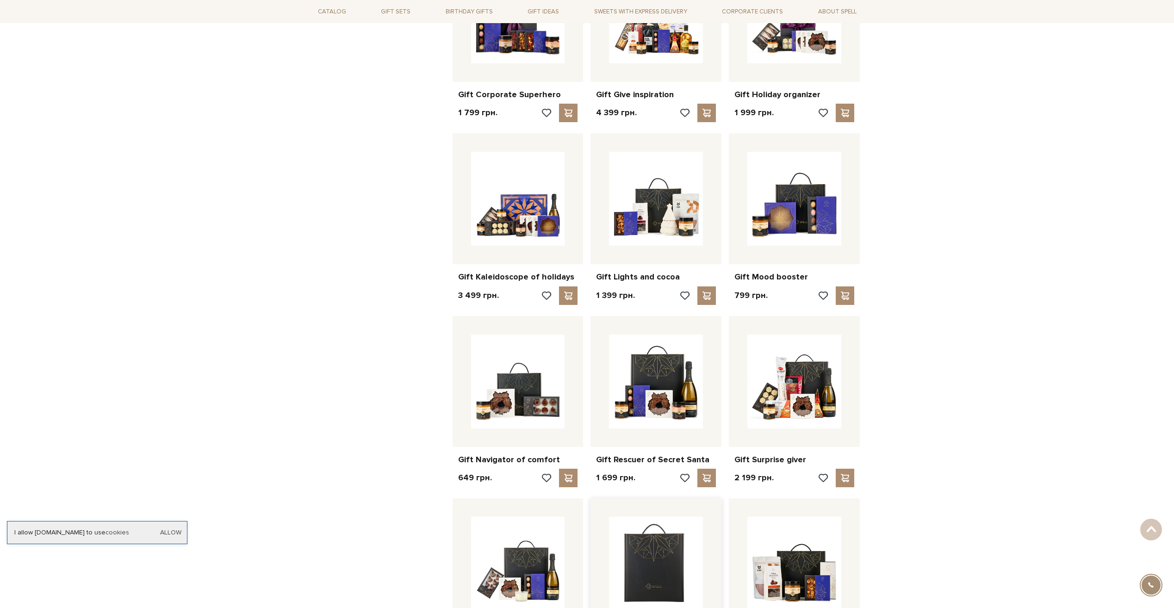
scroll to position [1943, 0]
drag, startPoint x: 966, startPoint y: 322, endPoint x: 929, endPoint y: 269, distance: 64.2
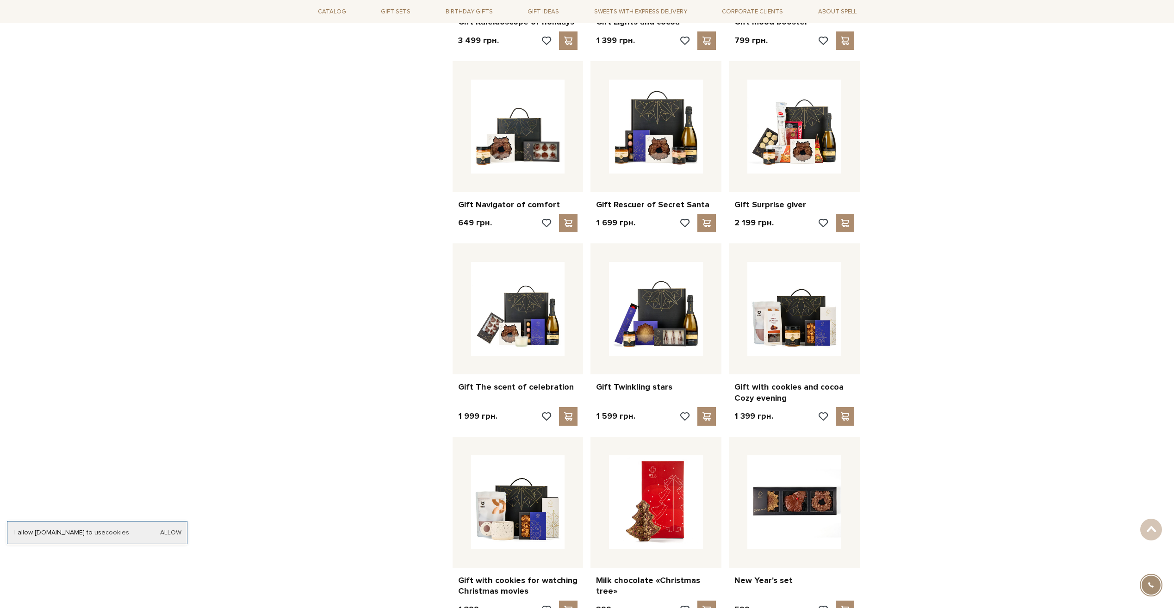
scroll to position [2267, 0]
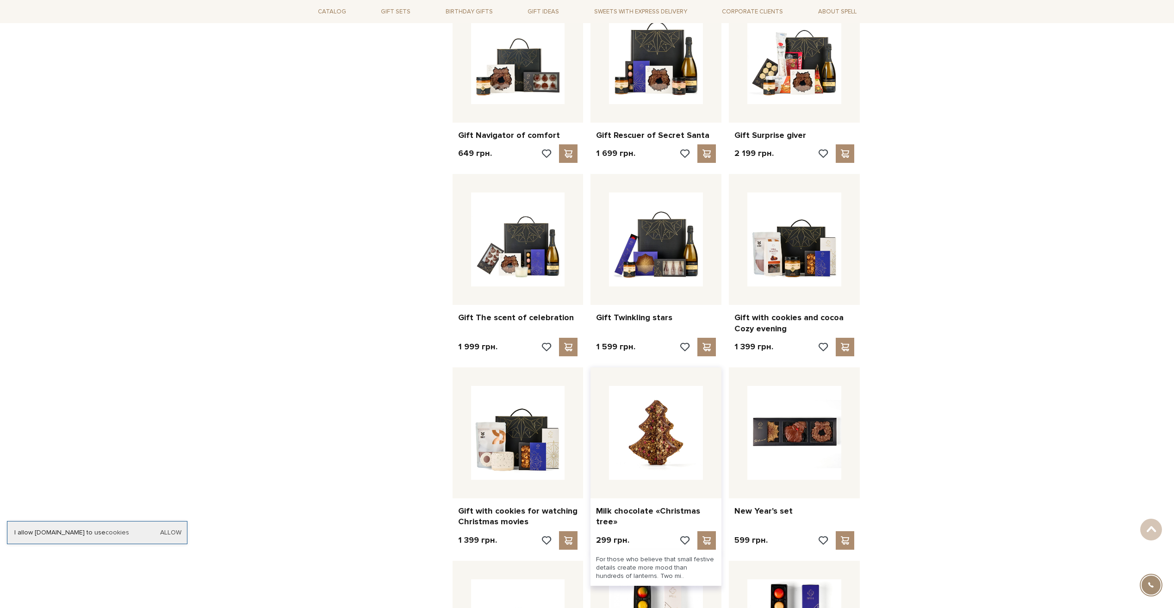
click at [668, 386] on img at bounding box center [656, 433] width 94 height 94
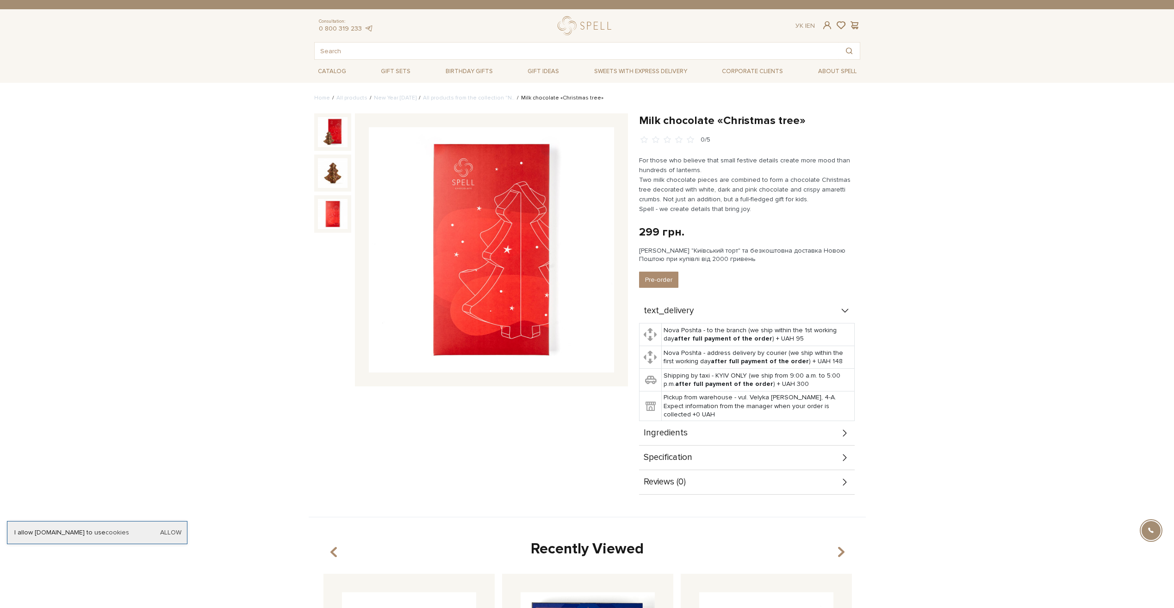
click at [332, 216] on img at bounding box center [333, 214] width 30 height 30
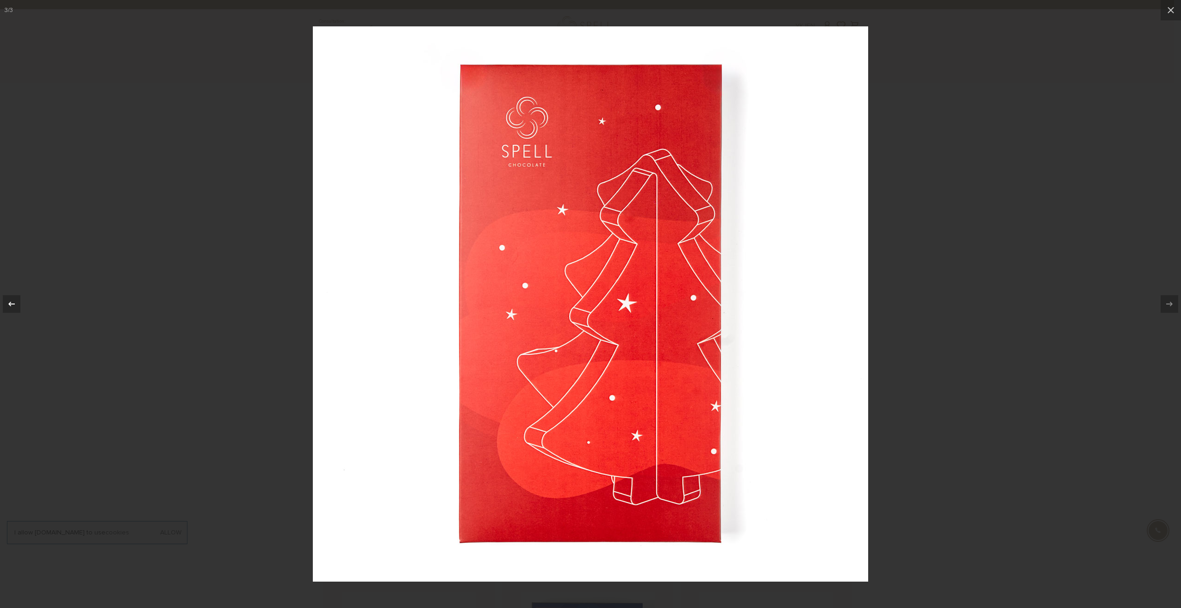
click at [16, 299] on icon at bounding box center [11, 303] width 11 height 11
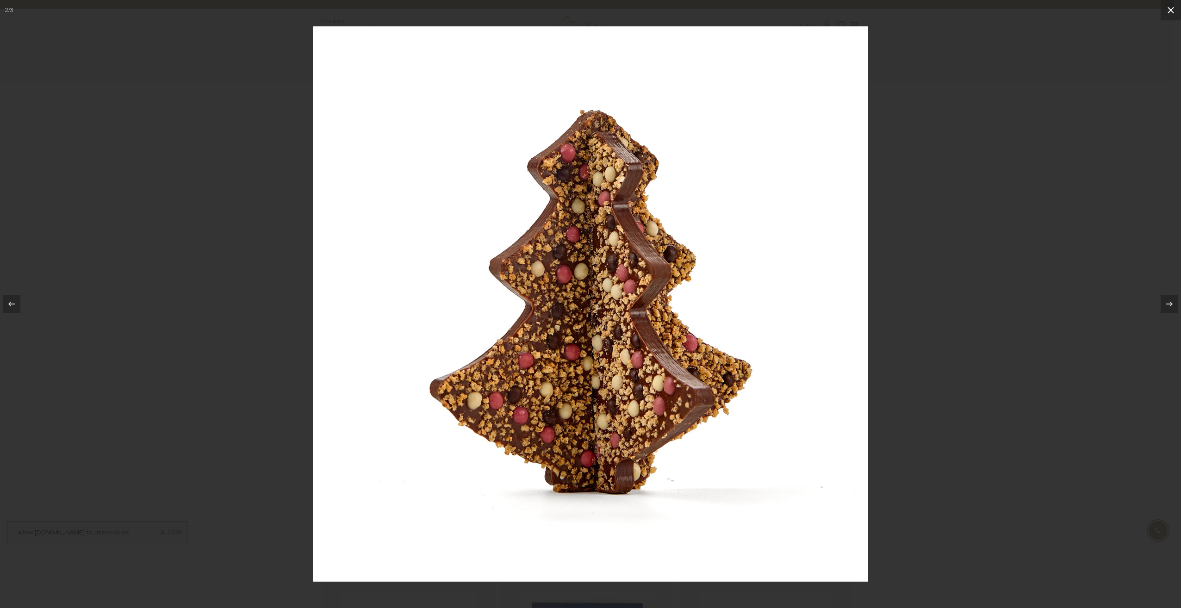
click at [1163, 6] on button at bounding box center [1170, 10] width 20 height 20
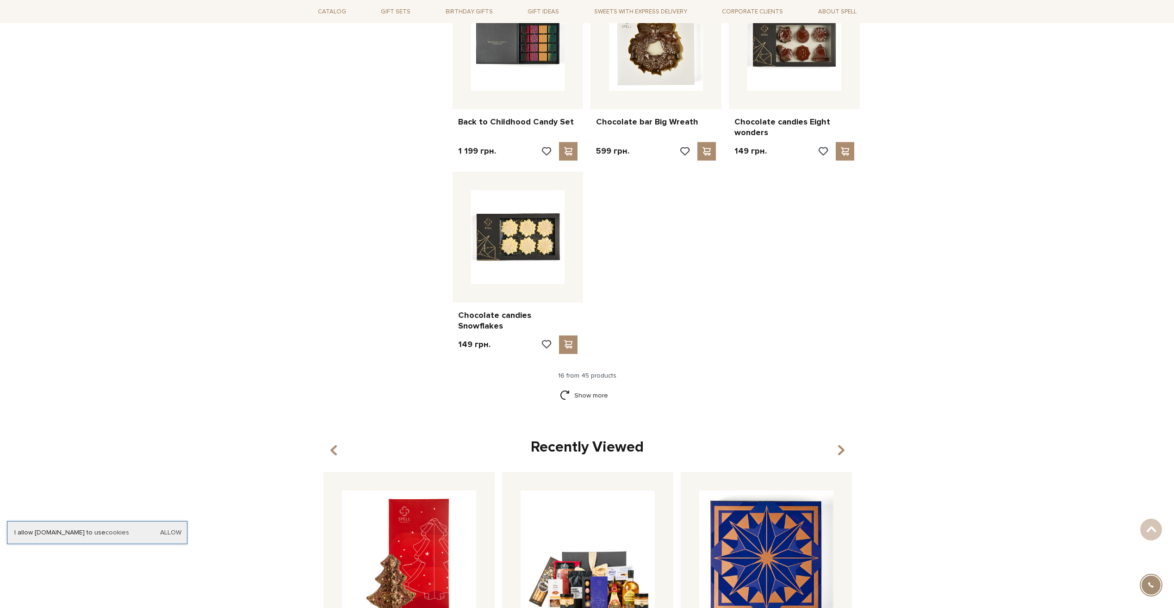
scroll to position [952, 0]
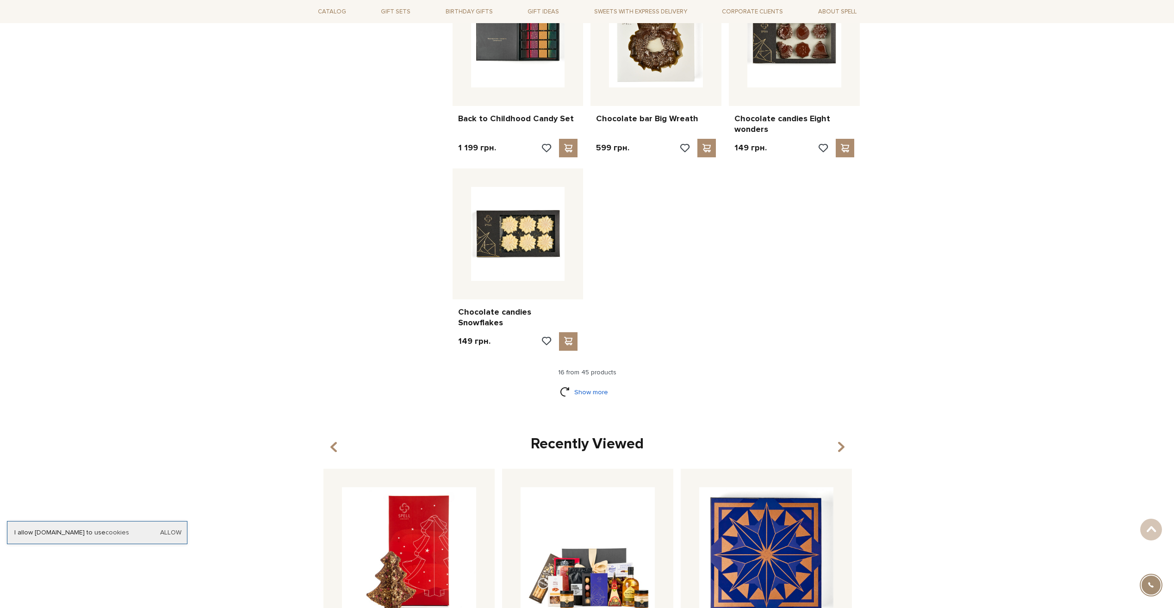
click at [587, 386] on link "Show more" at bounding box center [587, 392] width 54 height 16
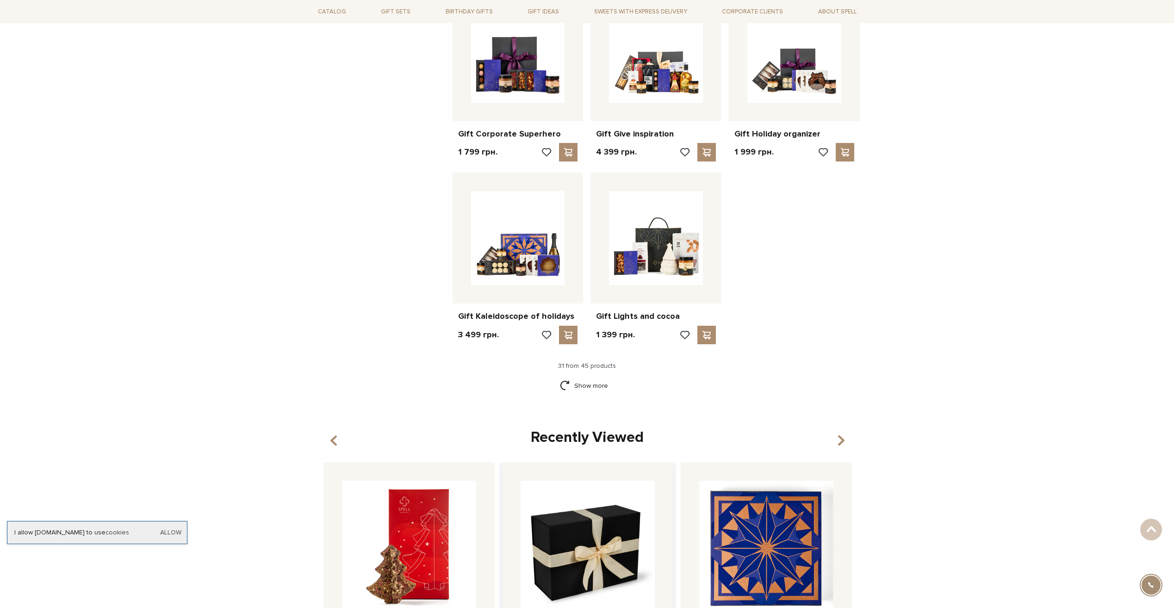
scroll to position [1970, 0]
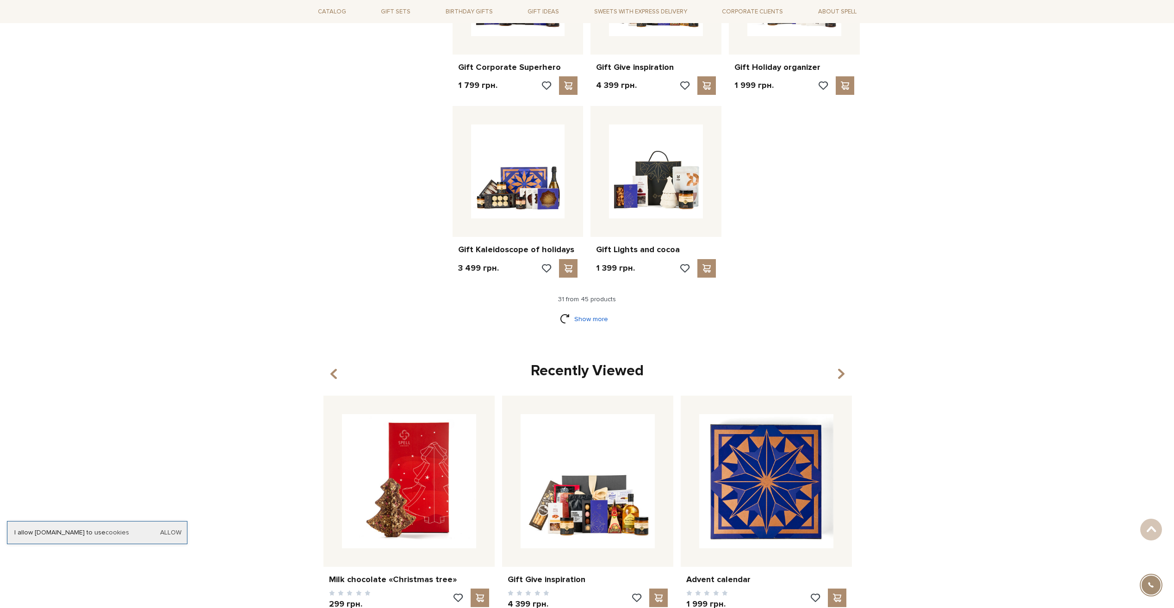
click at [595, 311] on link "Show more" at bounding box center [587, 319] width 54 height 16
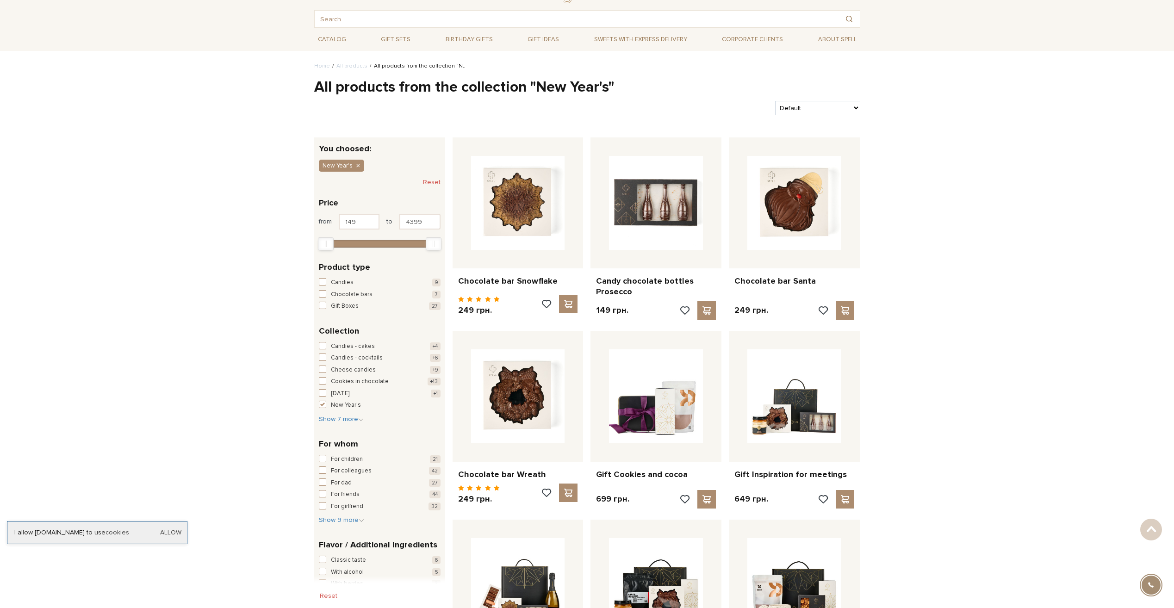
scroll to position [0, 0]
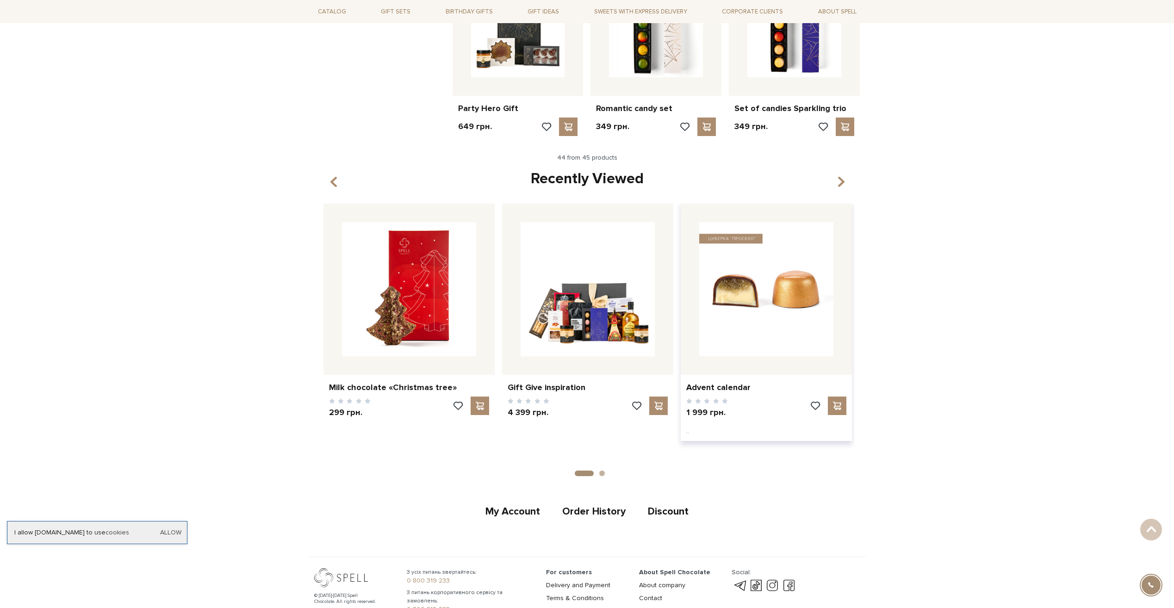
scroll to position [2868, 0]
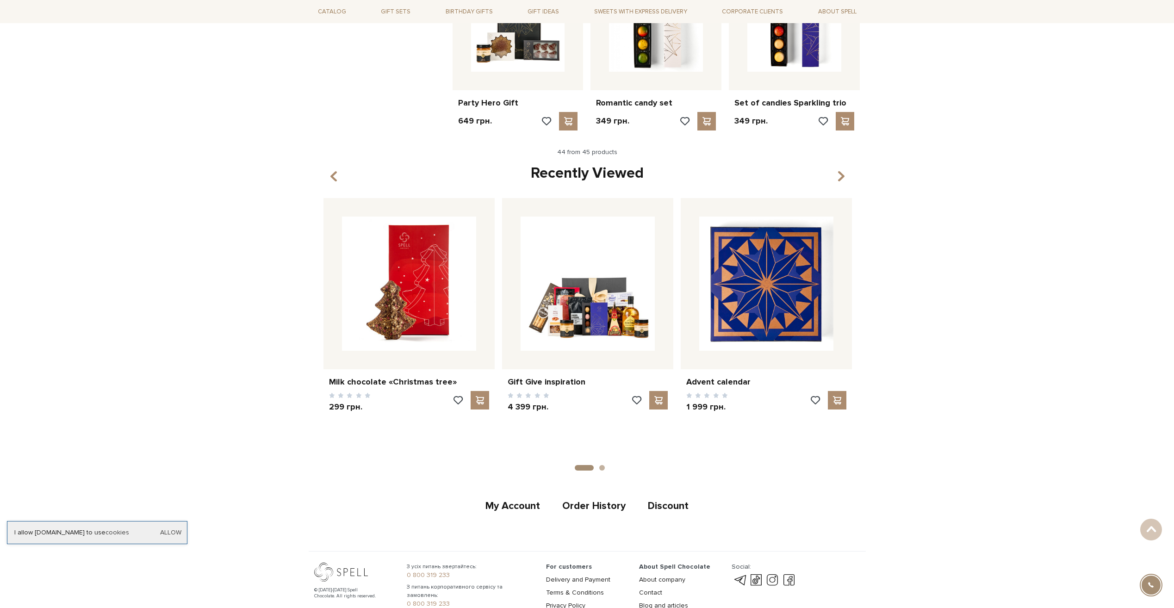
click at [605, 462] on ul "1 2" at bounding box center [587, 466] width 535 height 9
click at [599, 465] on li "2" at bounding box center [598, 468] width 11 height 6
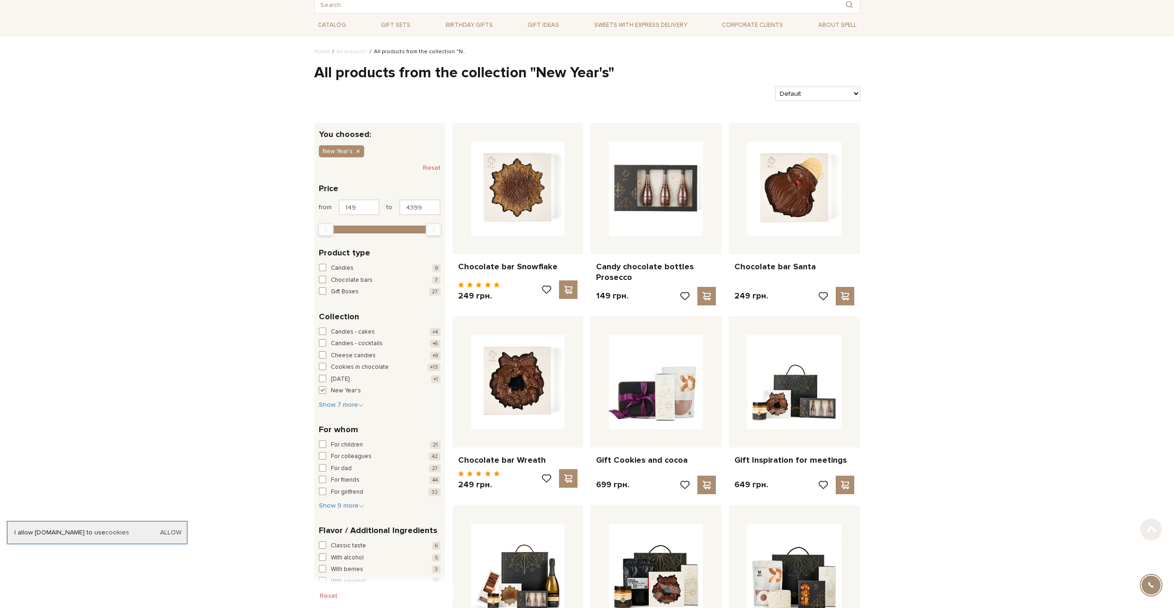
scroll to position [0, 0]
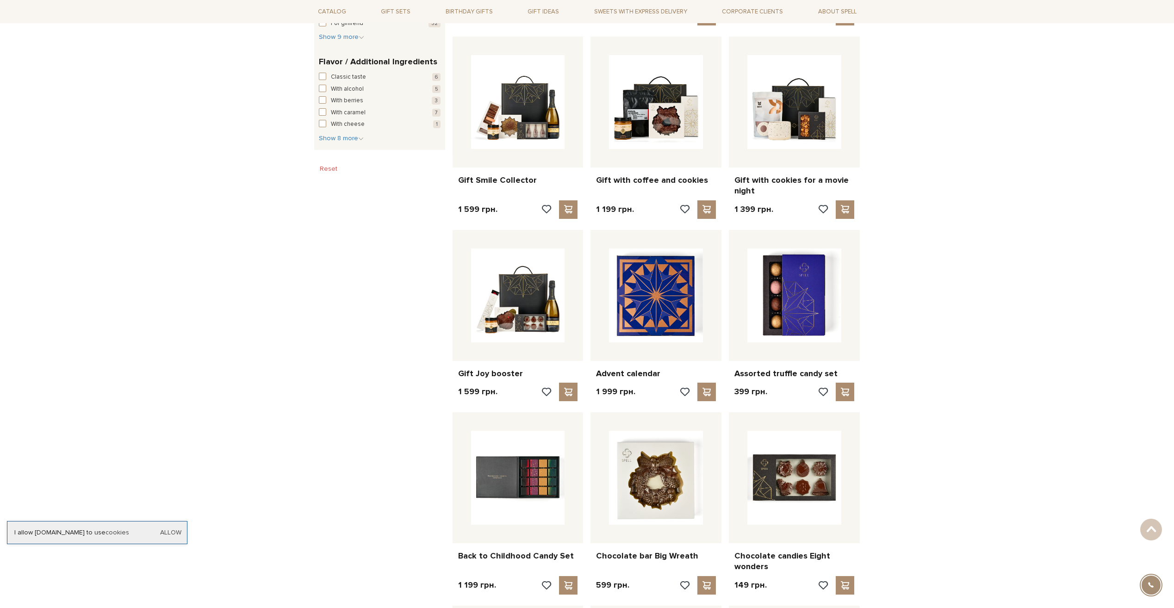
scroll to position [555, 0]
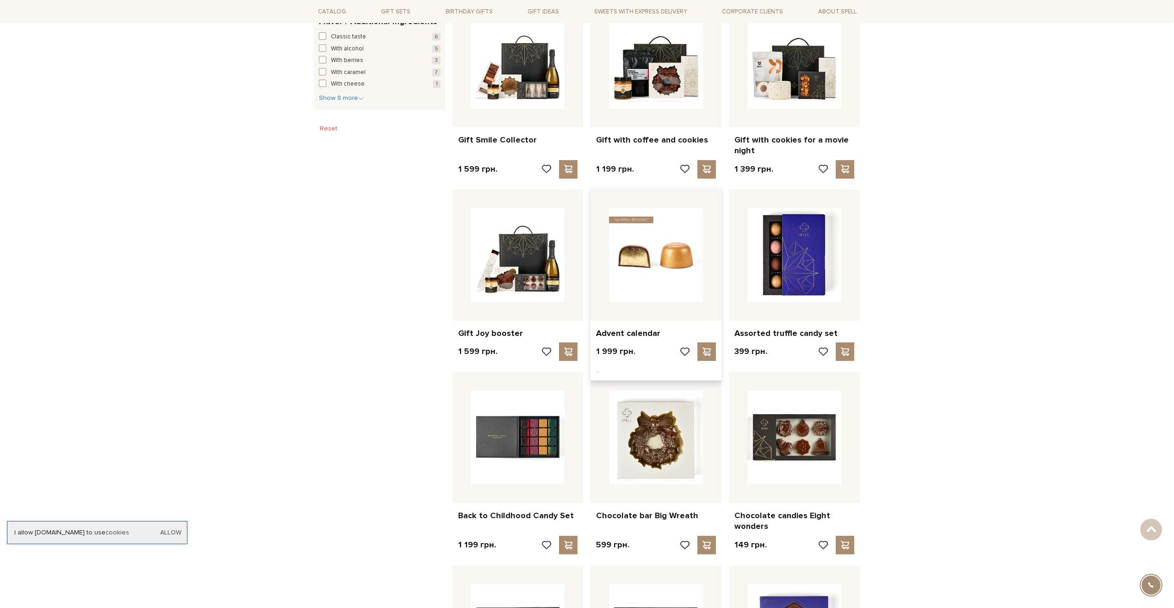
click at [635, 253] on img at bounding box center [656, 255] width 94 height 94
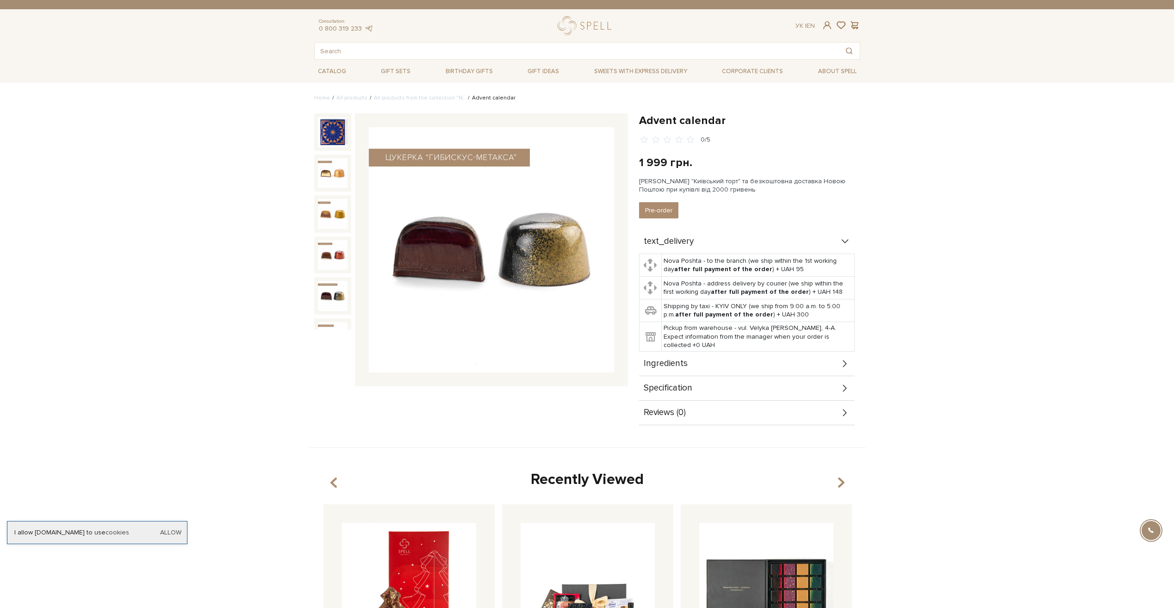
click at [338, 298] on img at bounding box center [333, 296] width 30 height 30
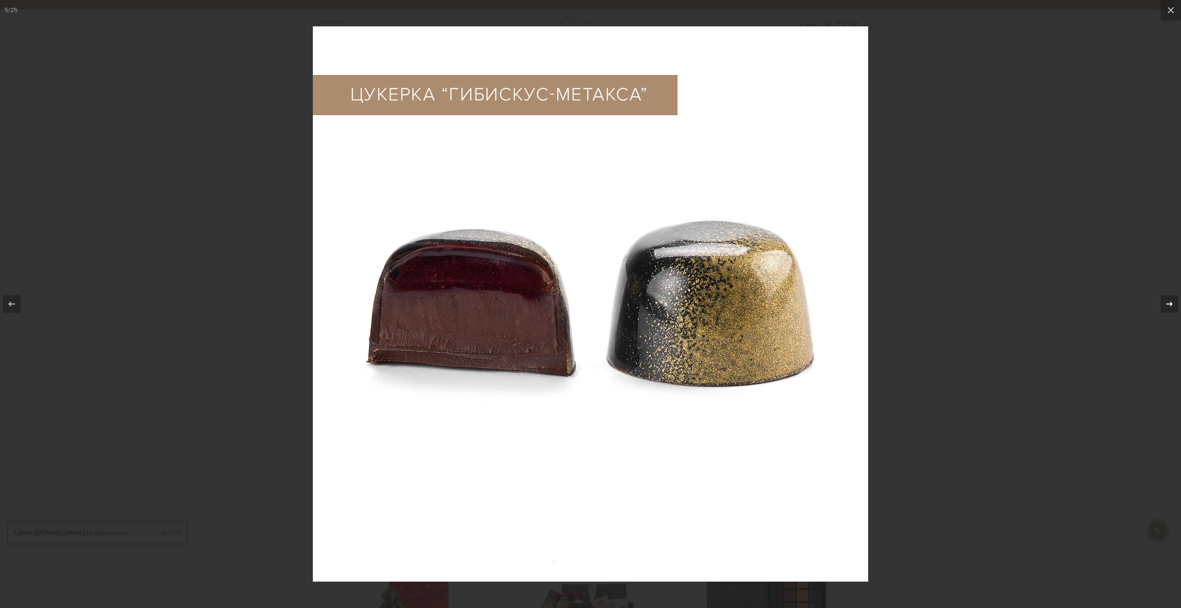
click at [1169, 303] on icon at bounding box center [1168, 303] width 11 height 11
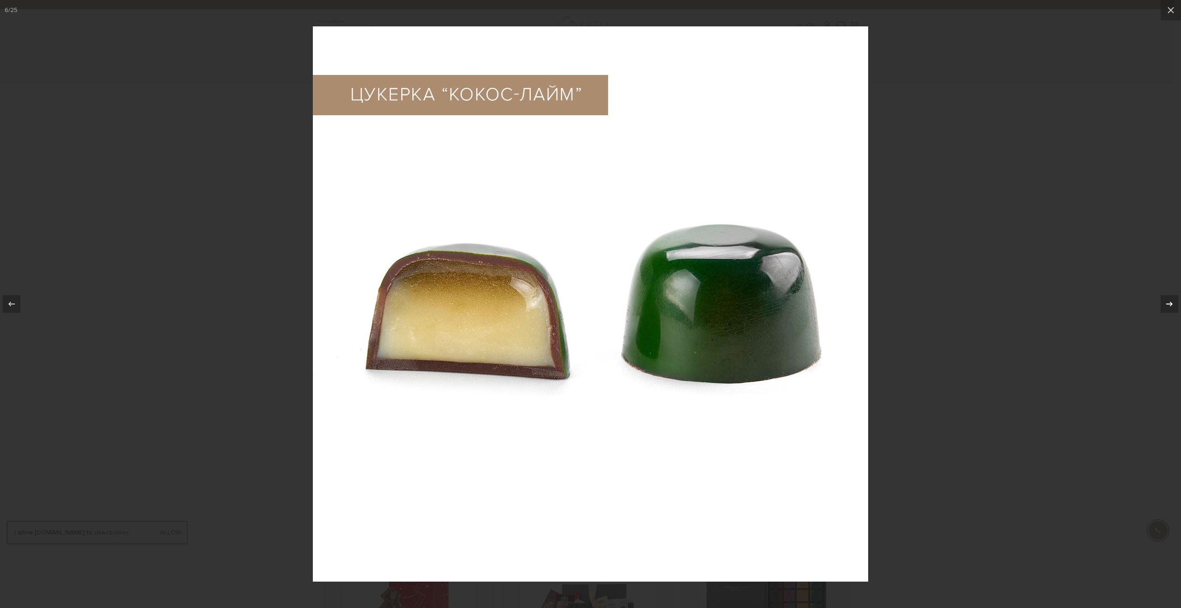
click at [1169, 303] on icon at bounding box center [1168, 303] width 11 height 11
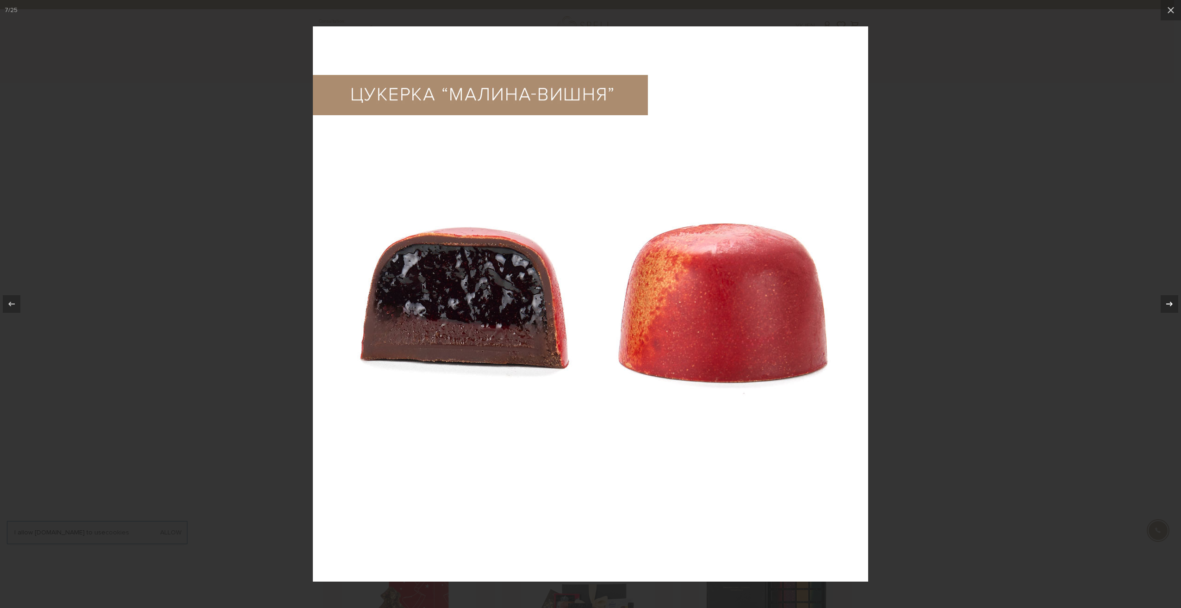
click at [1169, 303] on icon at bounding box center [1168, 303] width 11 height 11
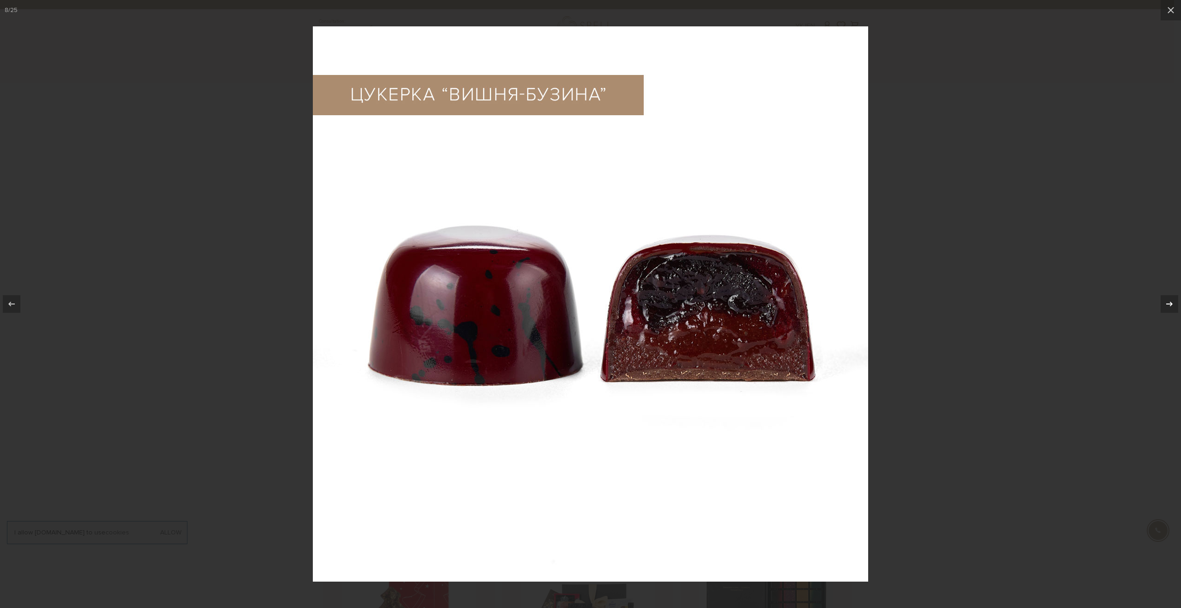
click at [1169, 303] on icon at bounding box center [1168, 303] width 11 height 11
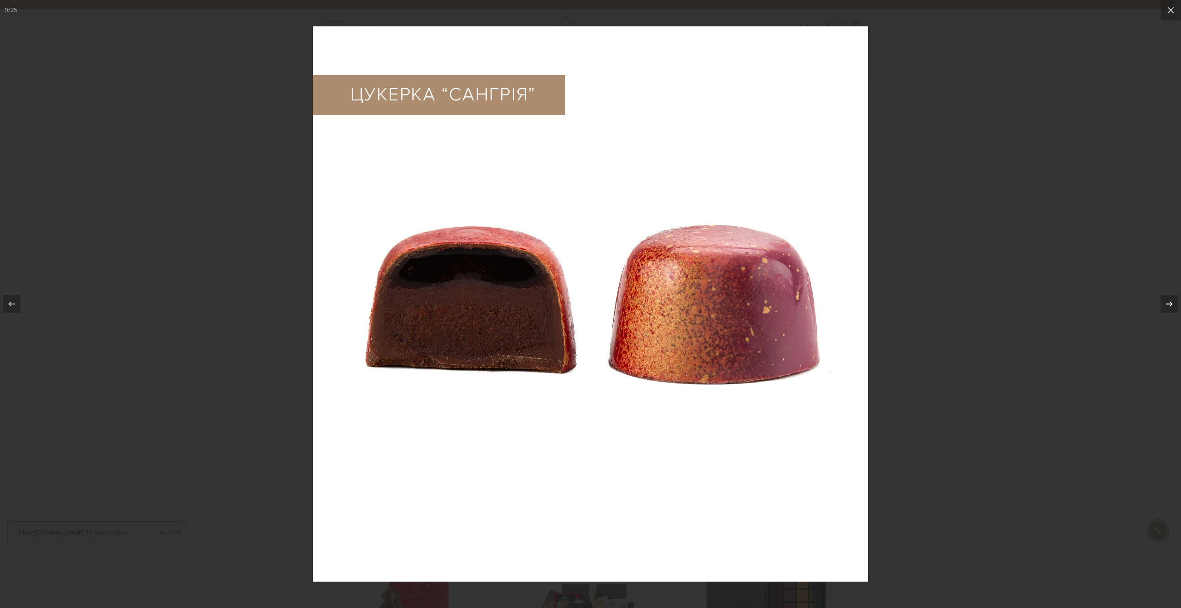
click at [1169, 303] on icon at bounding box center [1168, 303] width 11 height 11
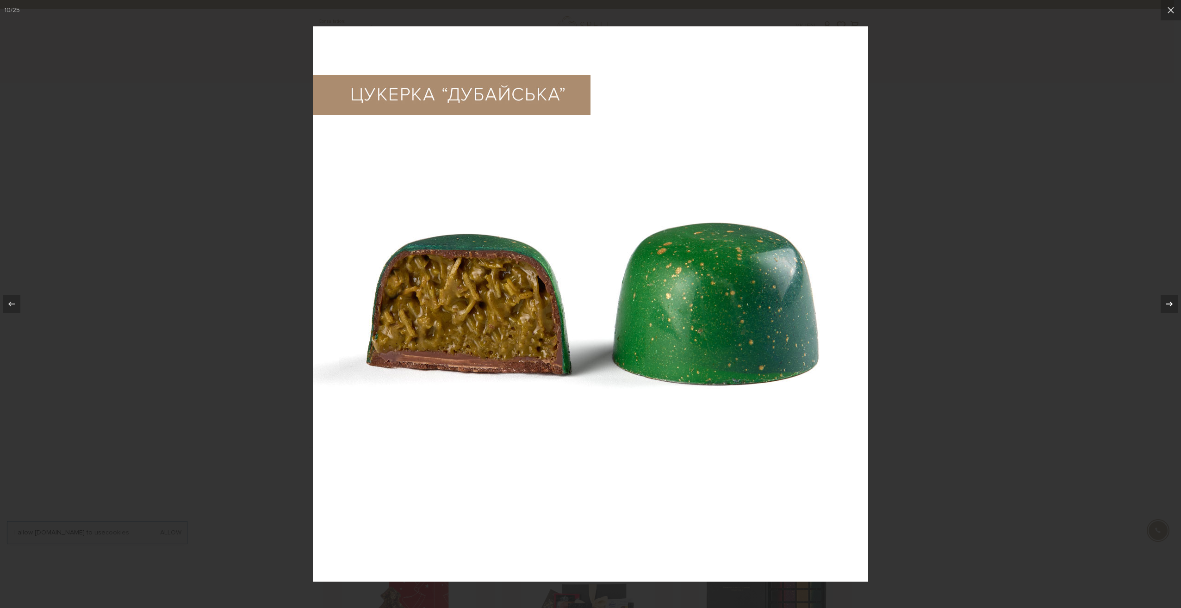
click at [1169, 303] on icon at bounding box center [1168, 303] width 11 height 11
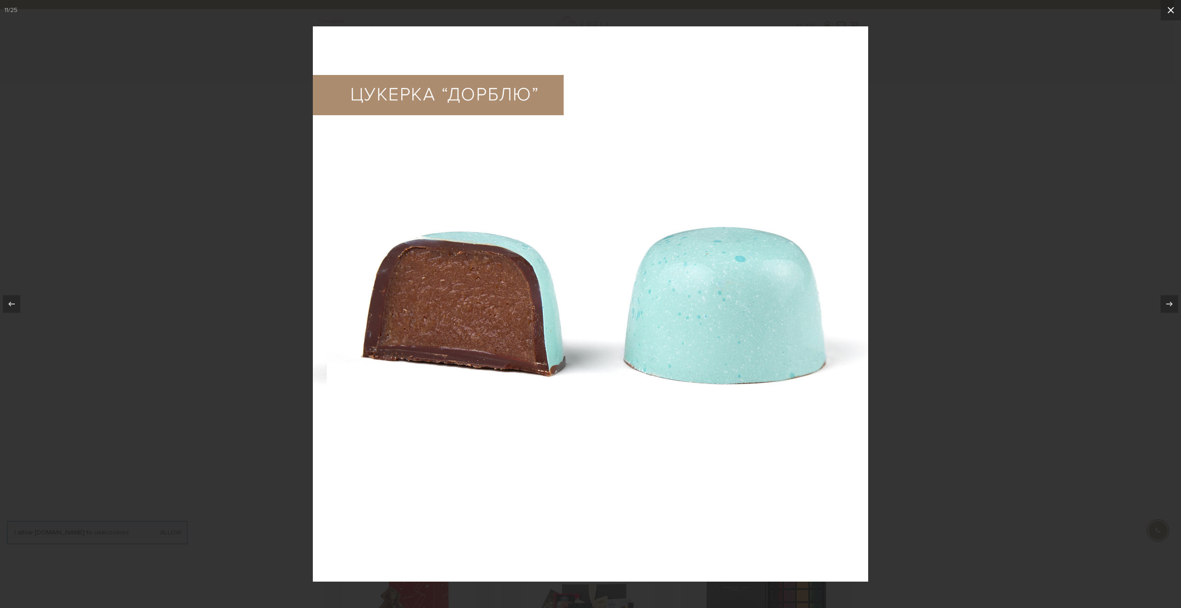
click at [1173, 10] on icon at bounding box center [1170, 10] width 11 height 11
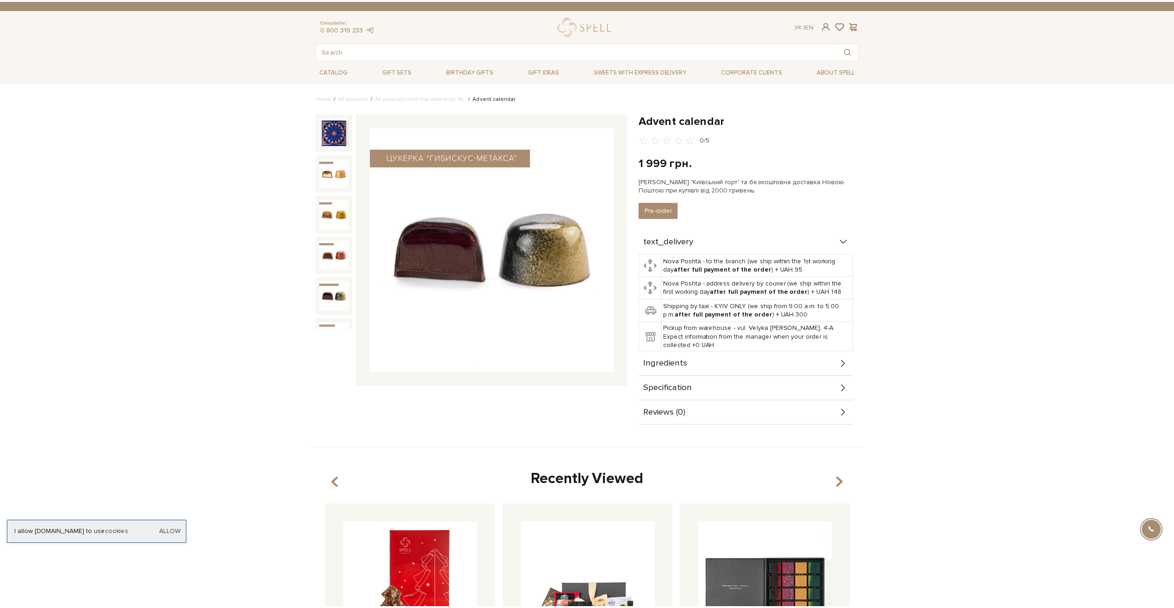
scroll to position [303, 0]
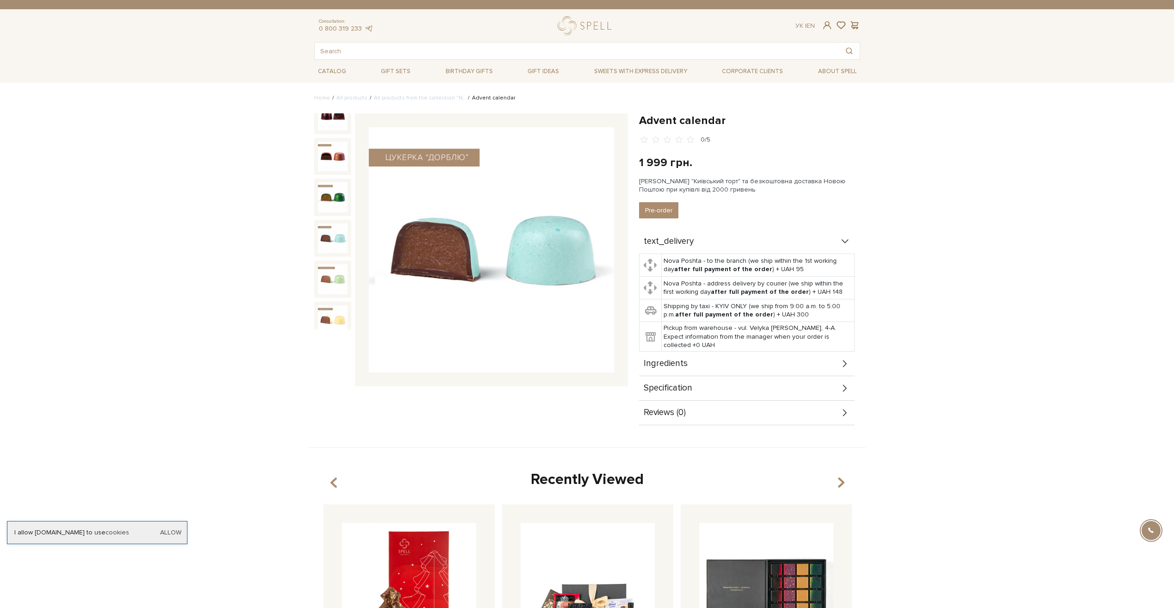
click at [343, 224] on img at bounding box center [333, 238] width 30 height 30
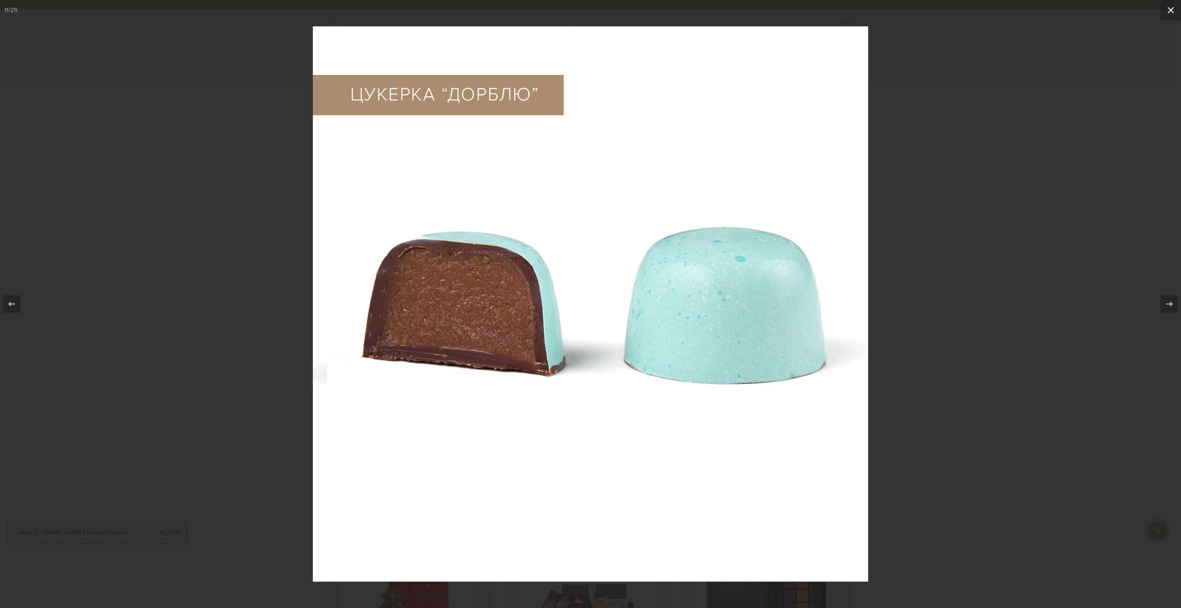
click at [1172, 7] on icon at bounding box center [1170, 10] width 11 height 11
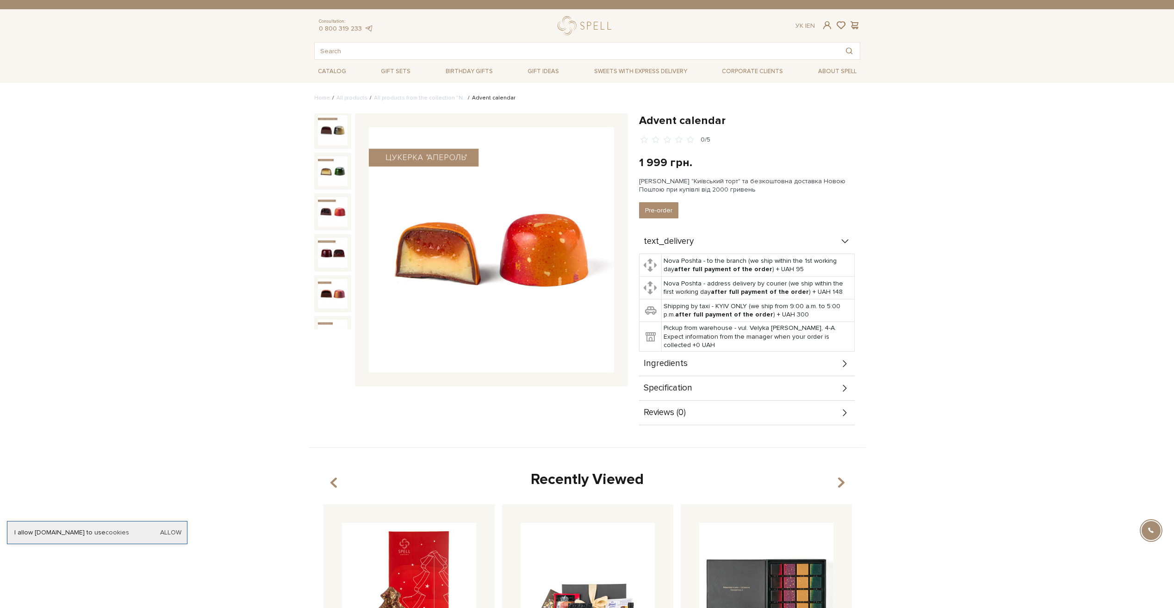
scroll to position [164, 0]
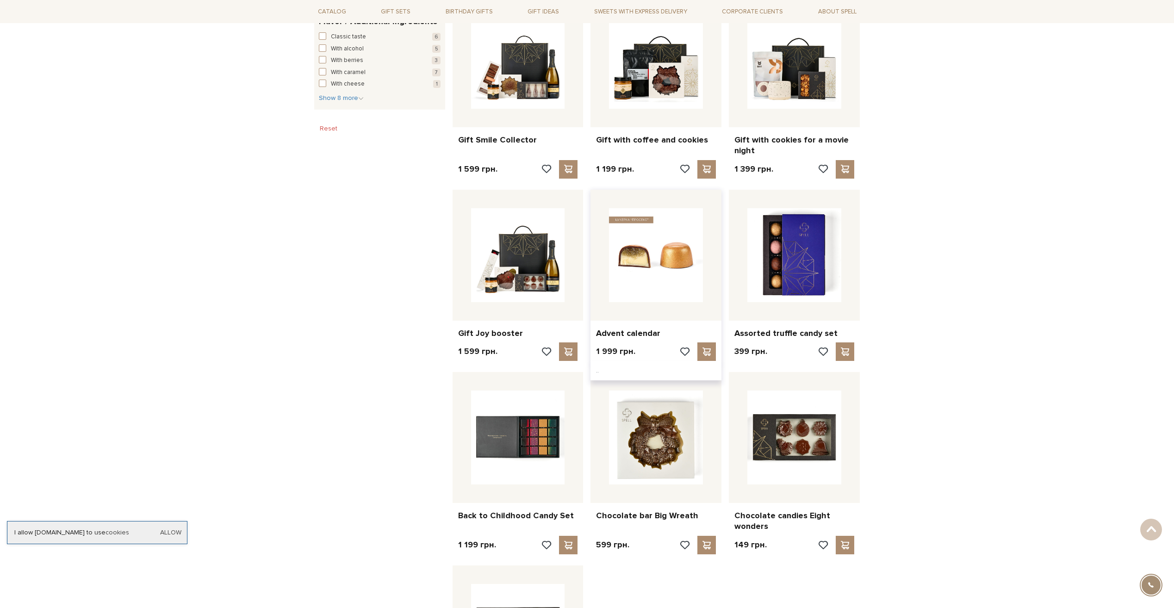
click at [654, 258] on img at bounding box center [656, 255] width 94 height 94
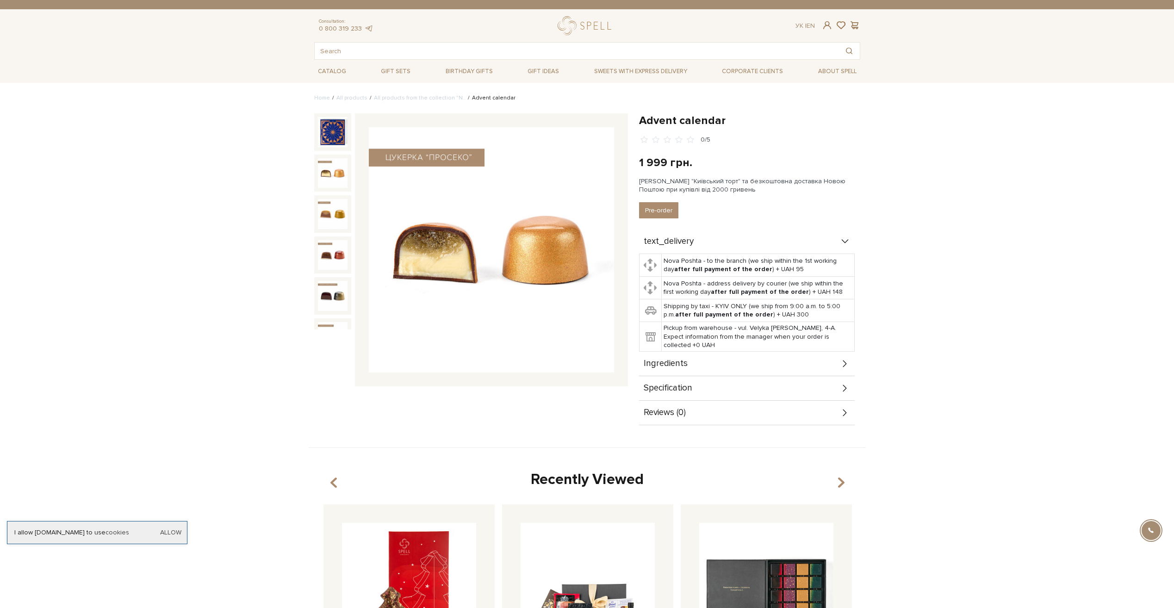
click at [333, 166] on img at bounding box center [333, 173] width 30 height 30
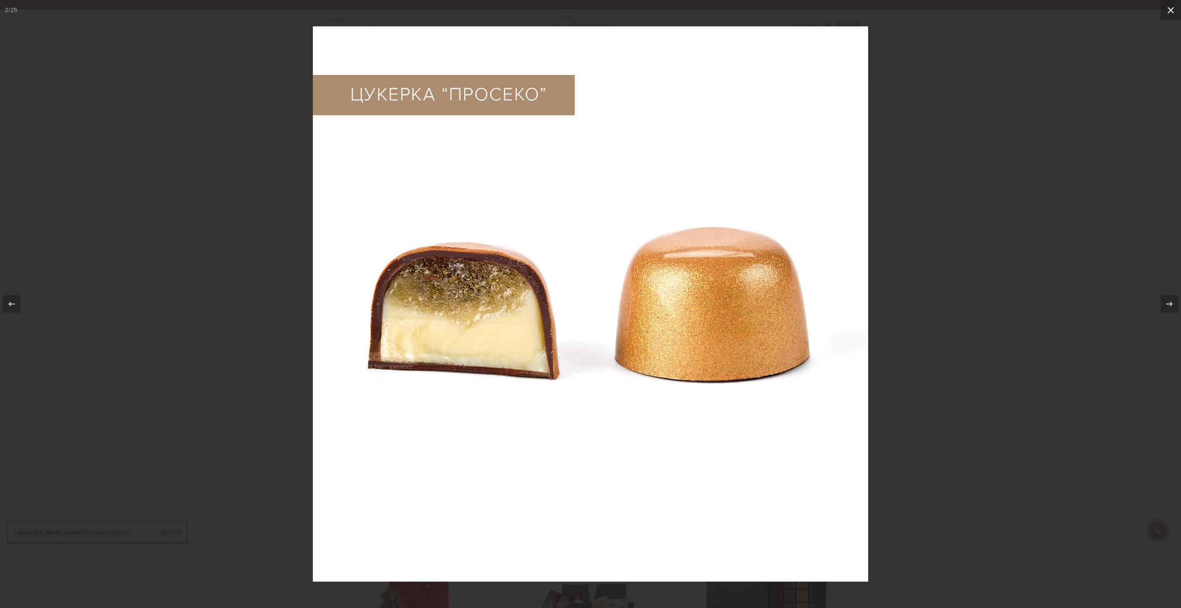
click at [1170, 10] on icon at bounding box center [1170, 10] width 6 height 6
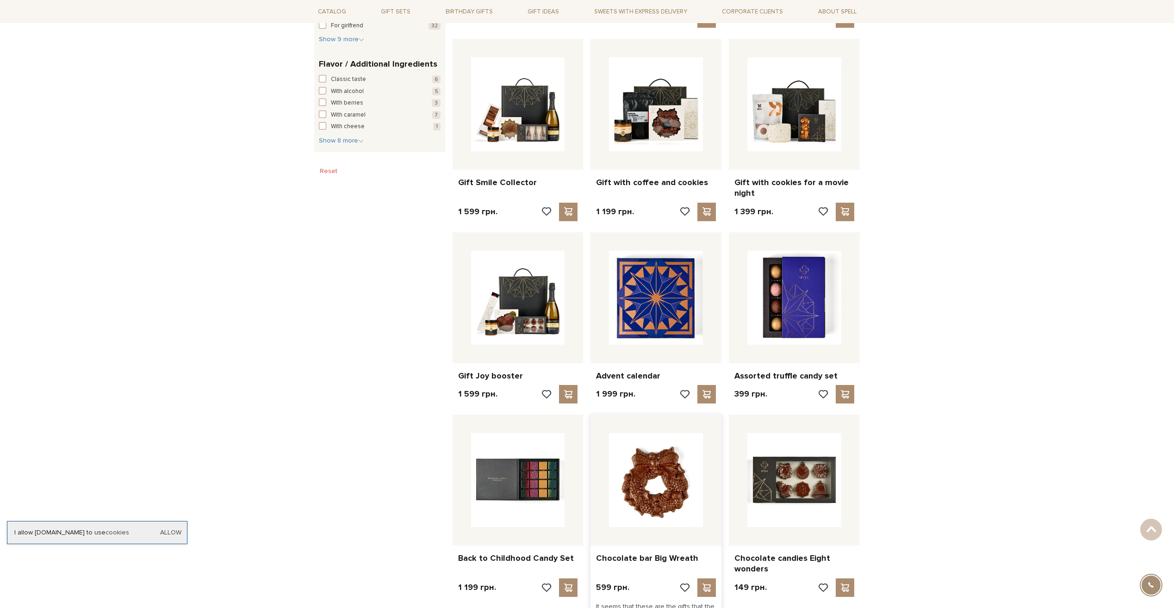
scroll to position [463, 0]
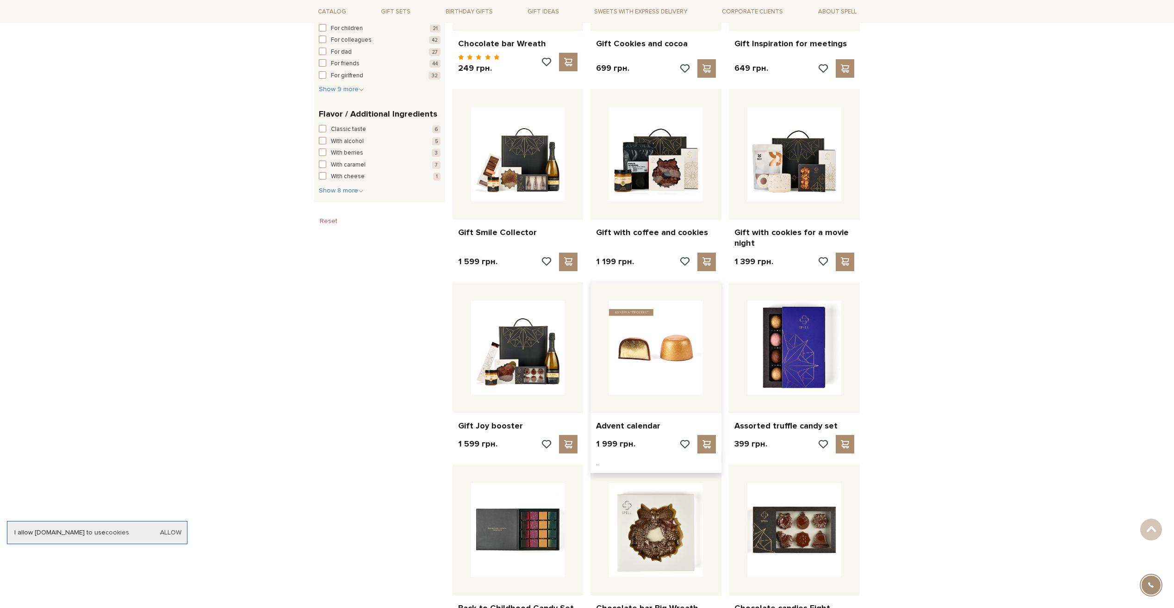
click at [684, 350] on img at bounding box center [656, 348] width 94 height 94
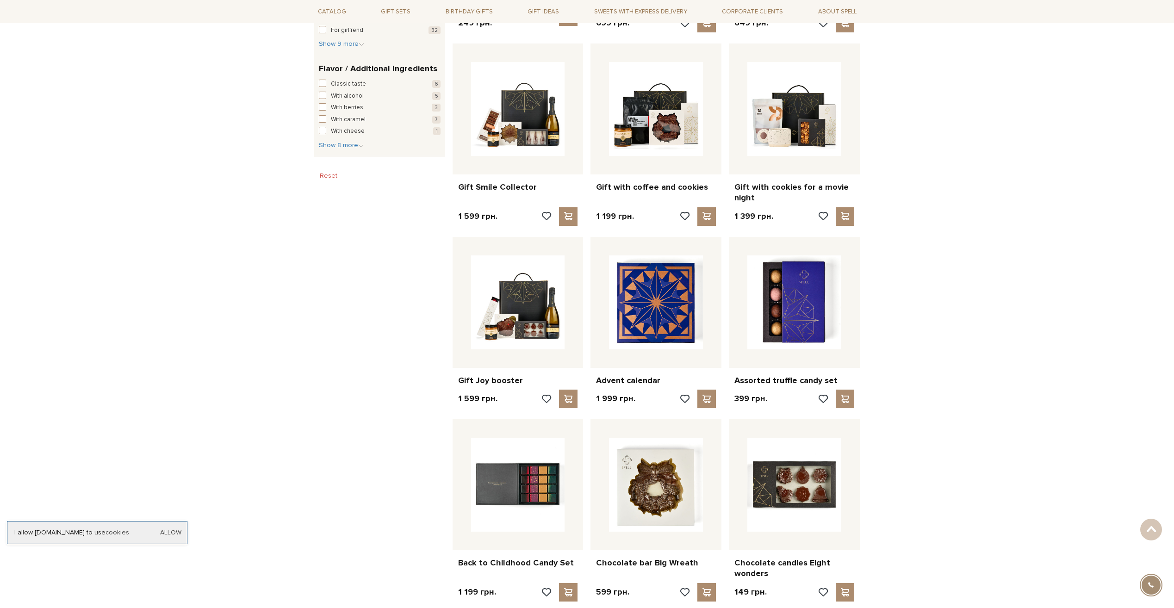
scroll to position [509, 0]
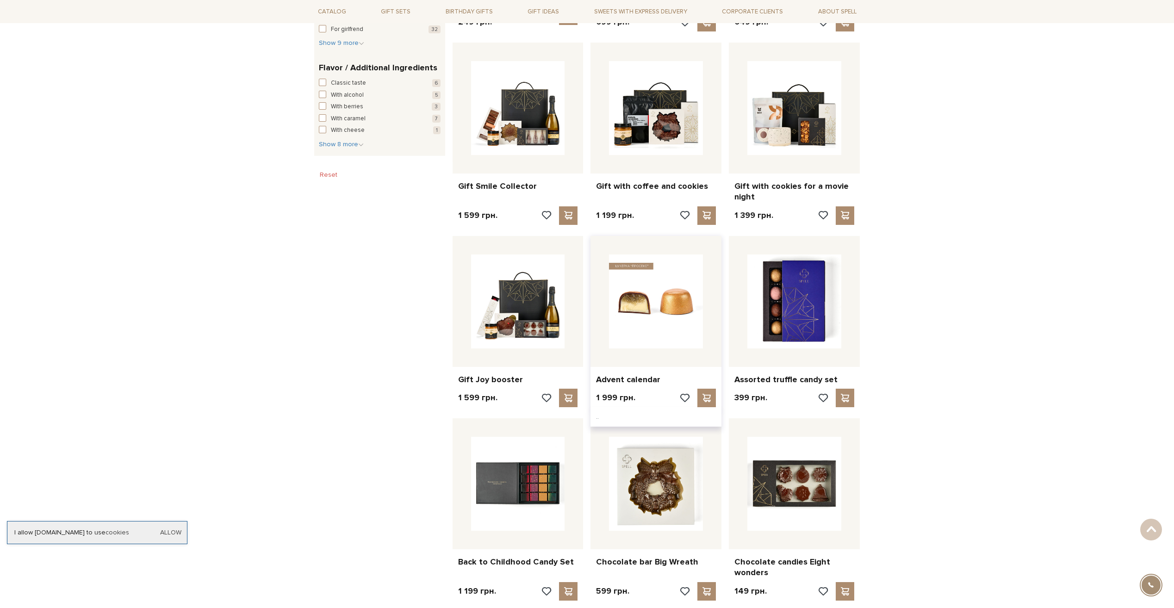
click at [662, 301] on img at bounding box center [656, 301] width 94 height 94
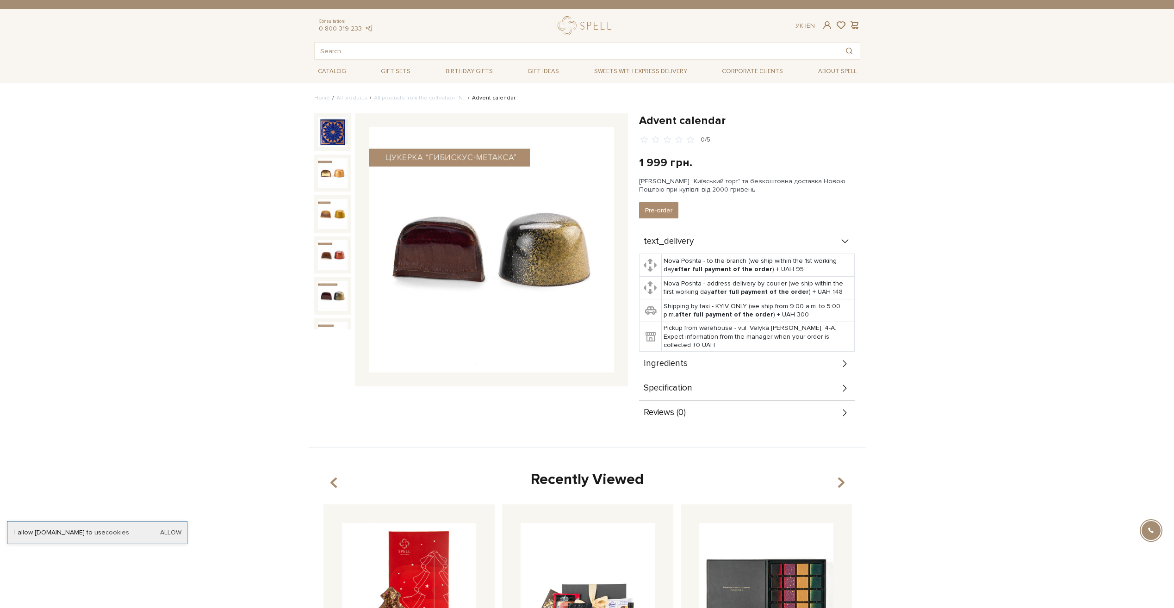
click at [329, 284] on img at bounding box center [333, 296] width 30 height 30
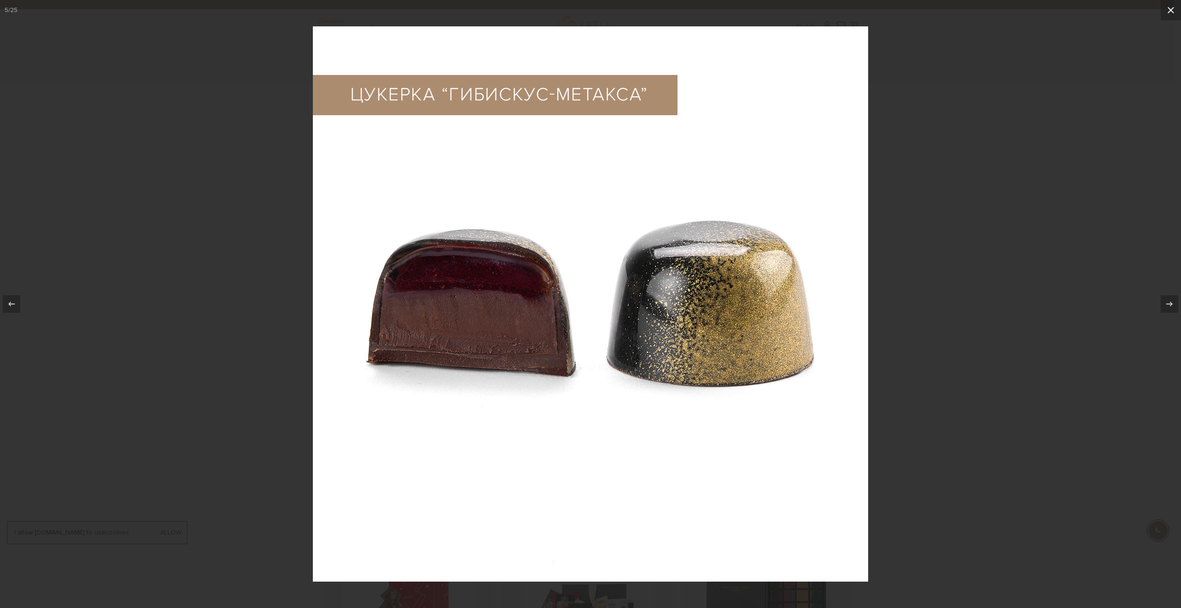
click at [1170, 10] on icon at bounding box center [1170, 10] width 6 height 6
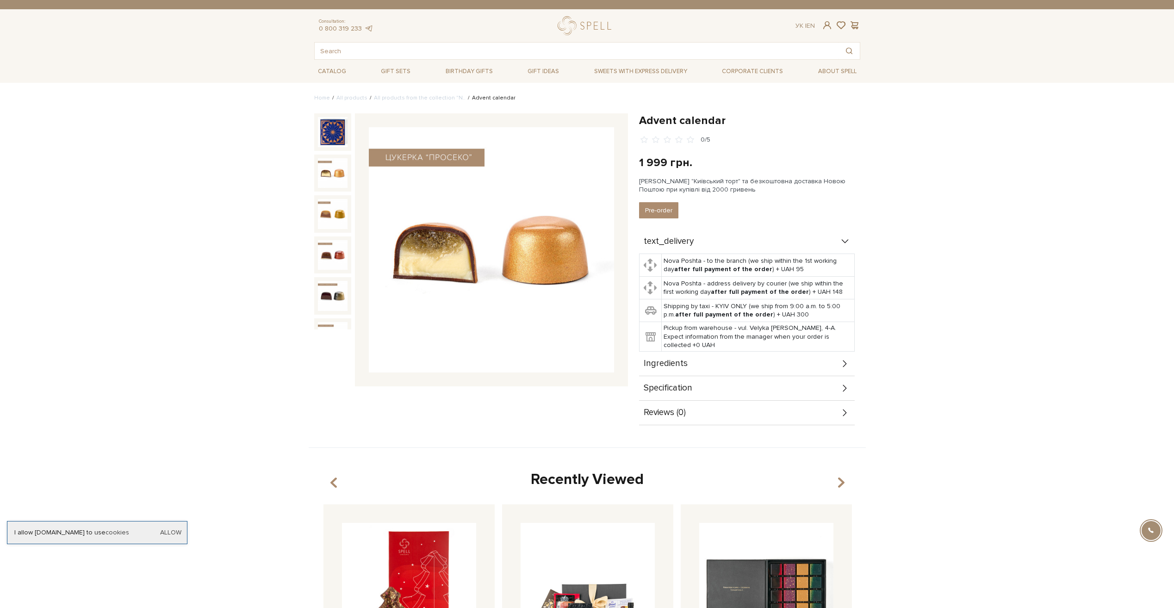
click at [349, 151] on div at bounding box center [332, 221] width 37 height 216
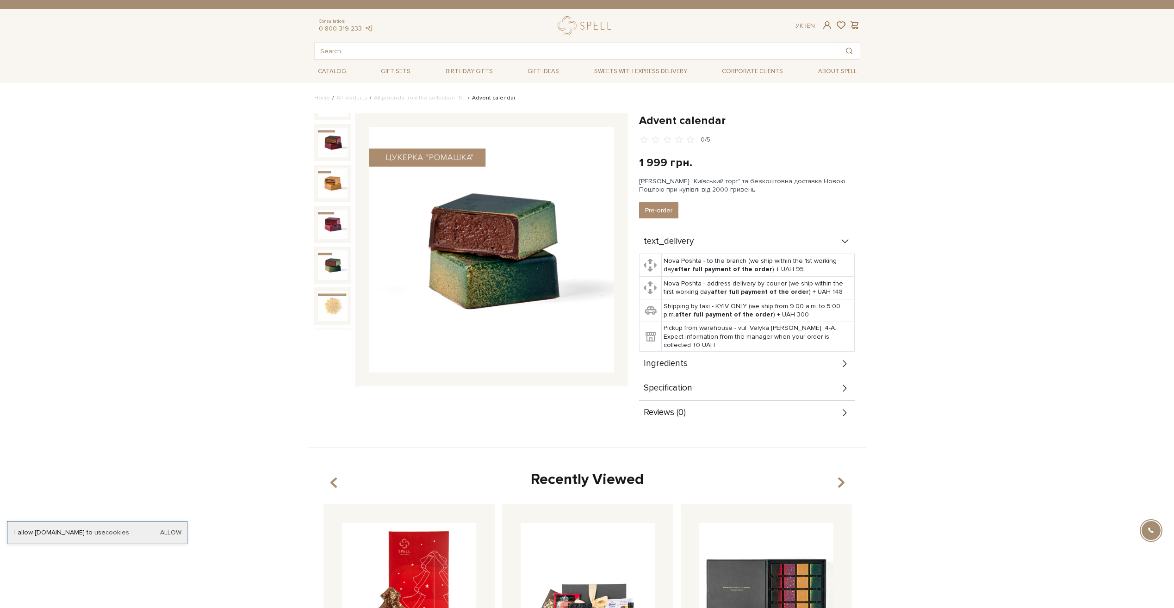
click at [323, 250] on img at bounding box center [333, 265] width 30 height 30
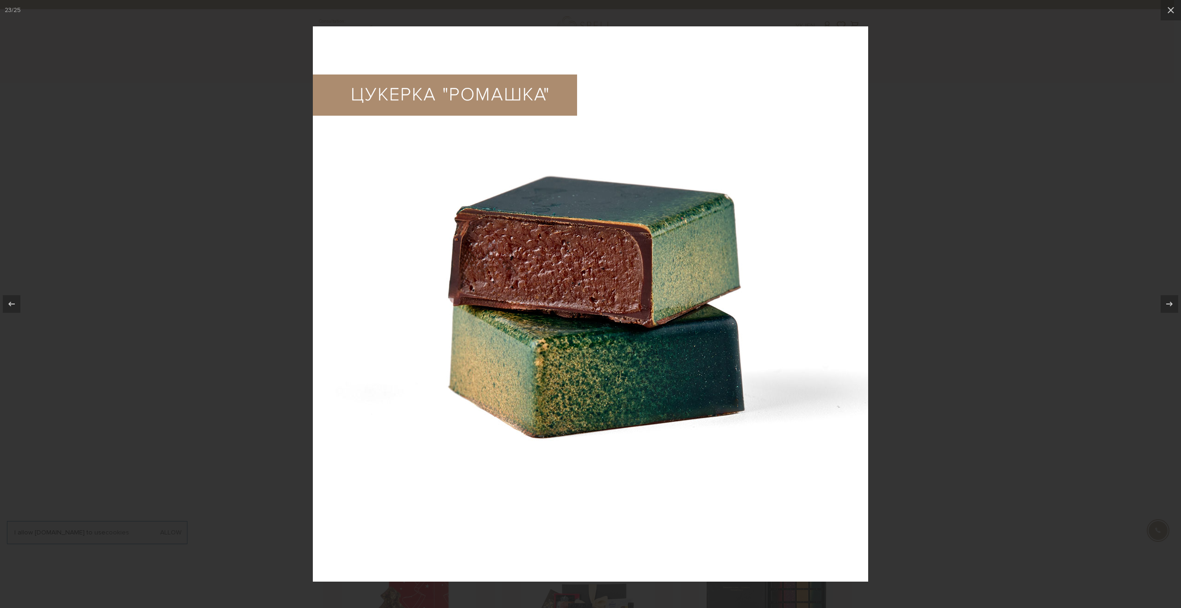
click at [334, 196] on img at bounding box center [590, 303] width 555 height 555
click at [1173, 8] on icon at bounding box center [1170, 10] width 11 height 11
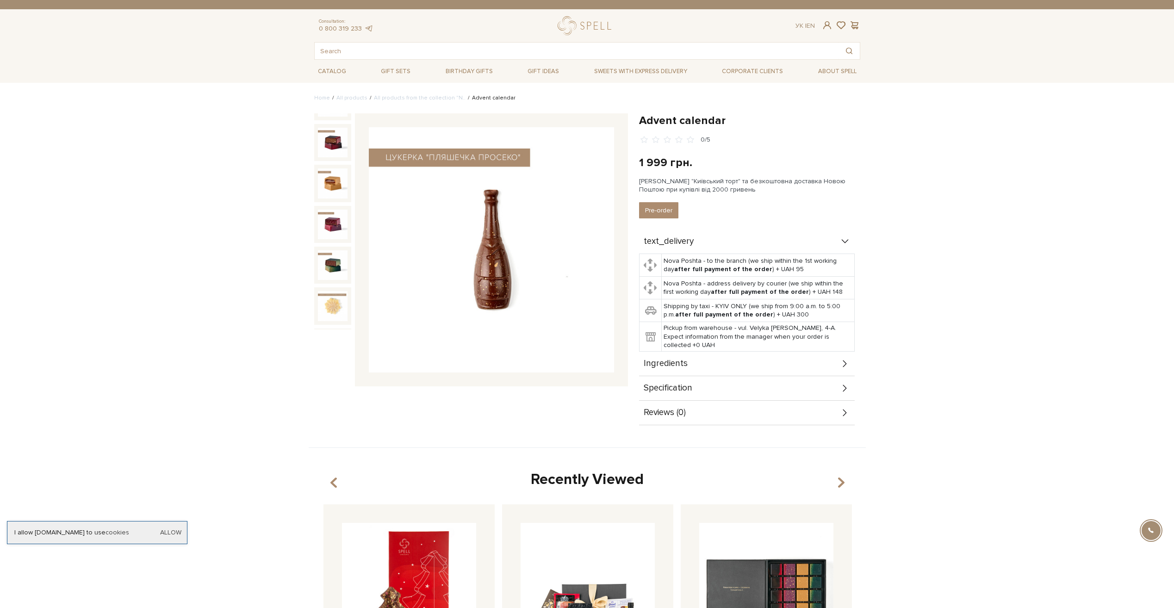
click at [351, 297] on div at bounding box center [332, 221] width 37 height 216
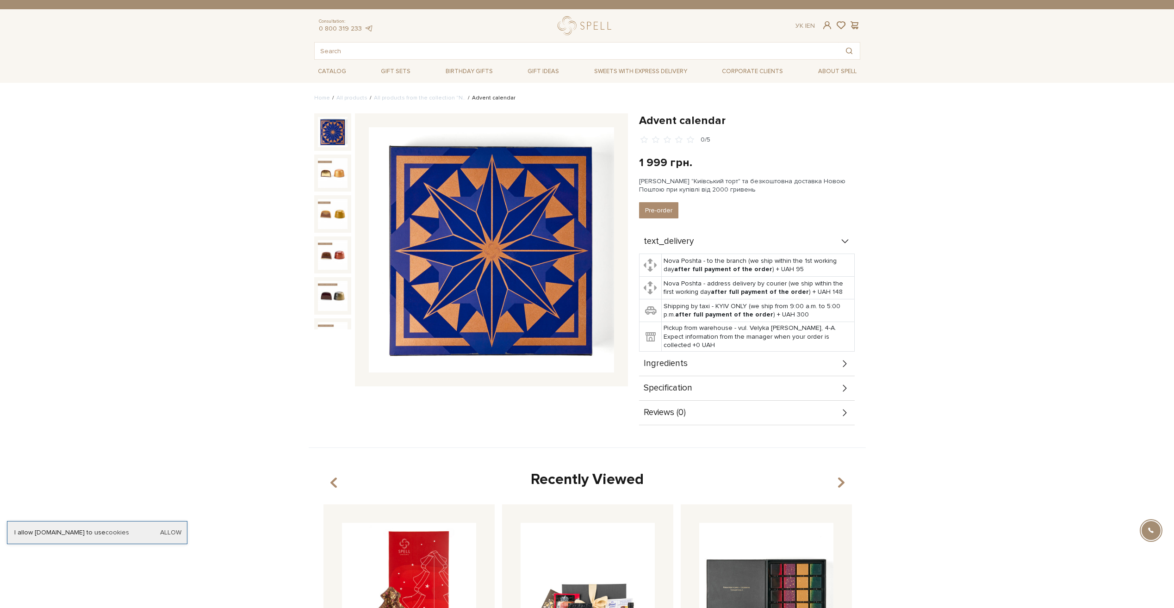
click at [337, 123] on img at bounding box center [333, 132] width 30 height 30
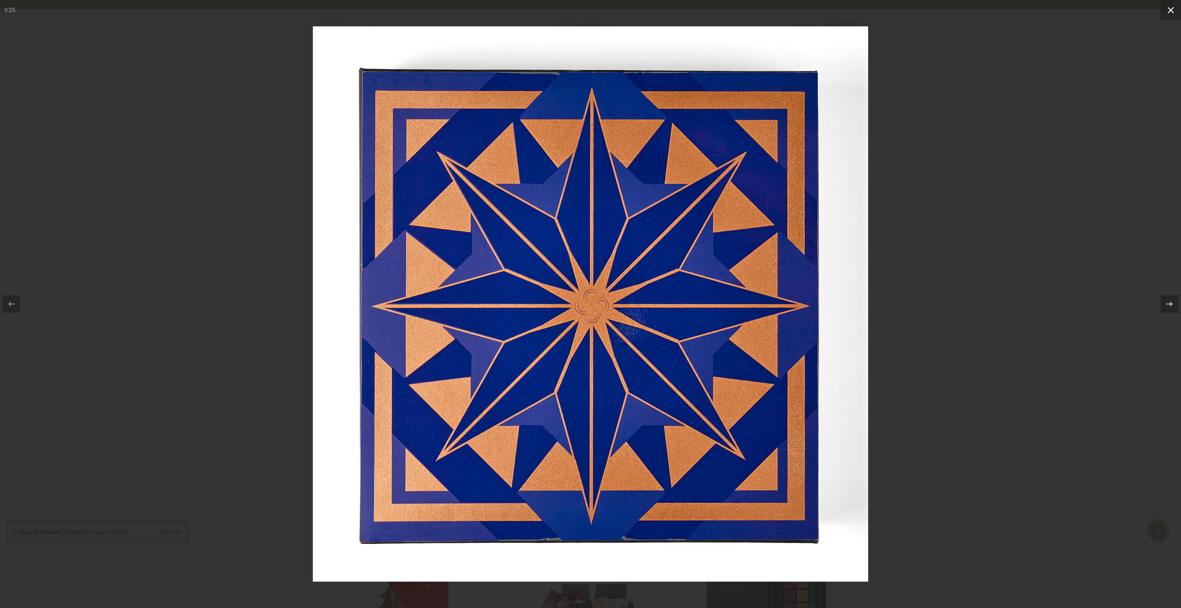
click at [1164, 8] on button at bounding box center [1170, 10] width 20 height 20
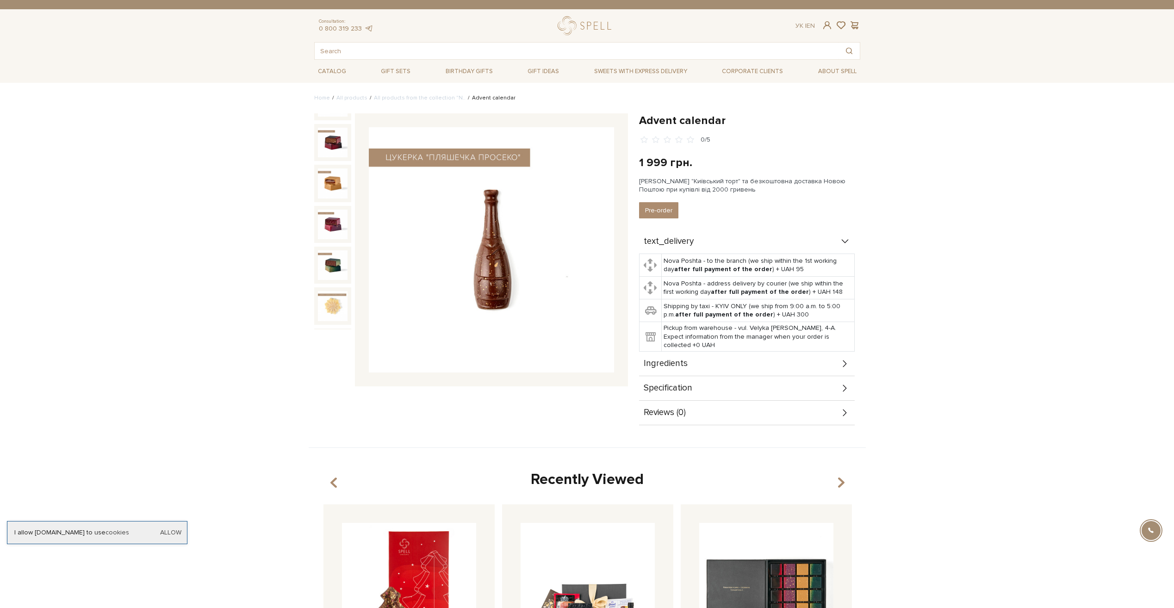
click at [691, 362] on div "Ingredients" at bounding box center [747, 364] width 216 height 24
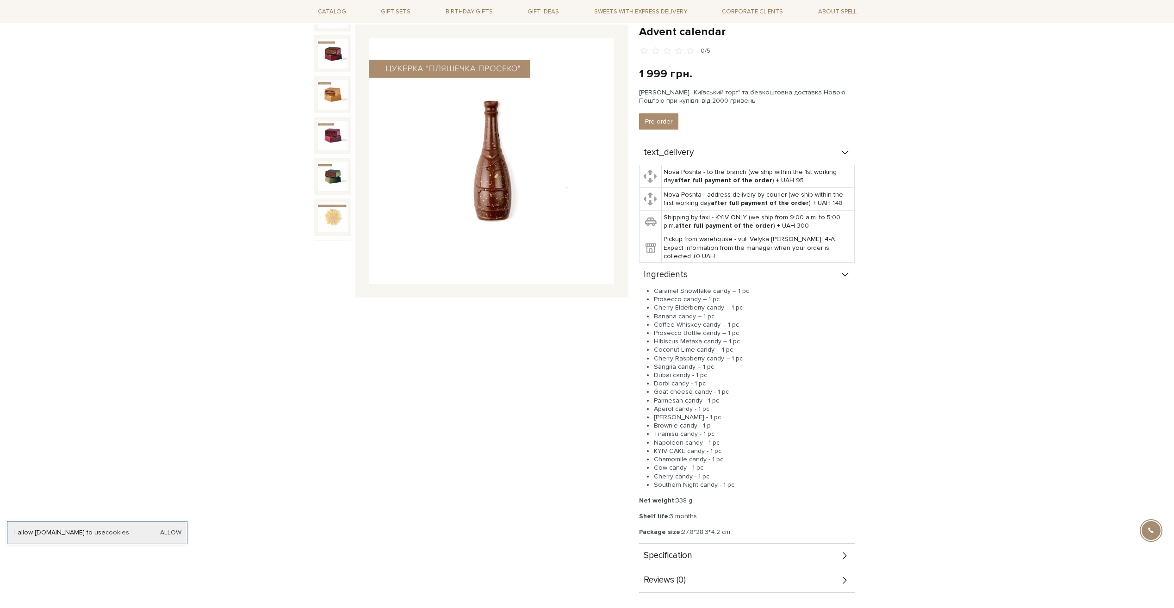
scroll to position [93, 0]
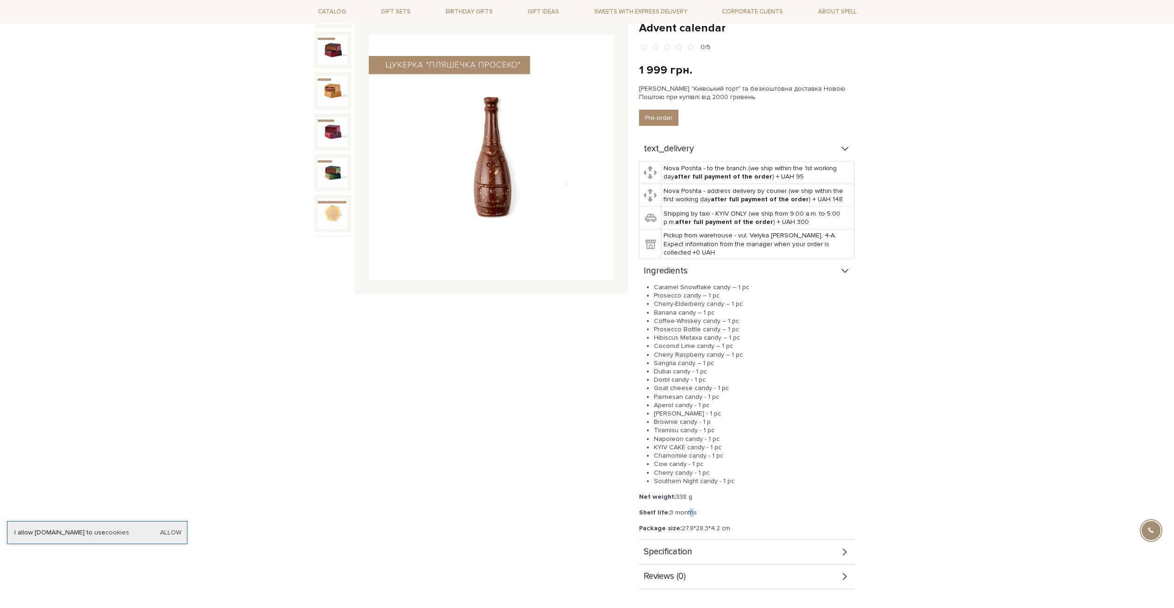
click at [686, 513] on p "Shelf life: 3 months" at bounding box center [747, 512] width 216 height 8
drag, startPoint x: 686, startPoint y: 513, endPoint x: 628, endPoint y: 507, distance: 59.1
click at [629, 507] on div "Advent calendar 0/5 Advent calendar" at bounding box center [587, 316] width 557 height 591
drag, startPoint x: 628, startPoint y: 507, endPoint x: 707, endPoint y: 485, distance: 82.0
click at [706, 489] on div "Caramel Snowflake candy – 1 pс Prosecco candy – 1 pс Cherry-Elderberry candy – …" at bounding box center [747, 407] width 216 height 249
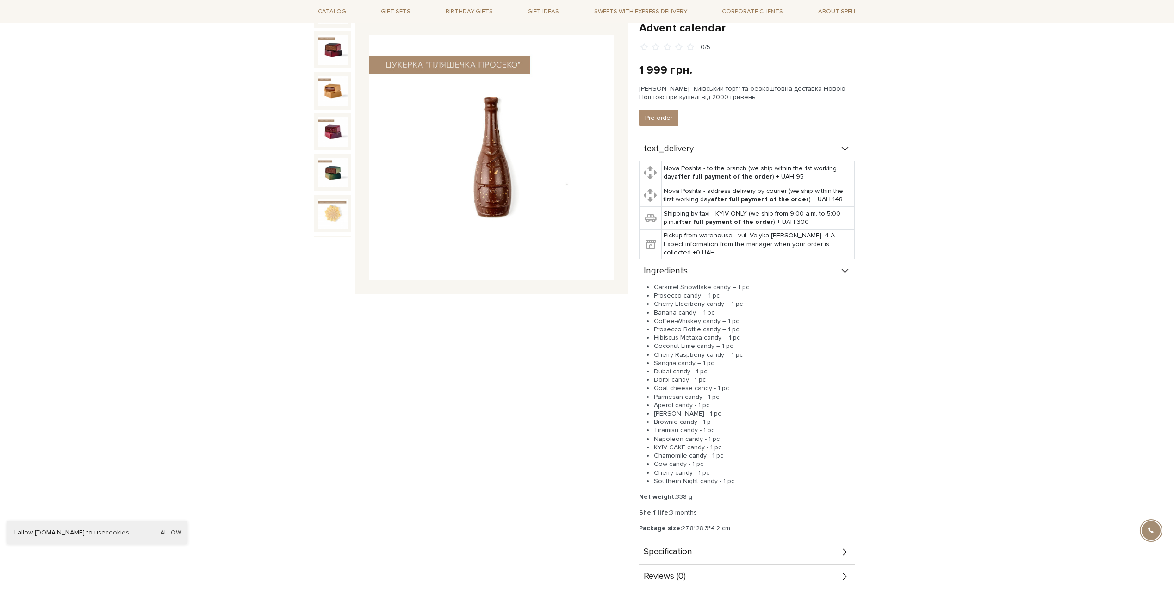
click at [657, 333] on li "Prosecco Bottle candy – 1 pc" at bounding box center [754, 329] width 201 height 8
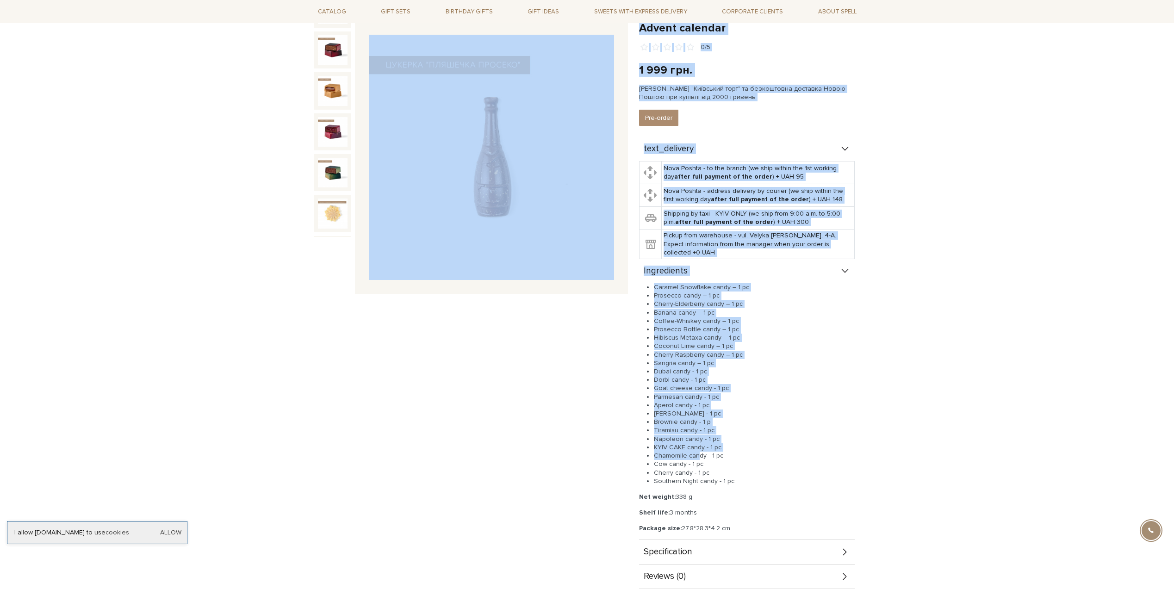
drag, startPoint x: 699, startPoint y: 454, endPoint x: 607, endPoint y: 354, distance: 134.9
click at [607, 354] on div "Advent calendar 0/5 Advent calendar" at bounding box center [587, 316] width 557 height 591
drag, startPoint x: 607, startPoint y: 354, endPoint x: 617, endPoint y: 441, distance: 87.5
click at [618, 441] on div "Advent calendar 0/5" at bounding box center [471, 305] width 325 height 568
click at [592, 464] on div "Advent calendar 0/5" at bounding box center [471, 305] width 325 height 568
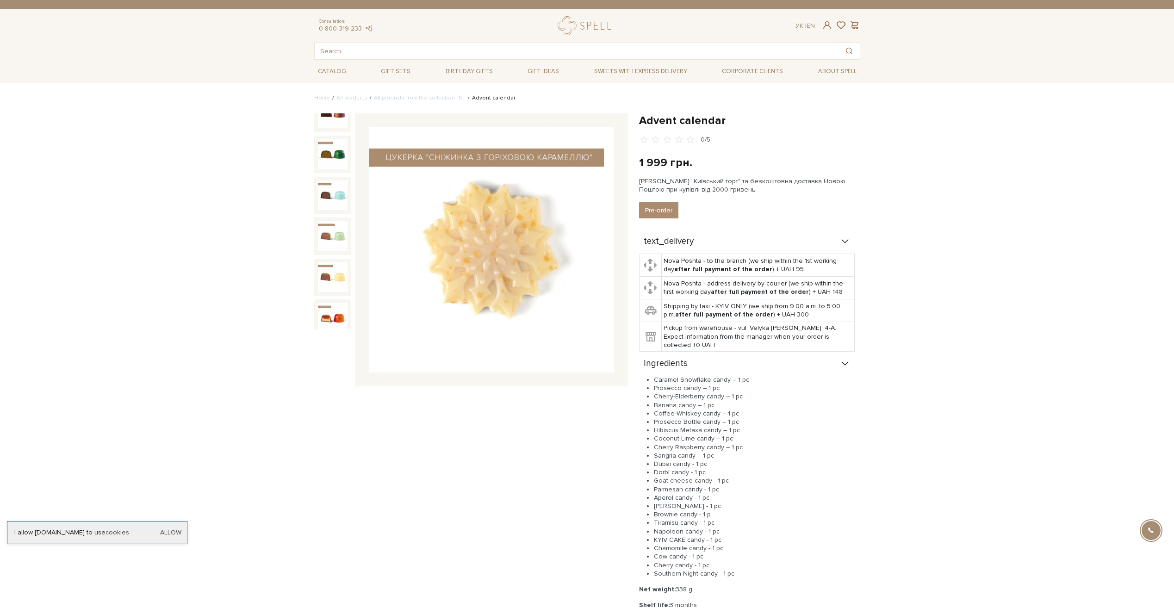
scroll to position [767, 0]
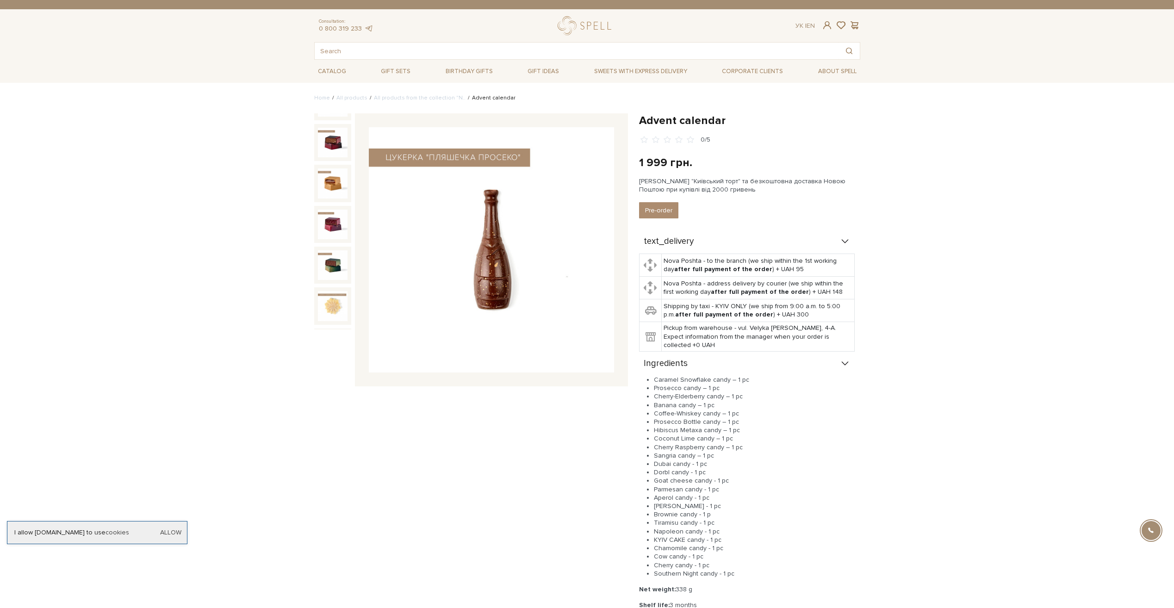
click at [312, 265] on div "Advent calendar 0/5" at bounding box center [471, 397] width 325 height 568
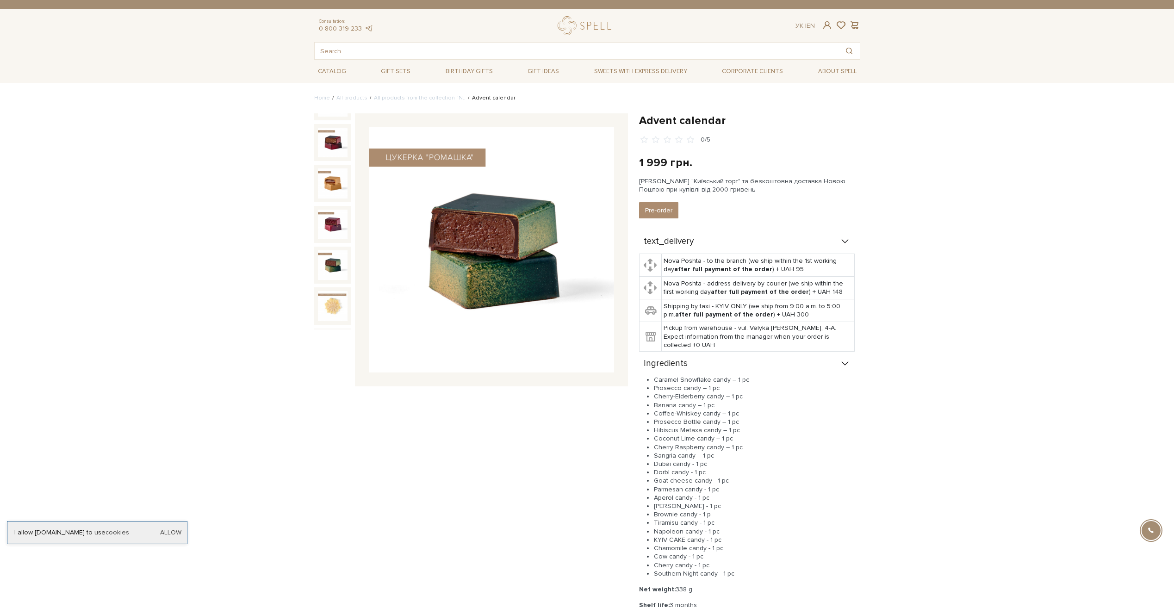
click at [379, 482] on div "Advent calendar 0/5" at bounding box center [471, 397] width 325 height 568
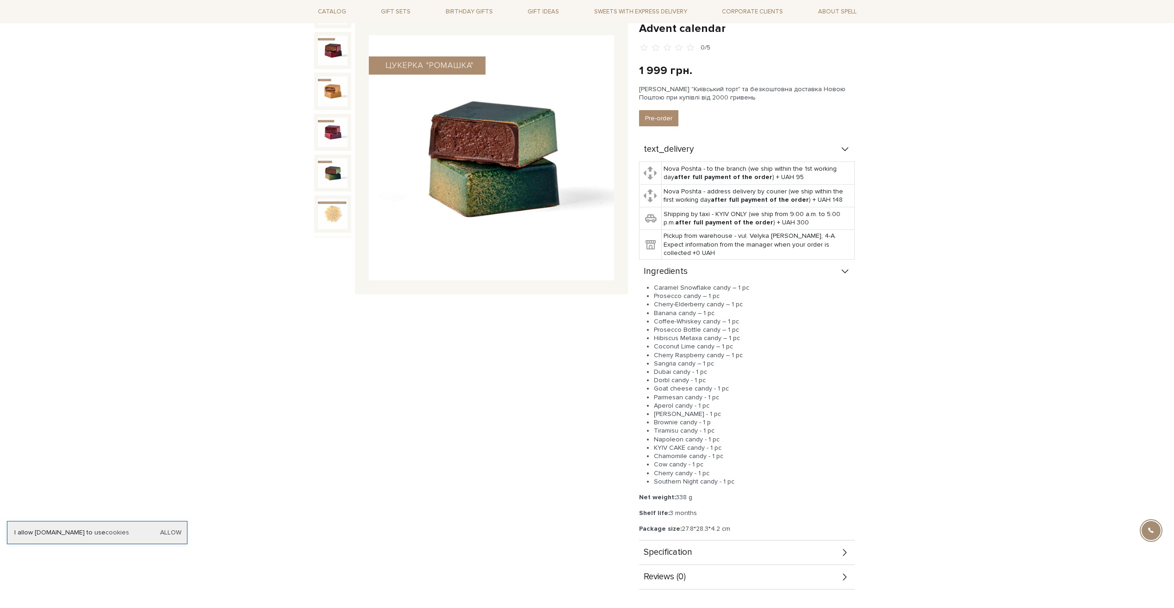
scroll to position [0, 0]
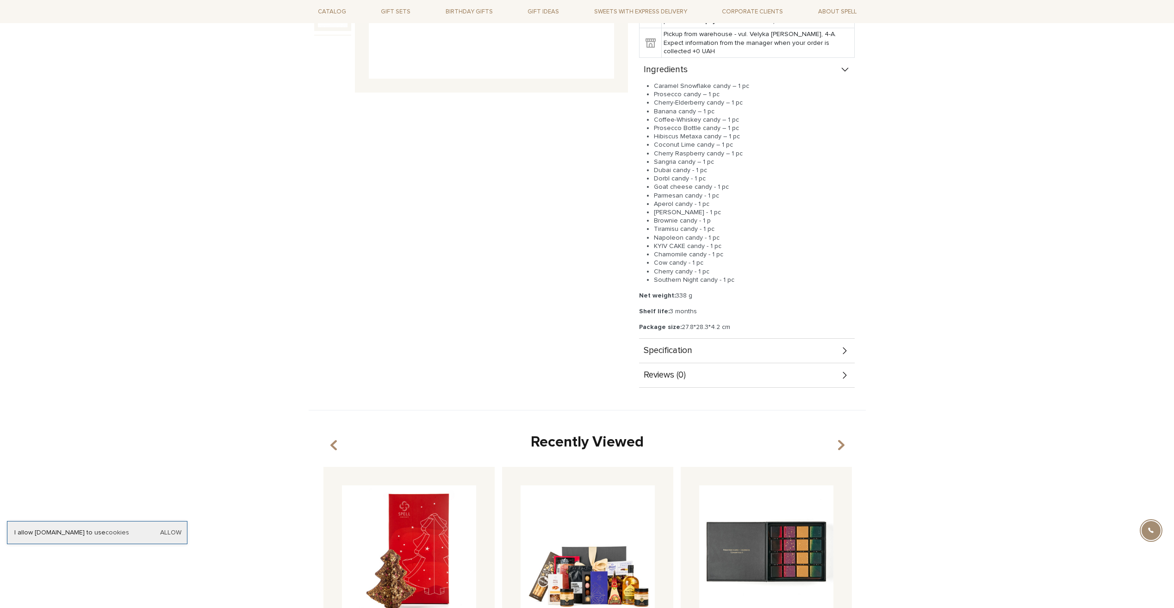
scroll to position [278, 0]
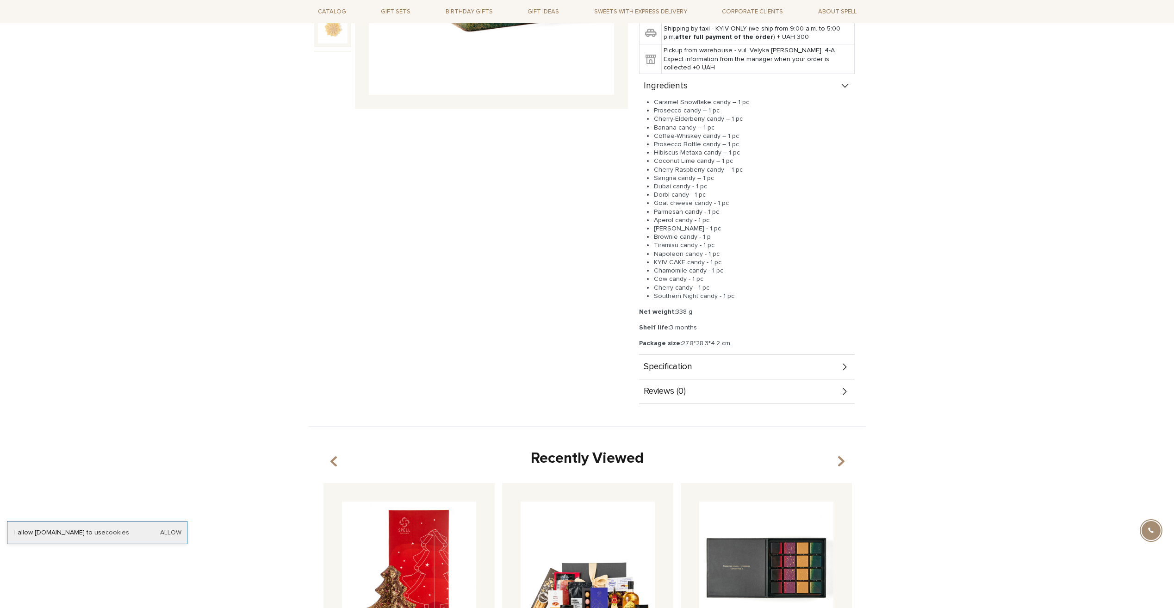
click at [689, 364] on span "Specification" at bounding box center [667, 367] width 49 height 8
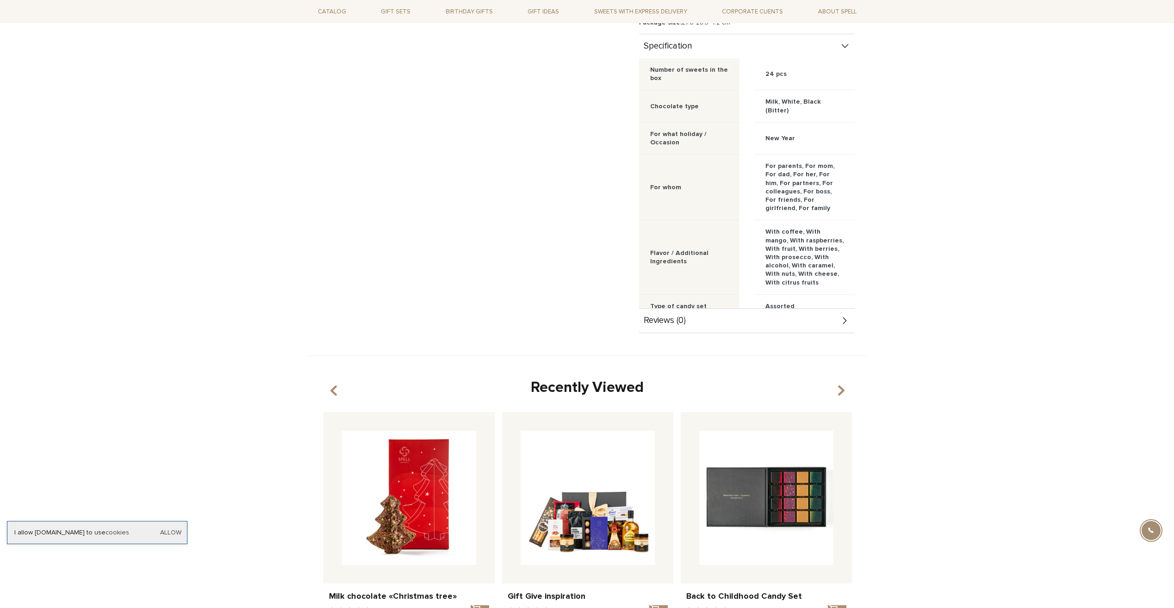
scroll to position [601, 0]
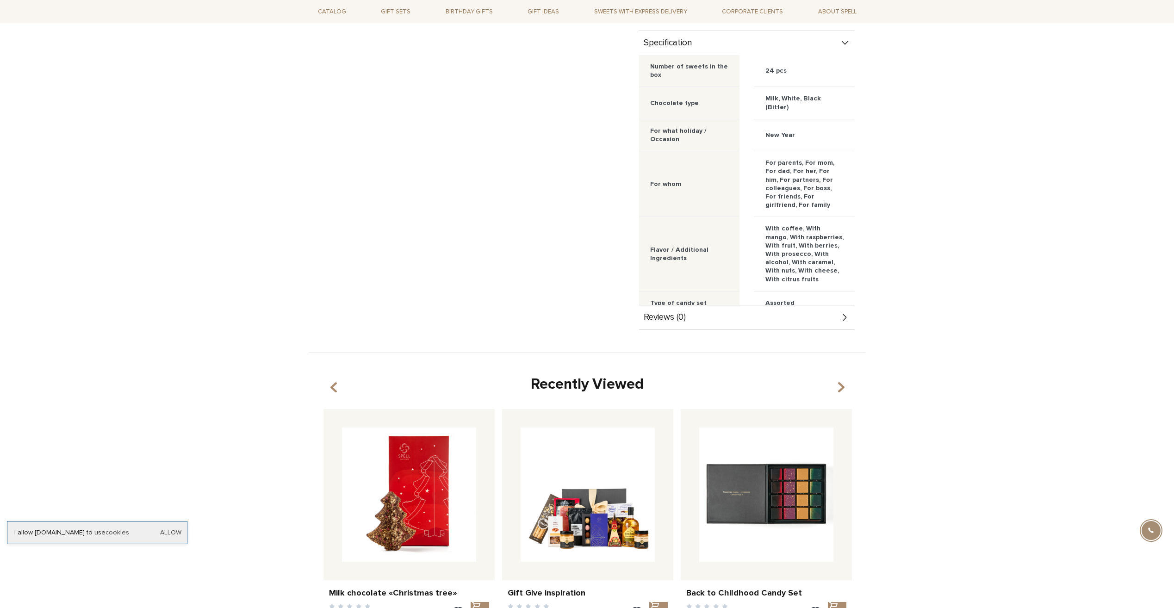
click at [693, 319] on div "Reviews (0)" at bounding box center [747, 317] width 216 height 24
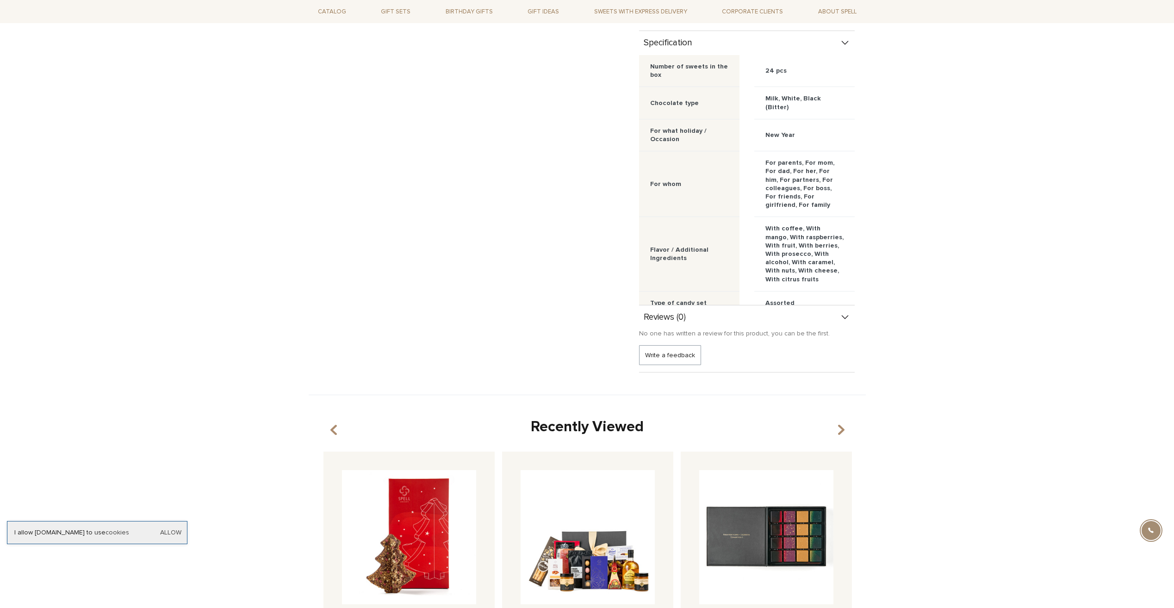
click at [829, 318] on div "Reviews (0)" at bounding box center [747, 317] width 216 height 24
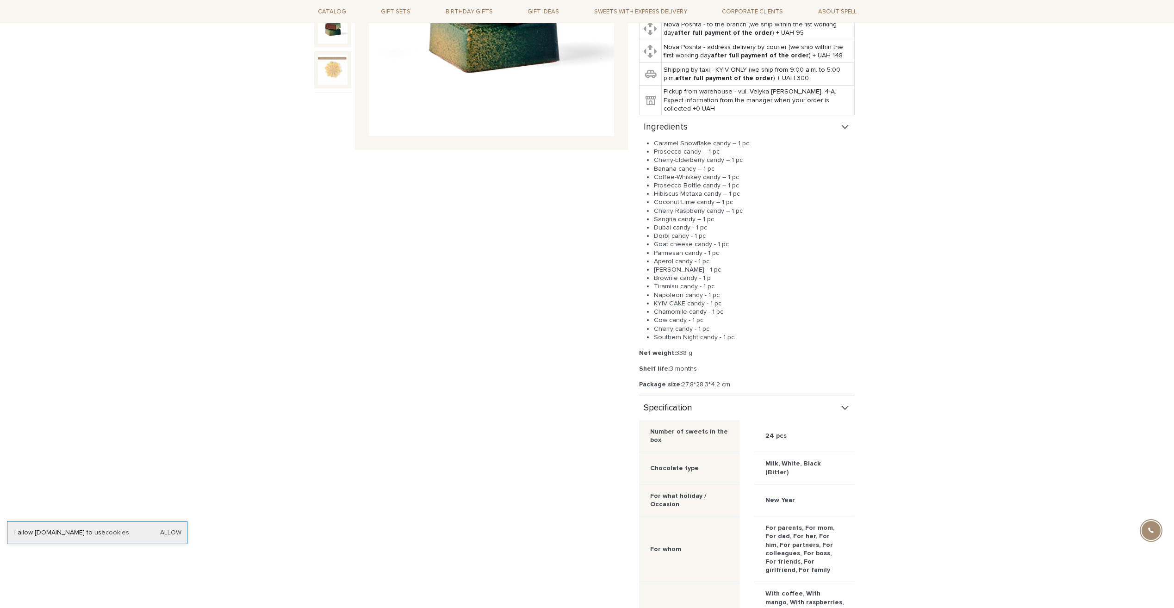
scroll to position [231, 0]
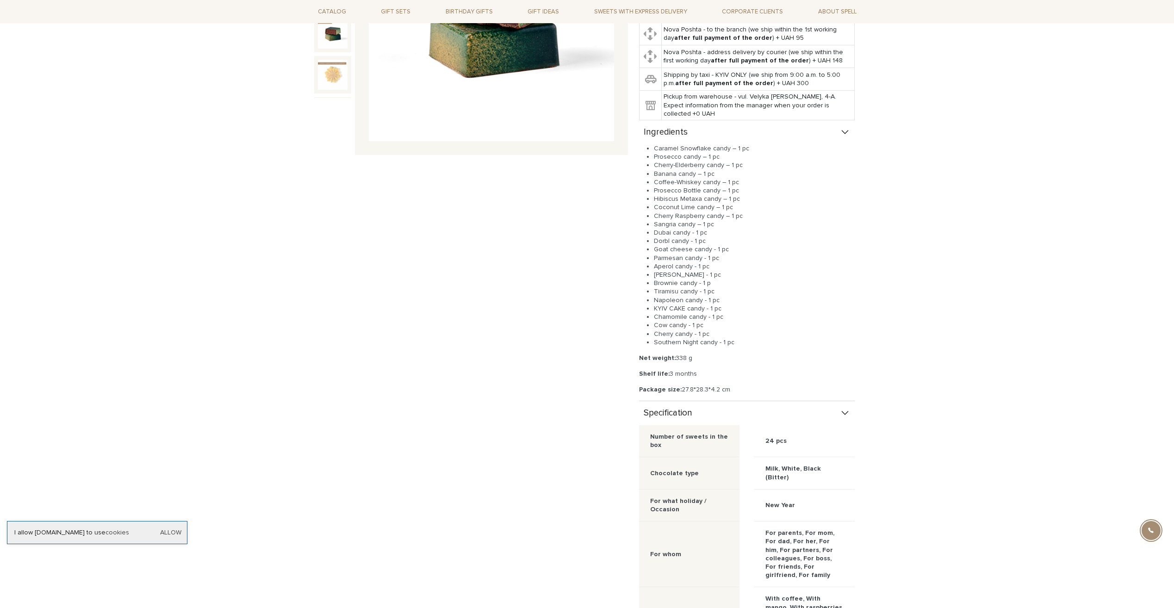
click at [728, 417] on div "Specification" at bounding box center [747, 413] width 216 height 24
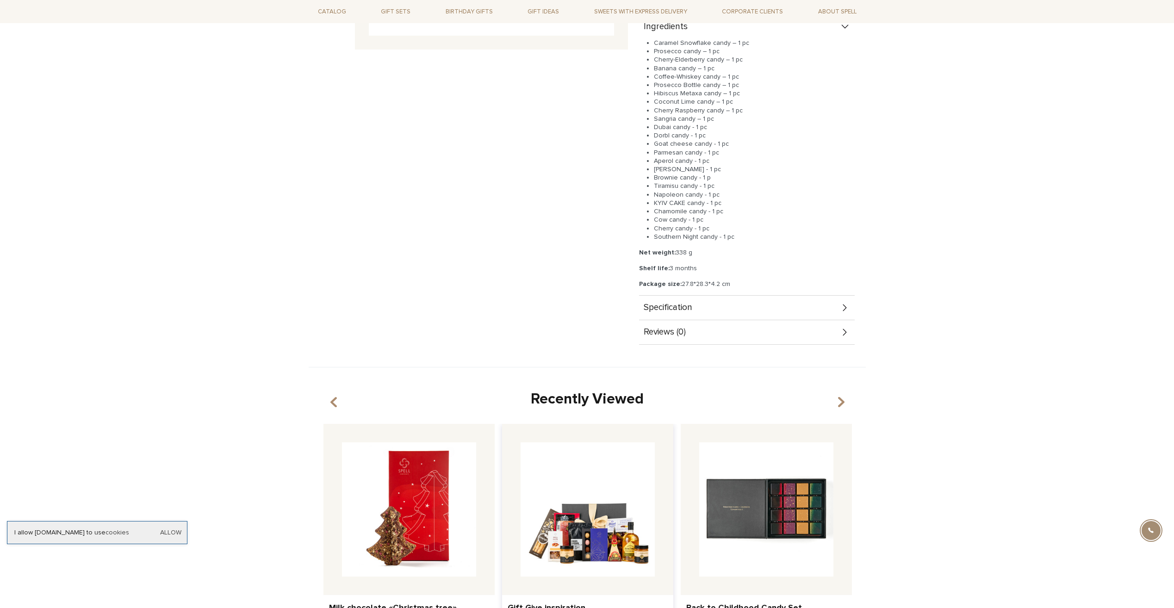
scroll to position [416, 0]
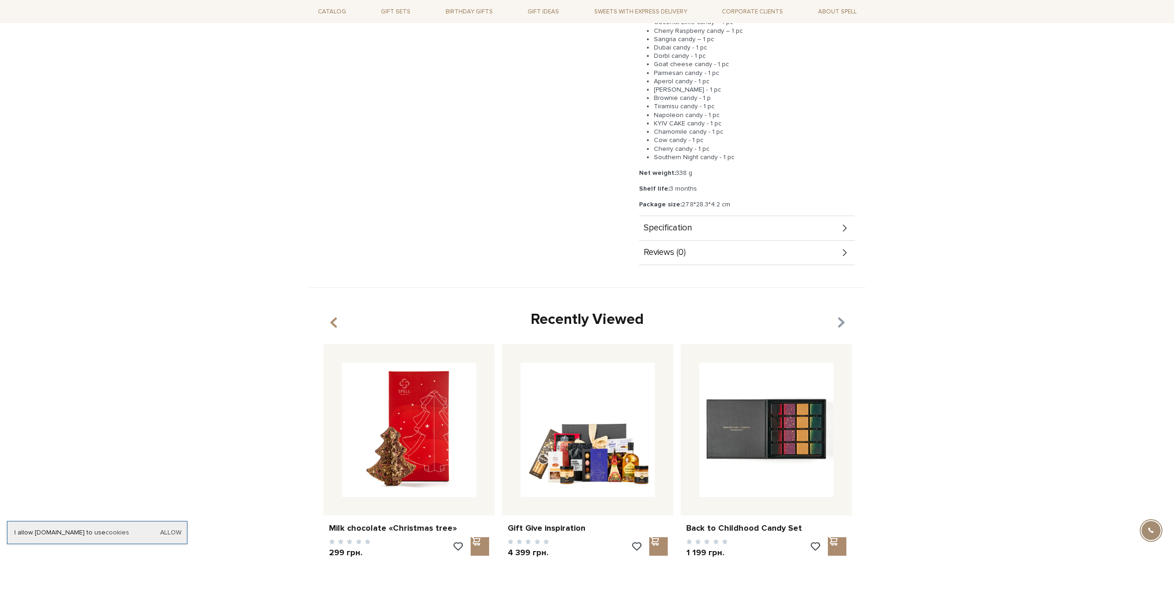
click at [842, 323] on icon "button" at bounding box center [840, 323] width 8 height 16
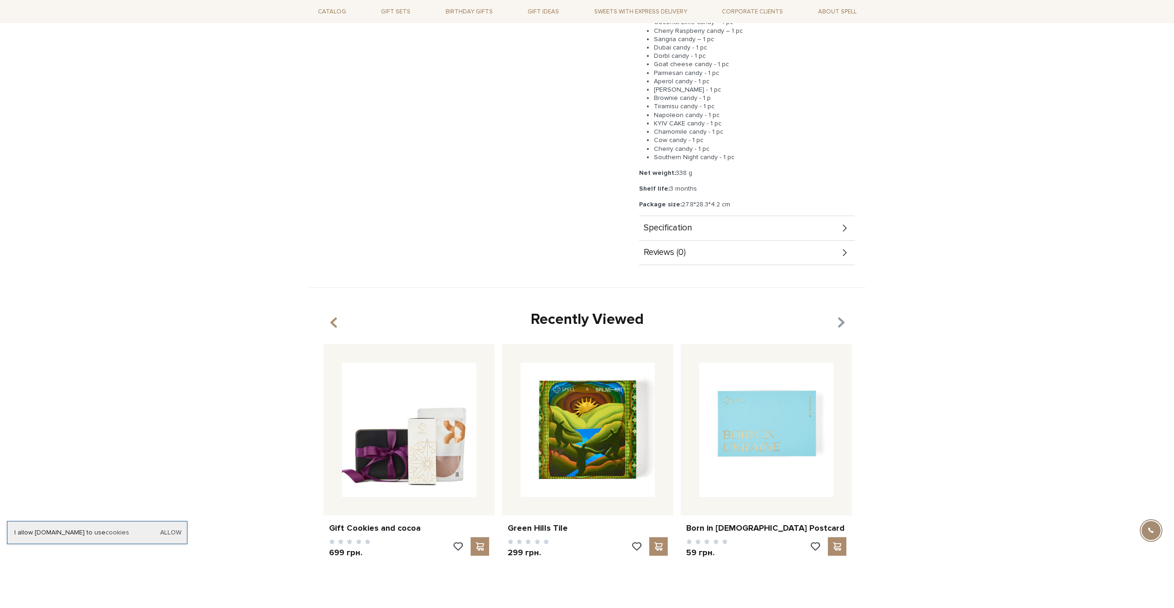
click at [840, 319] on icon "button" at bounding box center [840, 323] width 8 height 16
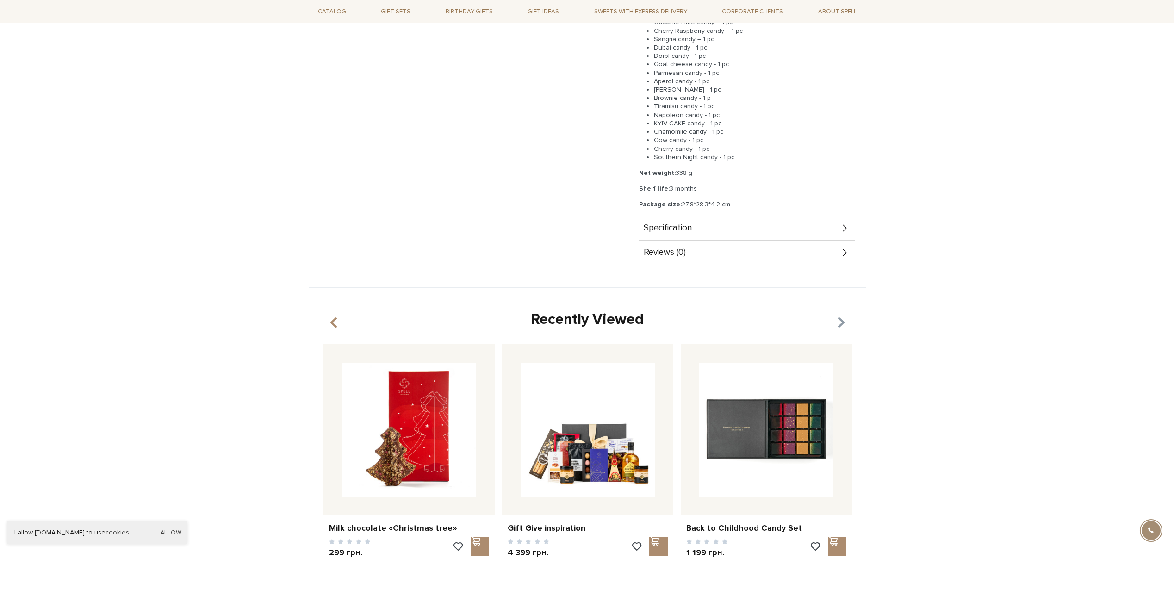
click at [842, 328] on icon "button" at bounding box center [840, 323] width 8 height 16
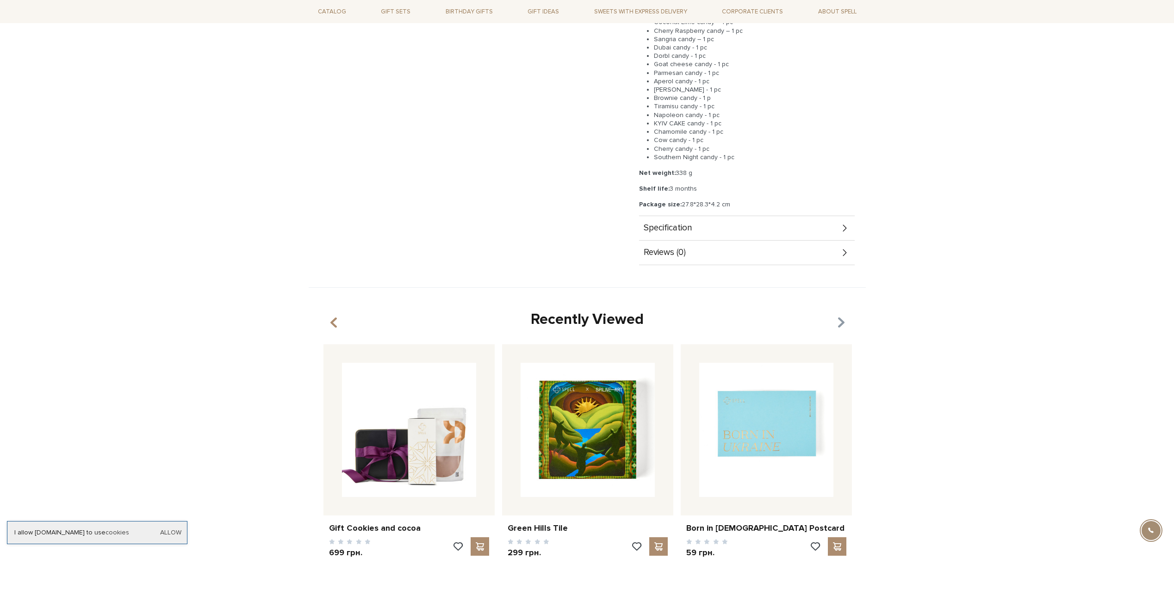
click at [840, 324] on icon "button" at bounding box center [840, 323] width 8 height 16
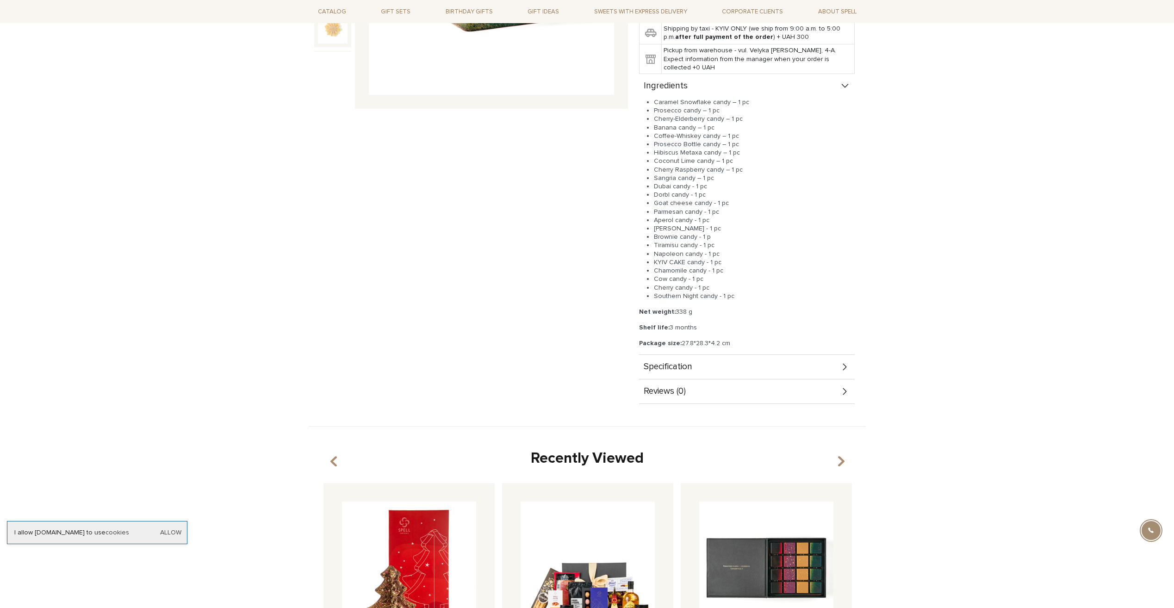
scroll to position [0, 0]
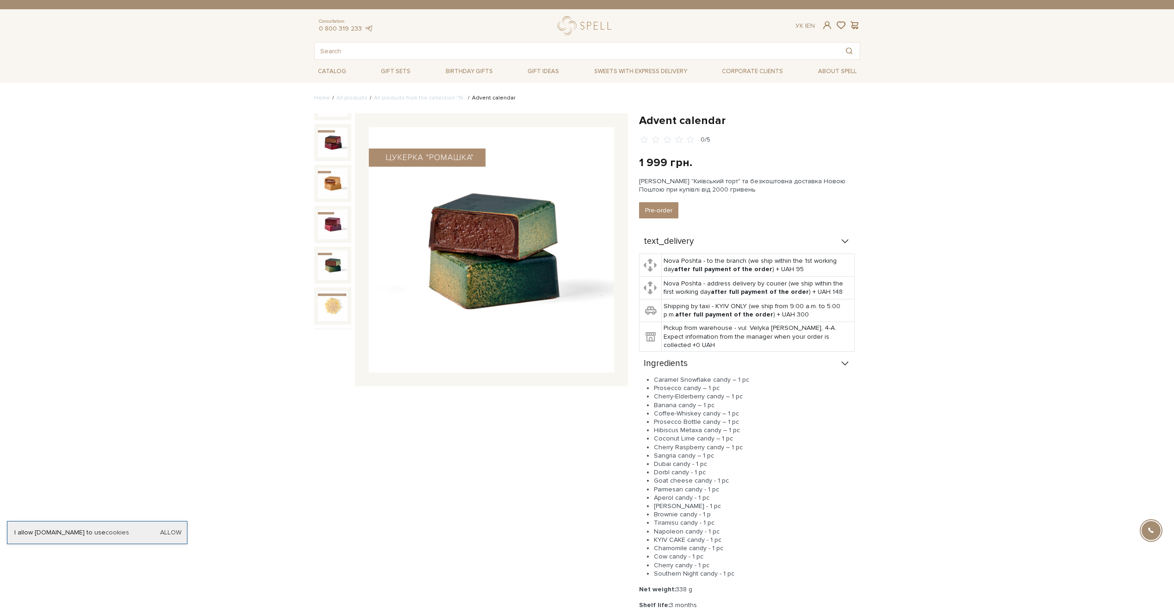
click at [416, 460] on div "Advent calendar 0/5" at bounding box center [471, 397] width 325 height 568
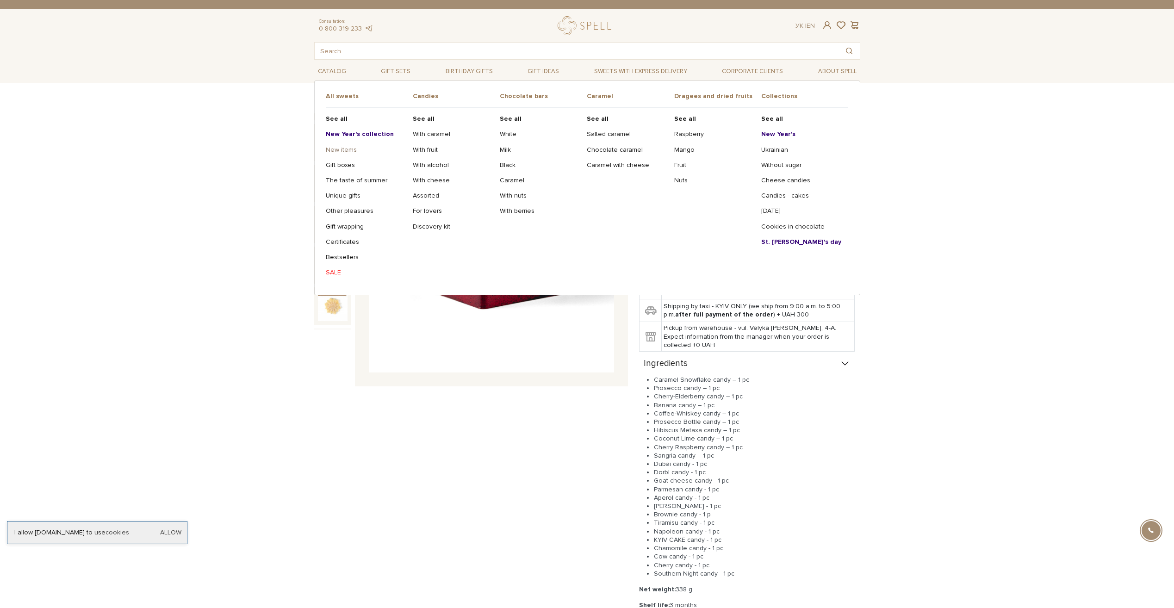
click at [337, 148] on link "New items" at bounding box center [366, 150] width 80 height 8
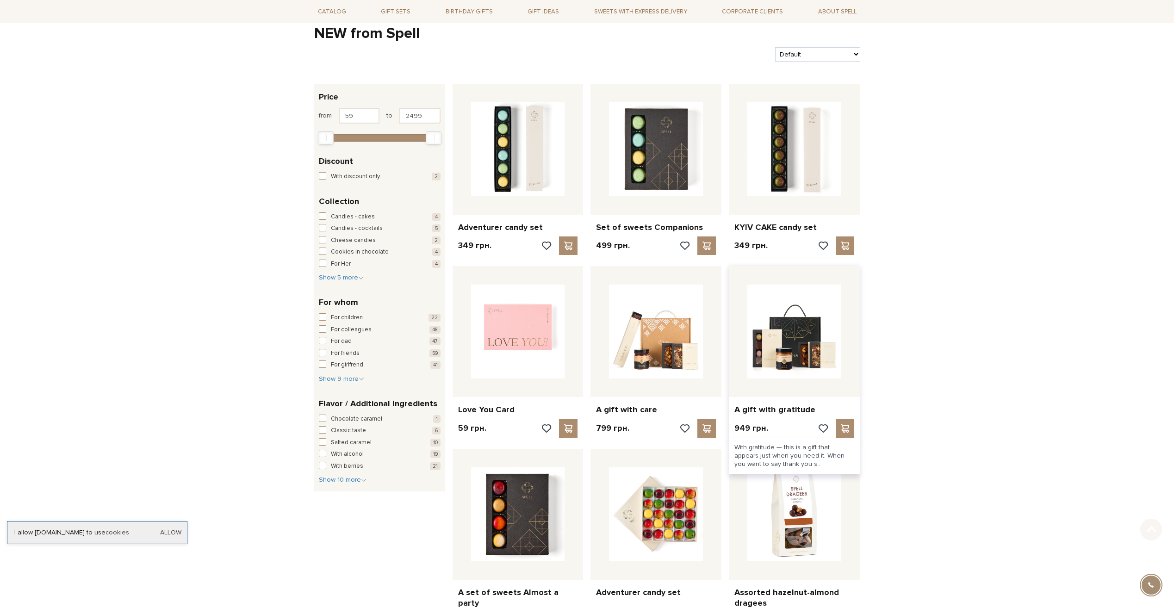
scroll to position [185, 0]
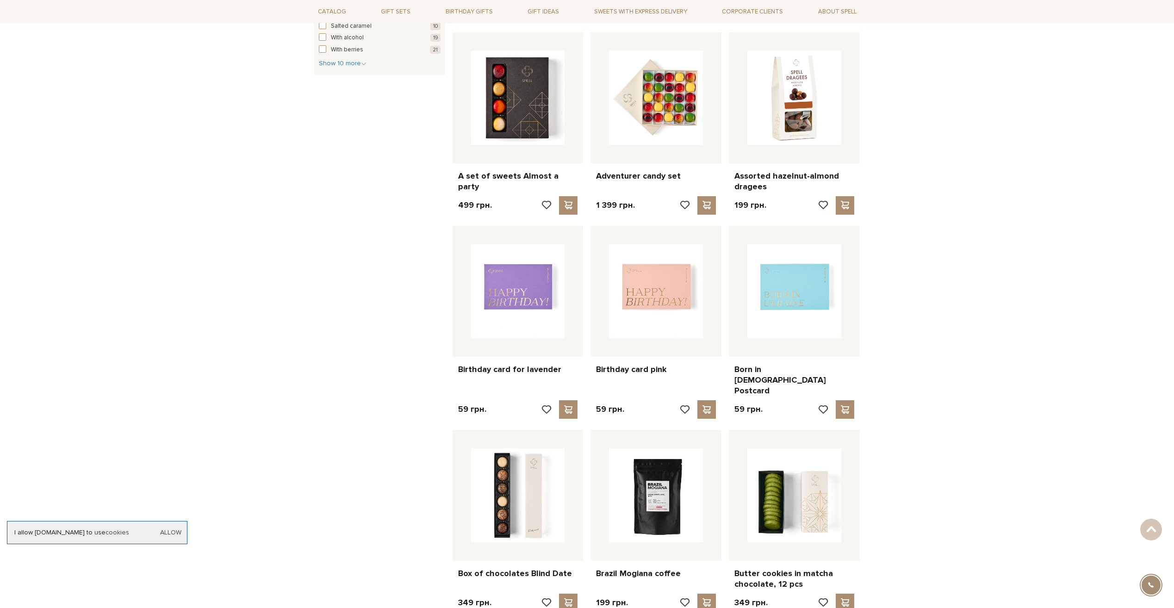
scroll to position [555, 0]
